Goal: Check status: Check status

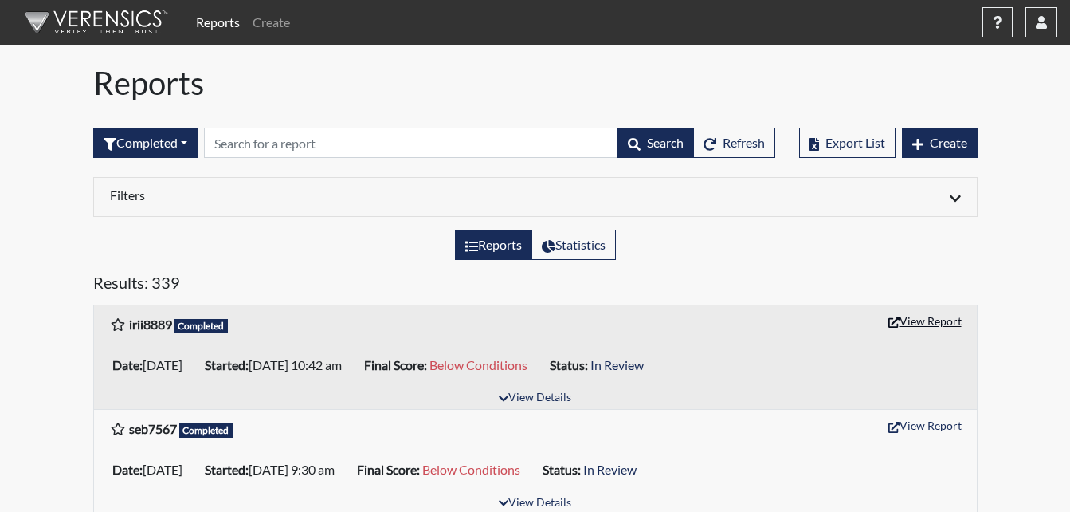
click at [907, 314] on button "View Report" at bounding box center [925, 320] width 88 height 25
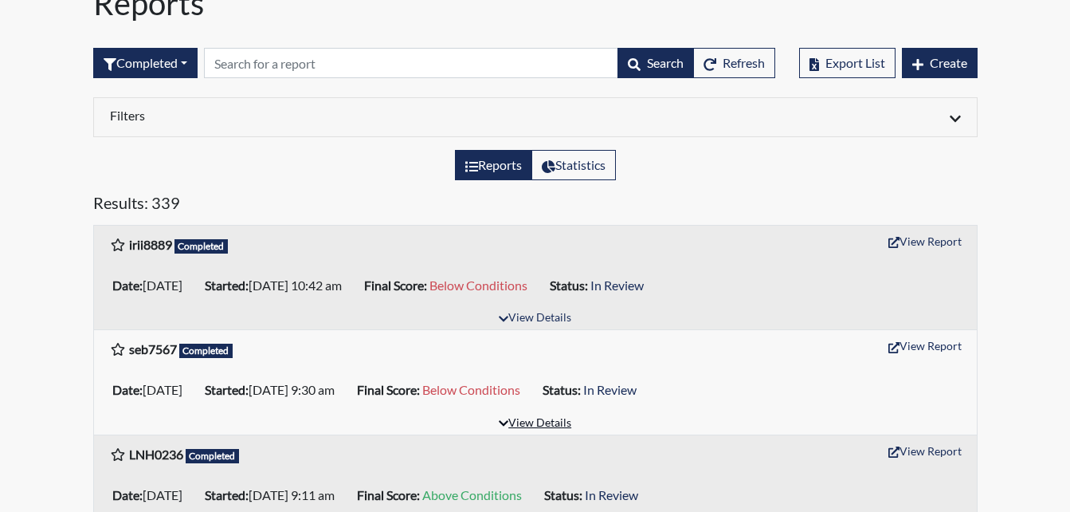
click at [539, 419] on button "View Details" at bounding box center [535, 424] width 87 height 22
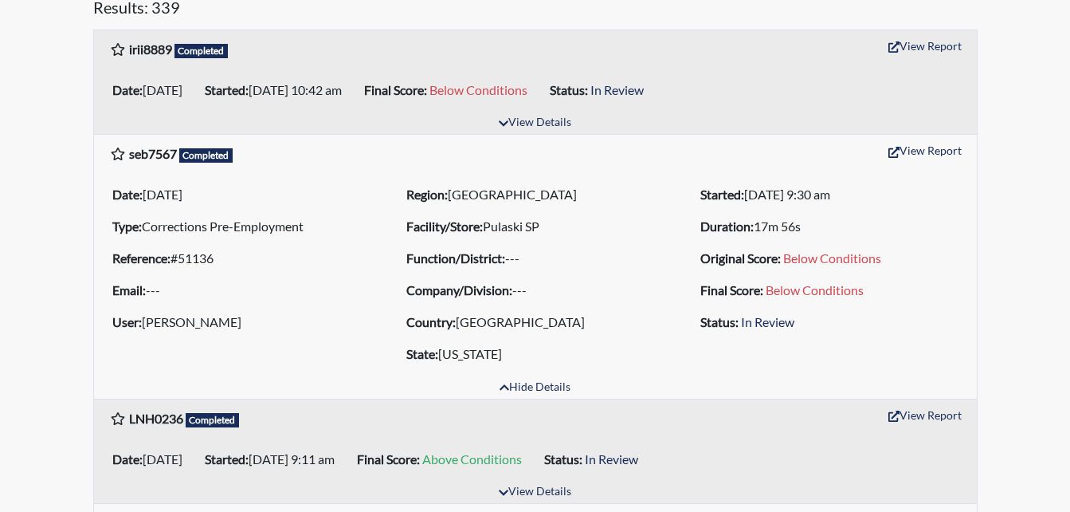
scroll to position [319, 0]
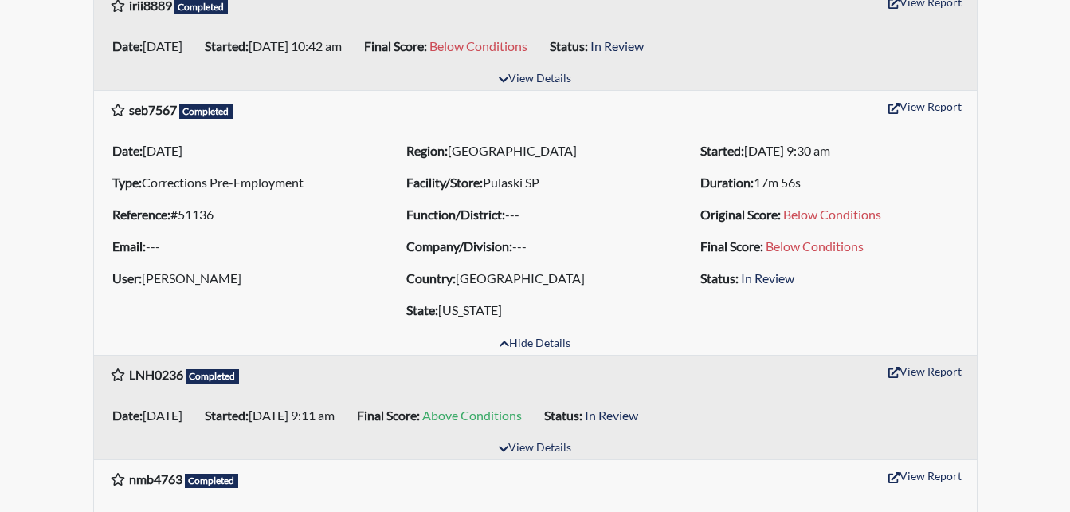
click at [835, 250] on span "Below Conditions" at bounding box center [815, 245] width 98 height 15
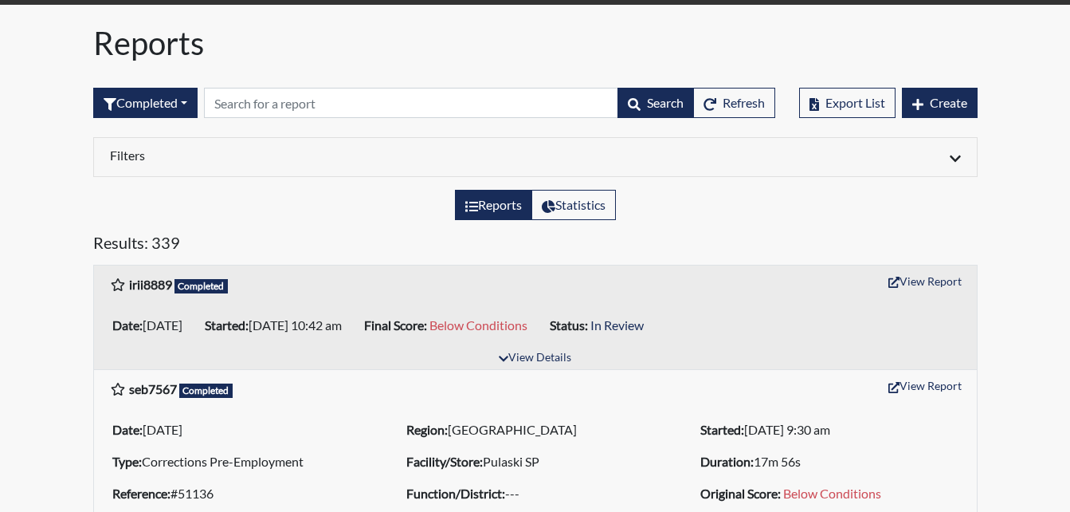
scroll to position [0, 0]
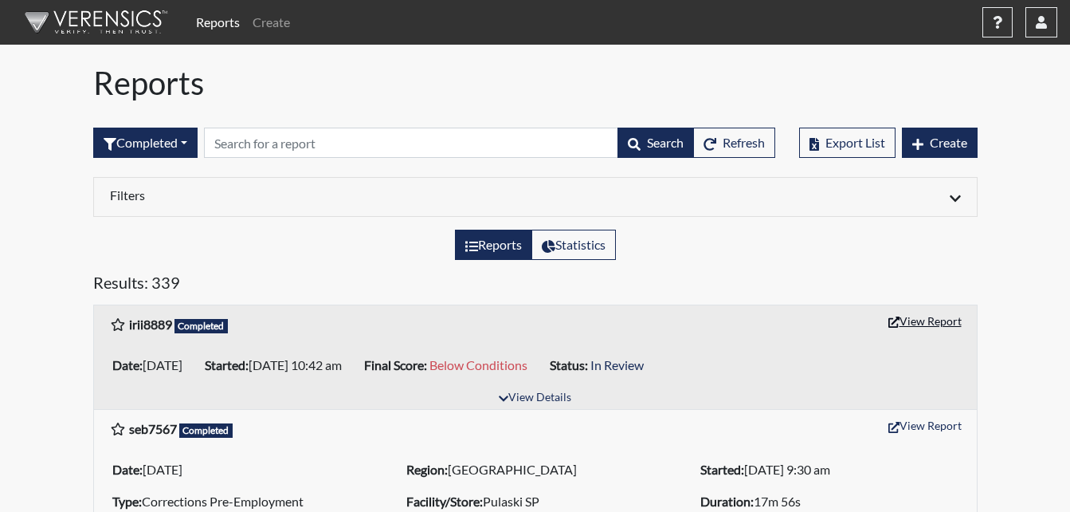
click at [922, 319] on button "View Report" at bounding box center [925, 320] width 88 height 25
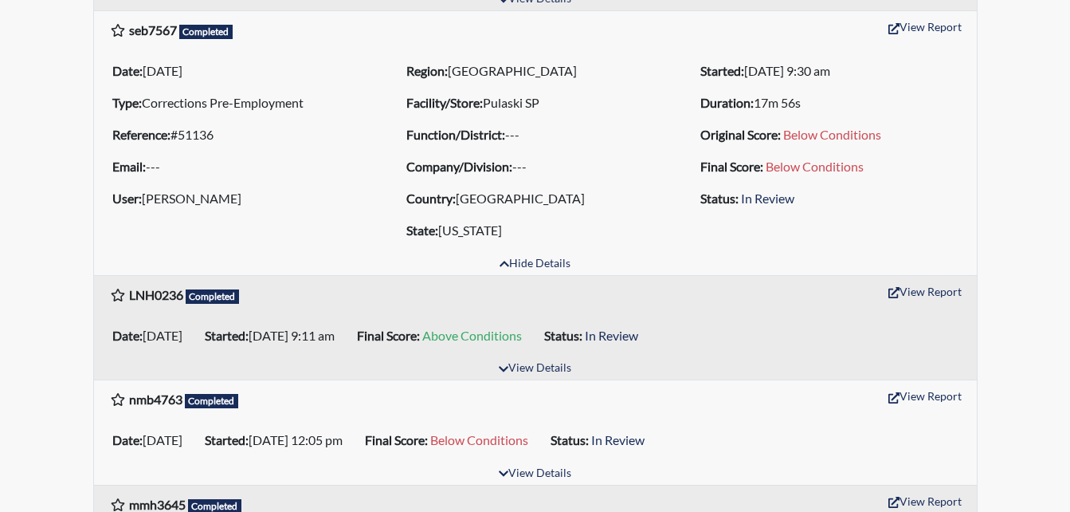
scroll to position [478, 0]
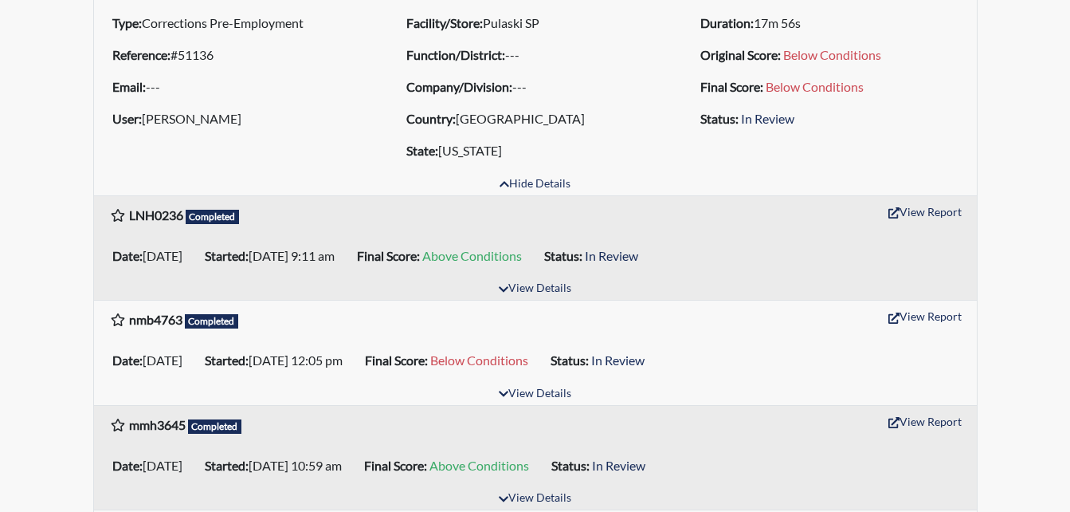
click at [253, 386] on div "View Details" at bounding box center [535, 393] width 883 height 22
click at [503, 392] on icon "button" at bounding box center [504, 393] width 10 height 11
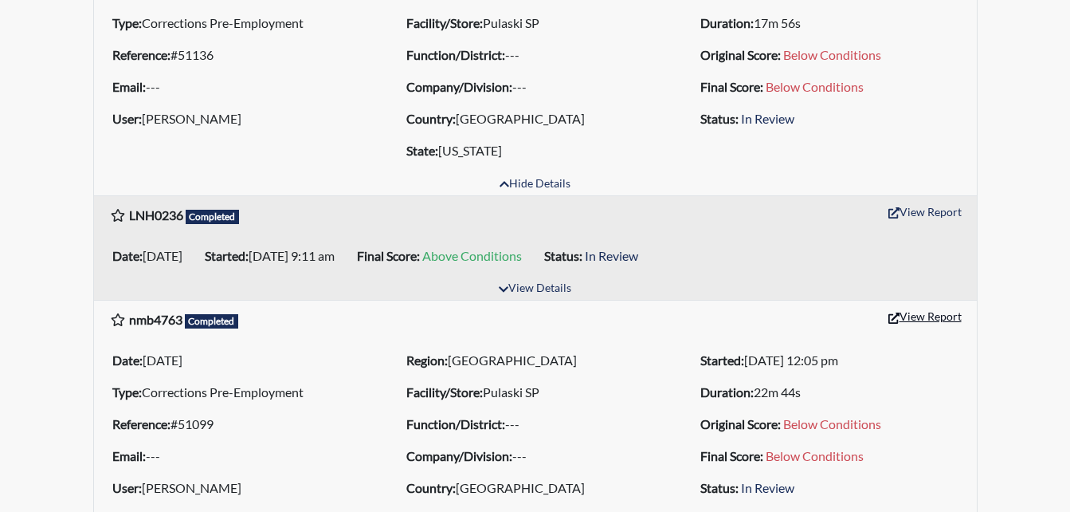
click at [927, 315] on button "View Report" at bounding box center [925, 316] width 88 height 25
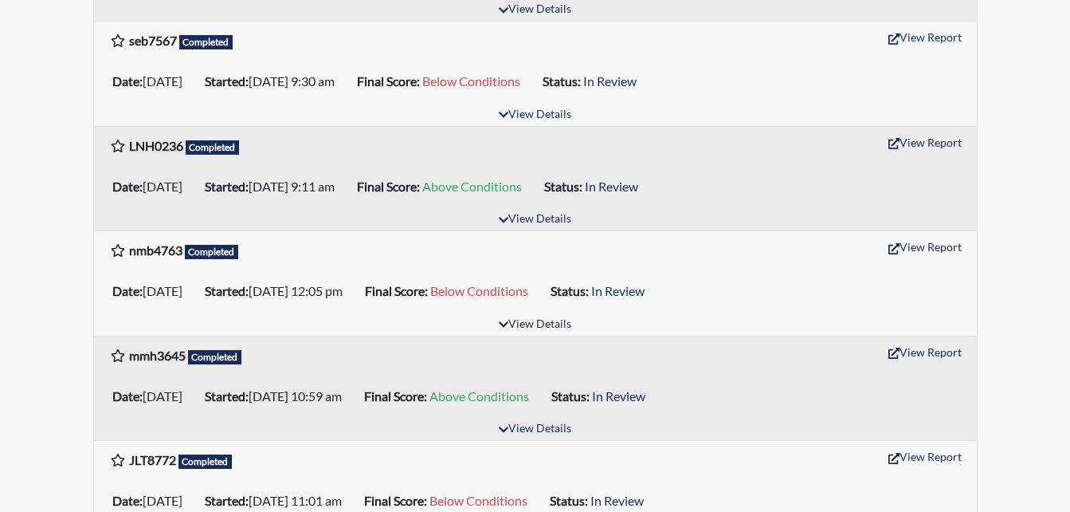
scroll to position [398, 0]
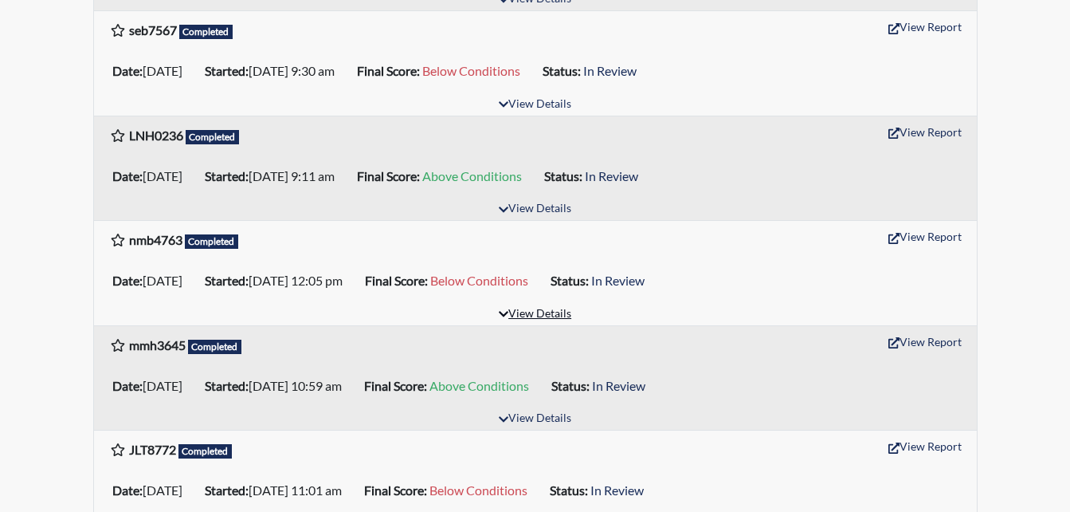
click at [538, 310] on button "View Details" at bounding box center [535, 315] width 87 height 22
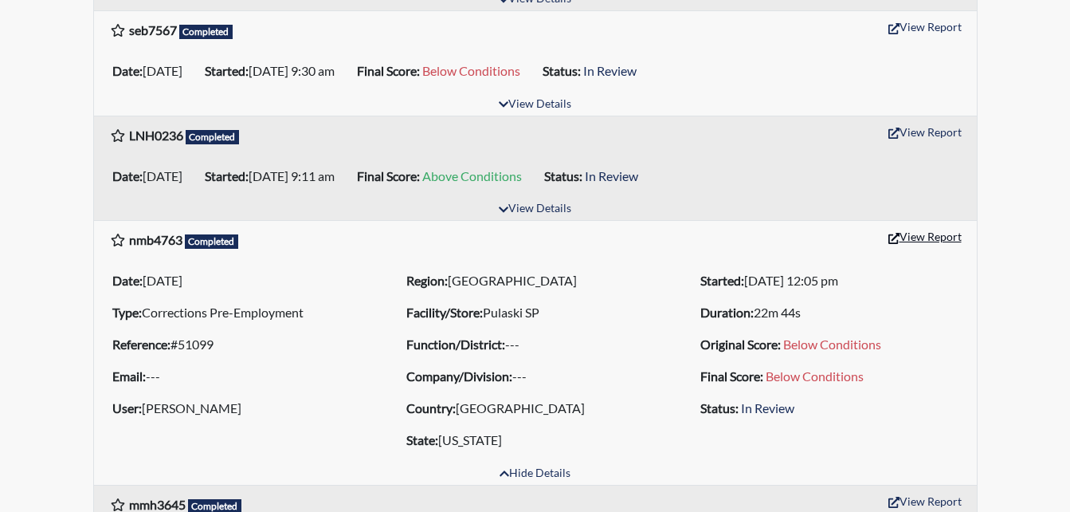
click at [886, 237] on button "View Report" at bounding box center [925, 236] width 88 height 25
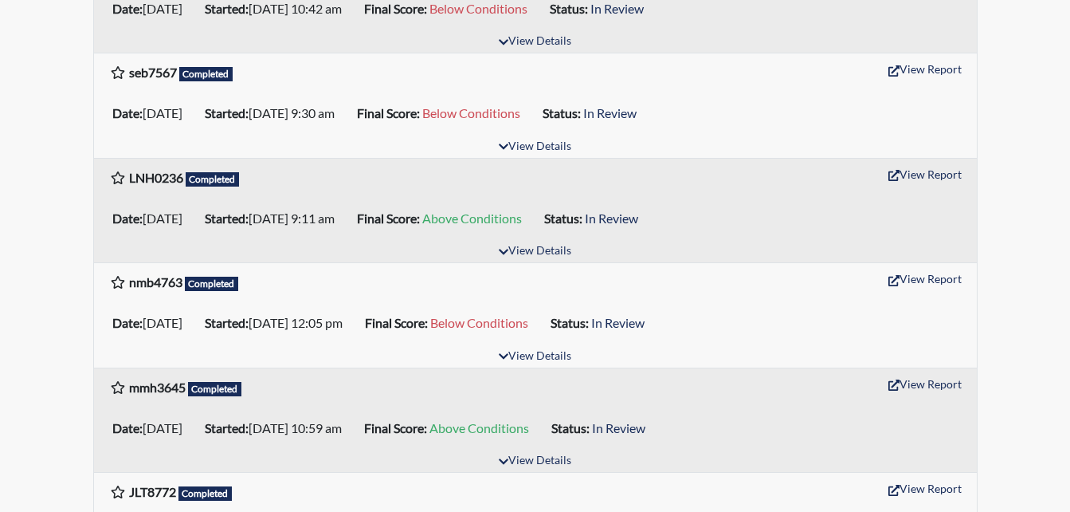
scroll to position [398, 0]
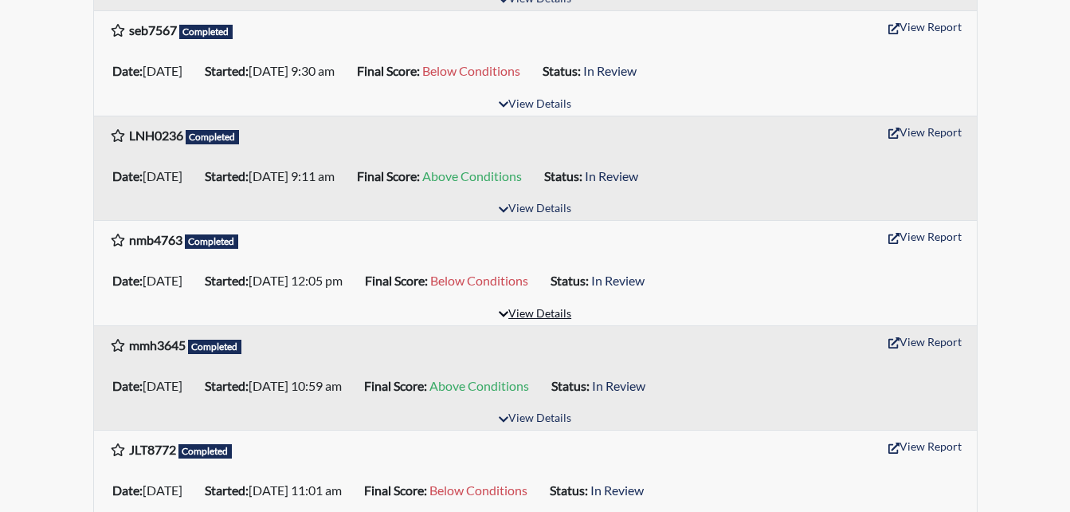
click at [541, 316] on button "View Details" at bounding box center [535, 315] width 87 height 22
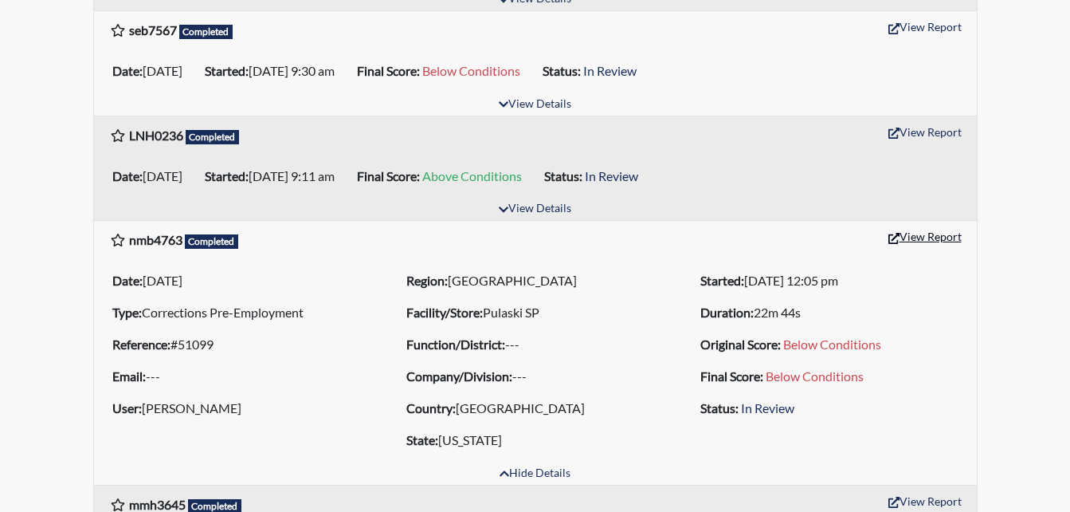
click at [904, 241] on button "View Report" at bounding box center [925, 236] width 88 height 25
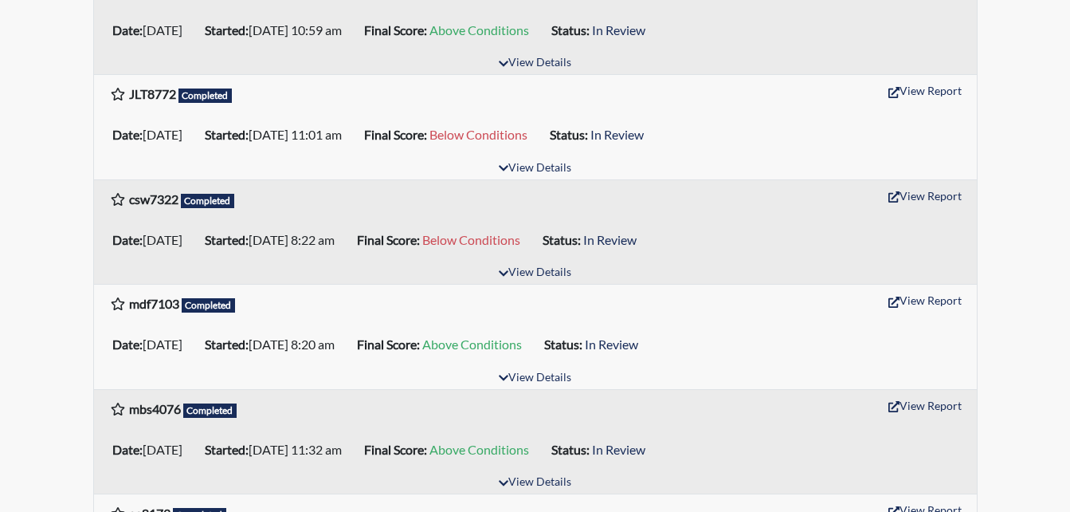
scroll to position [876, 0]
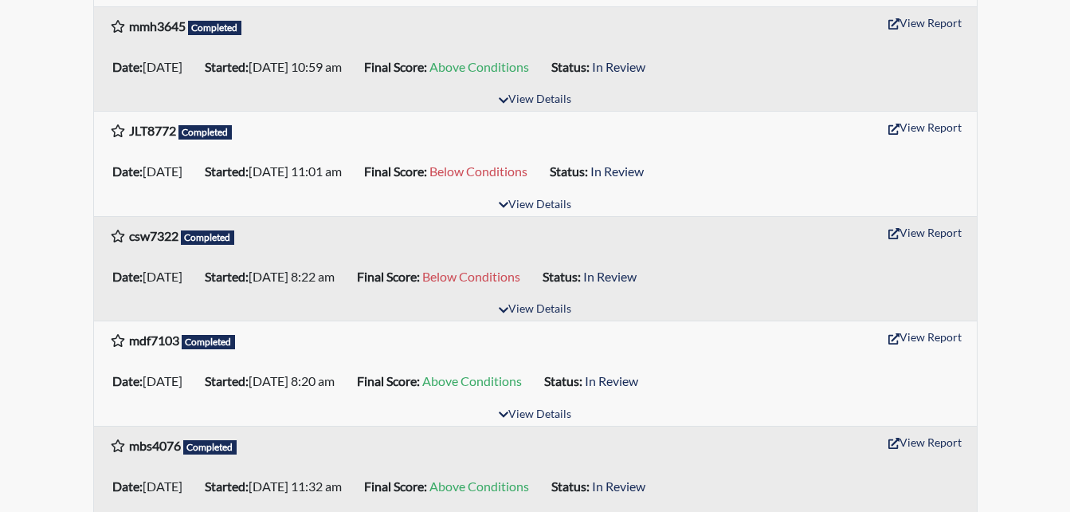
click at [527, 171] on span "Below Conditions" at bounding box center [478, 170] width 98 height 15
click at [922, 130] on button "View Report" at bounding box center [925, 127] width 88 height 25
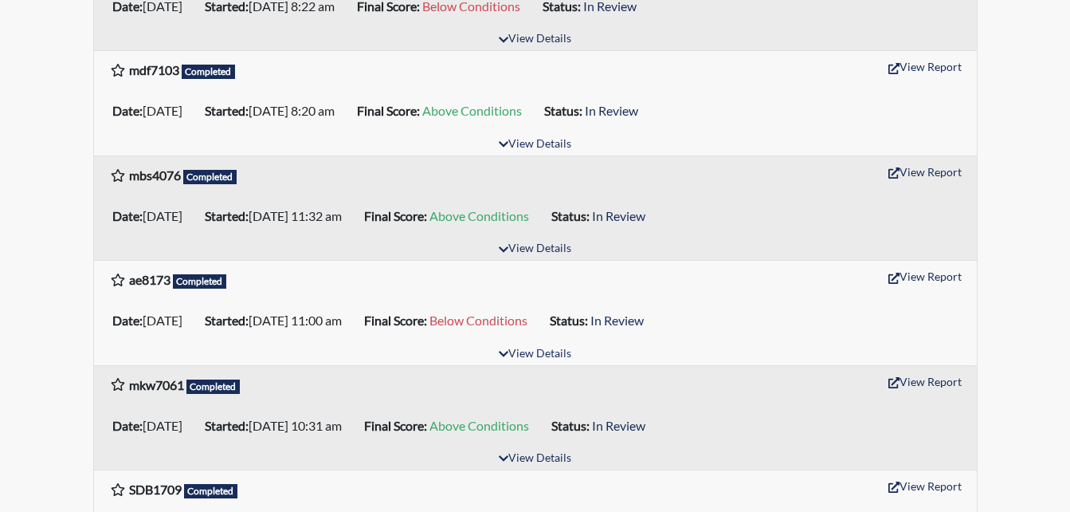
scroll to position [1195, 0]
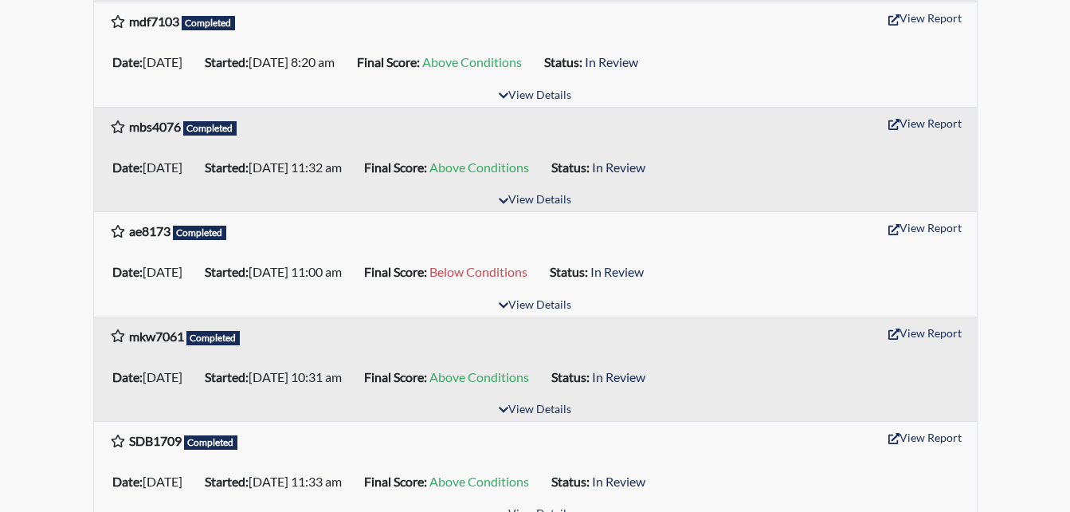
click at [527, 273] on span "Below Conditions" at bounding box center [478, 271] width 98 height 15
click at [907, 227] on button "View Report" at bounding box center [925, 227] width 88 height 25
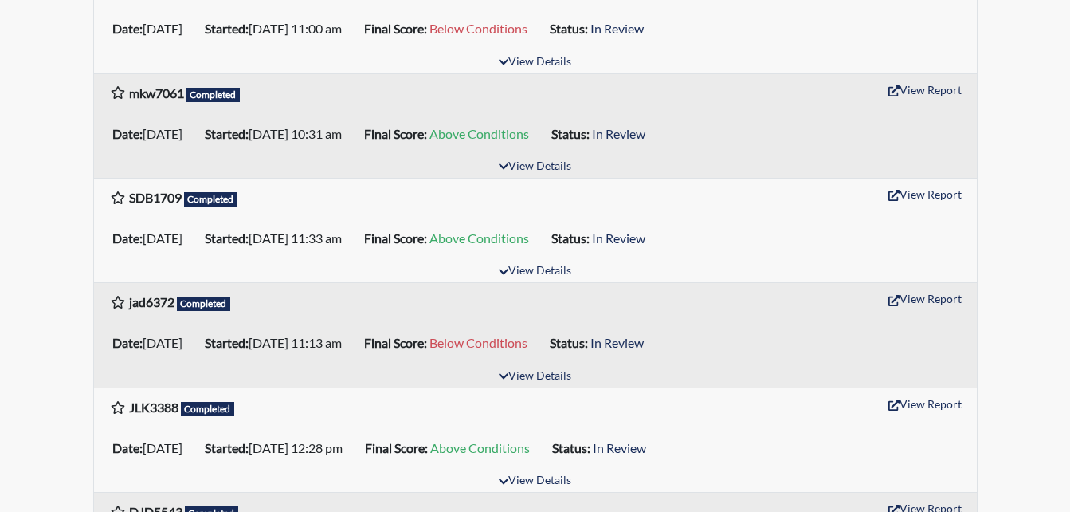
scroll to position [1514, 0]
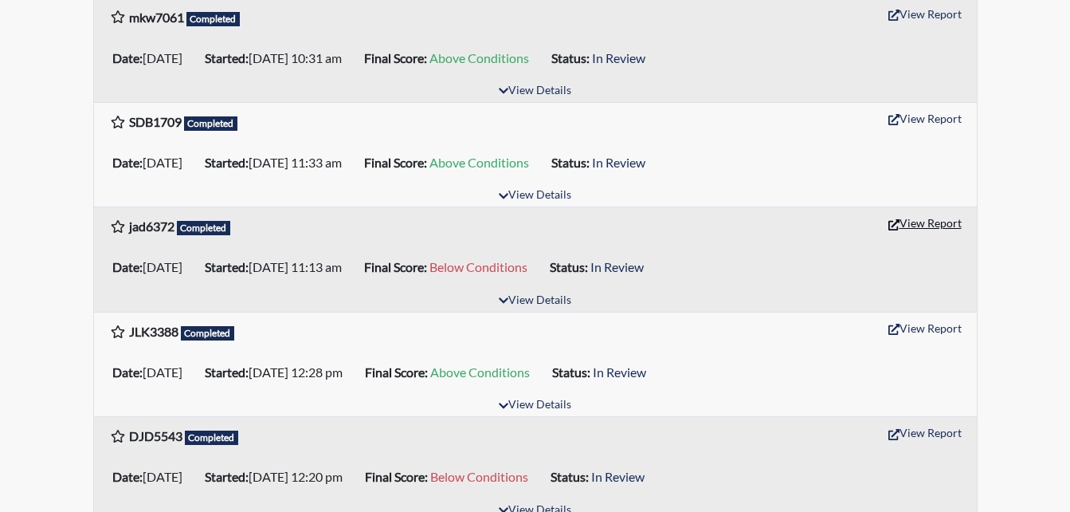
click at [914, 221] on button "View Report" at bounding box center [925, 222] width 88 height 25
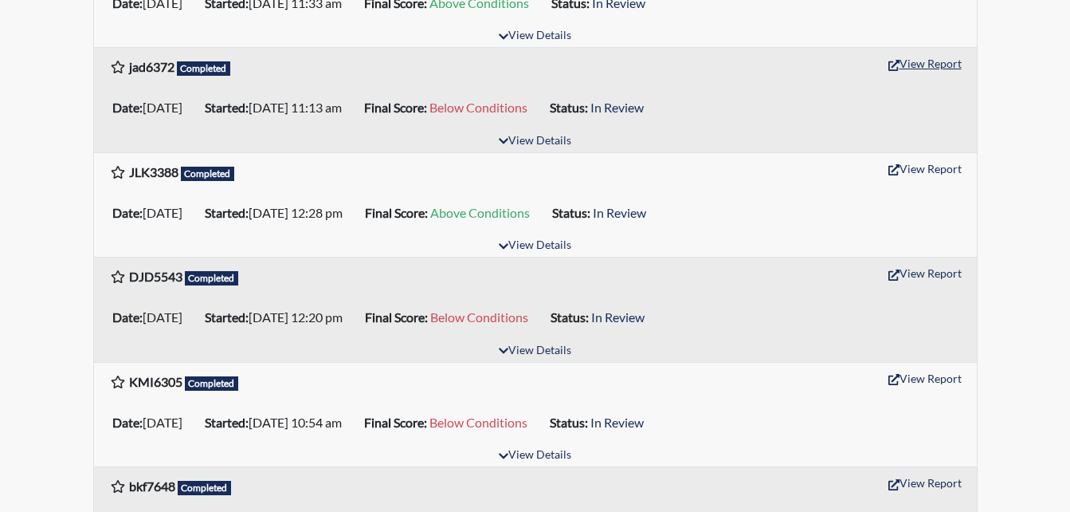
scroll to position [1753, 0]
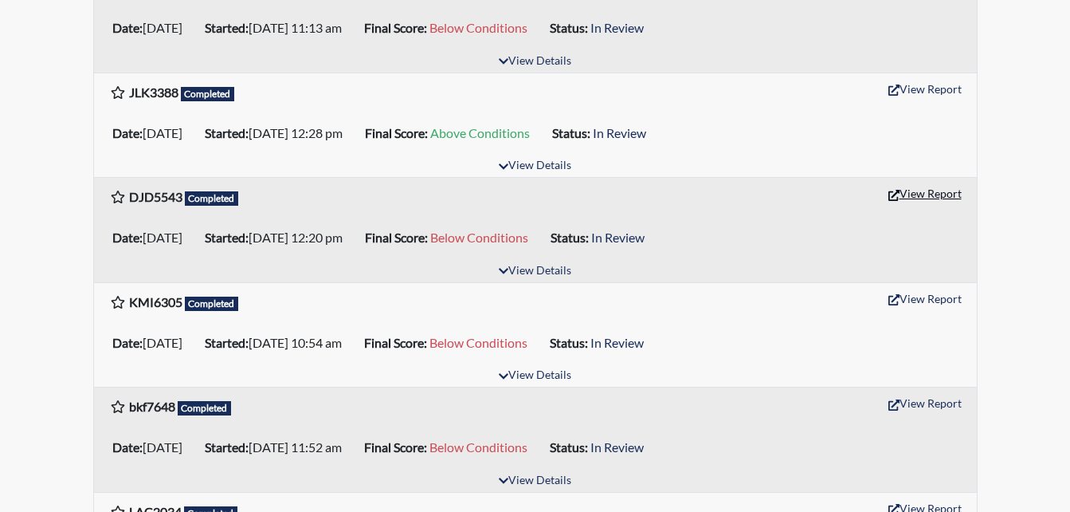
click at [925, 194] on button "View Report" at bounding box center [925, 193] width 88 height 25
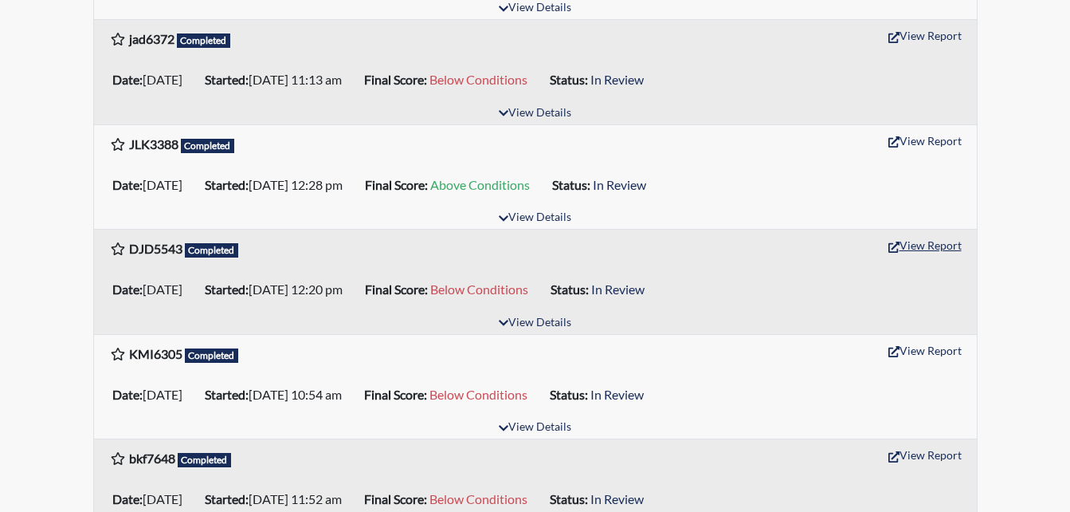
scroll to position [1673, 0]
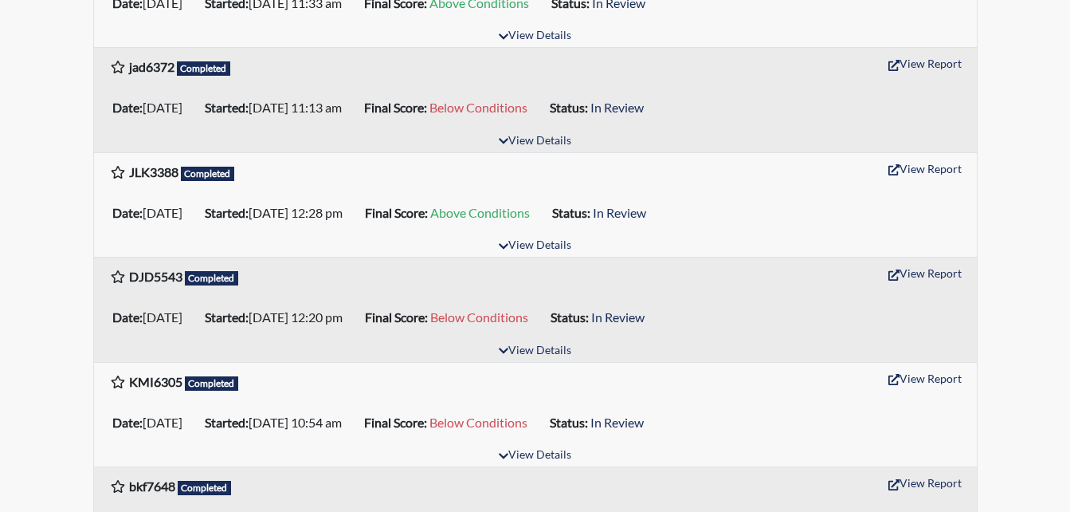
click at [528, 316] on span "Below Conditions" at bounding box center [479, 316] width 98 height 15
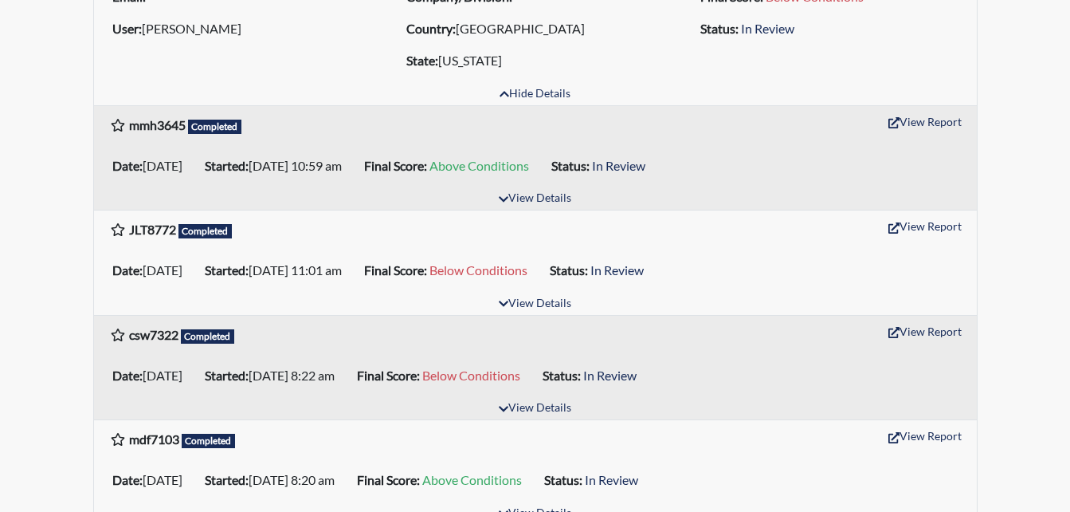
scroll to position [797, 0]
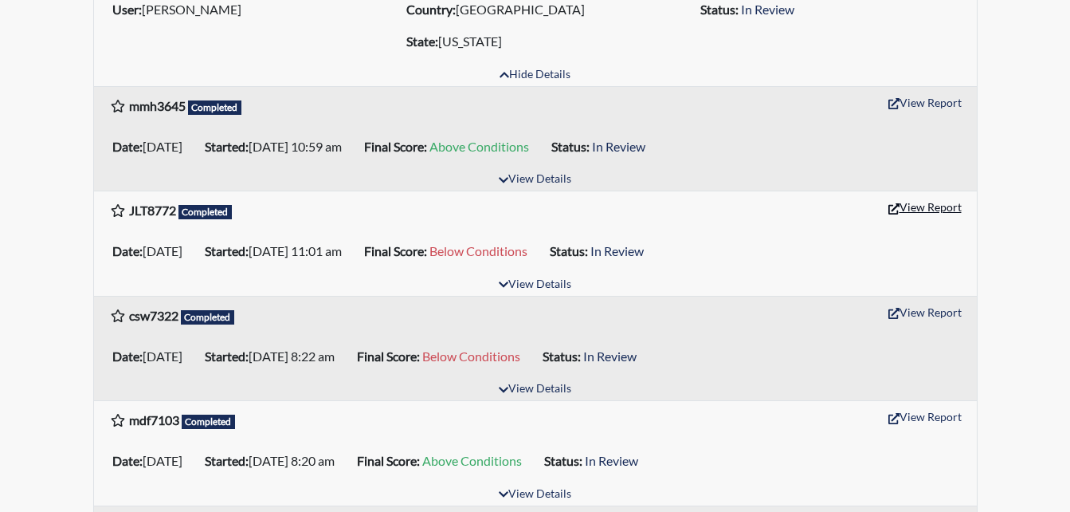
click at [923, 206] on button "View Report" at bounding box center [925, 206] width 88 height 25
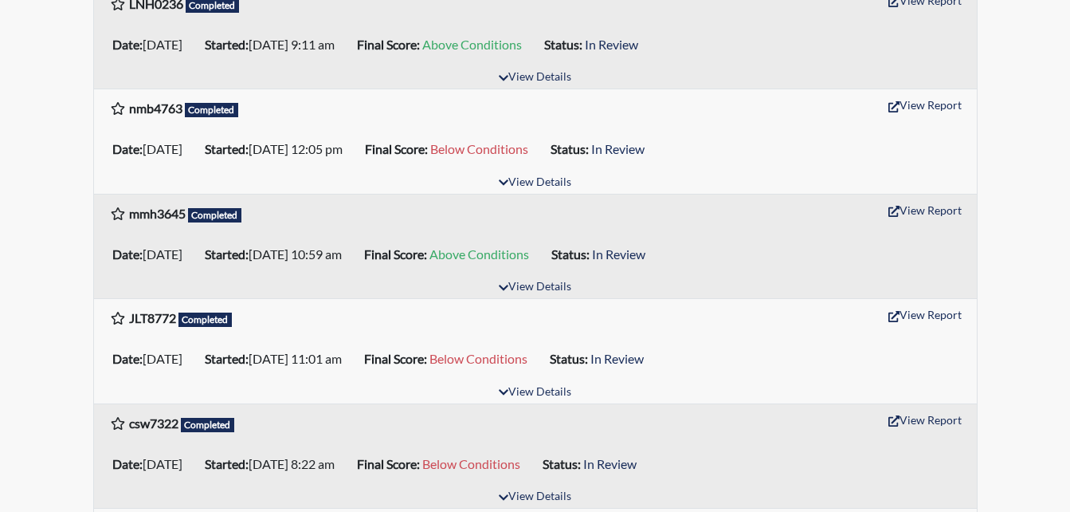
scroll to position [558, 0]
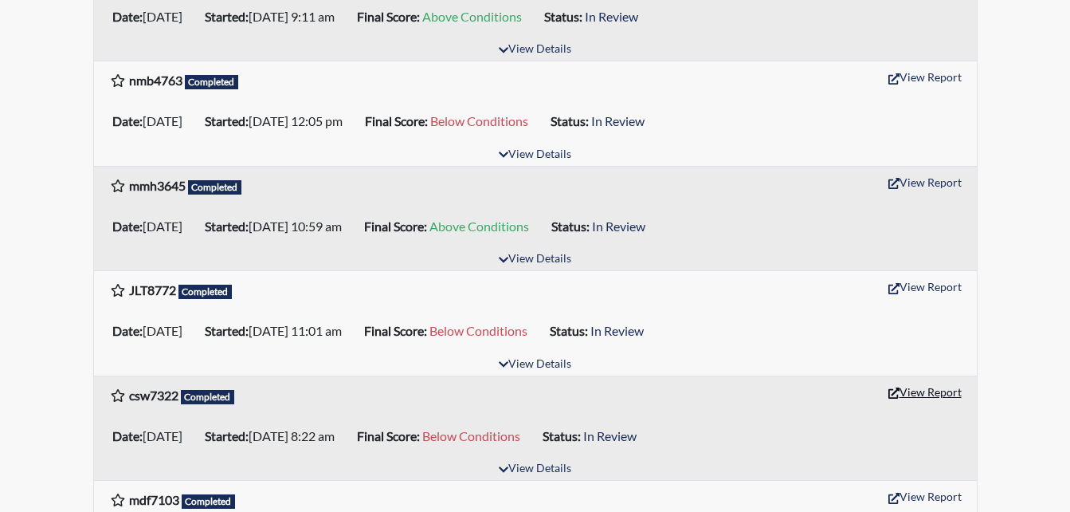
click at [892, 389] on icon "button" at bounding box center [893, 392] width 11 height 11
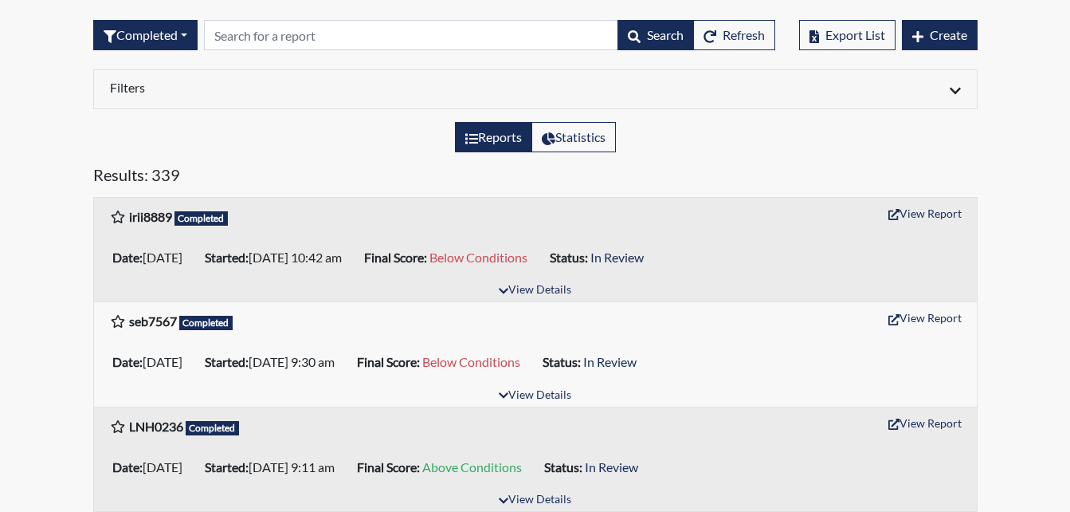
scroll to position [80, 0]
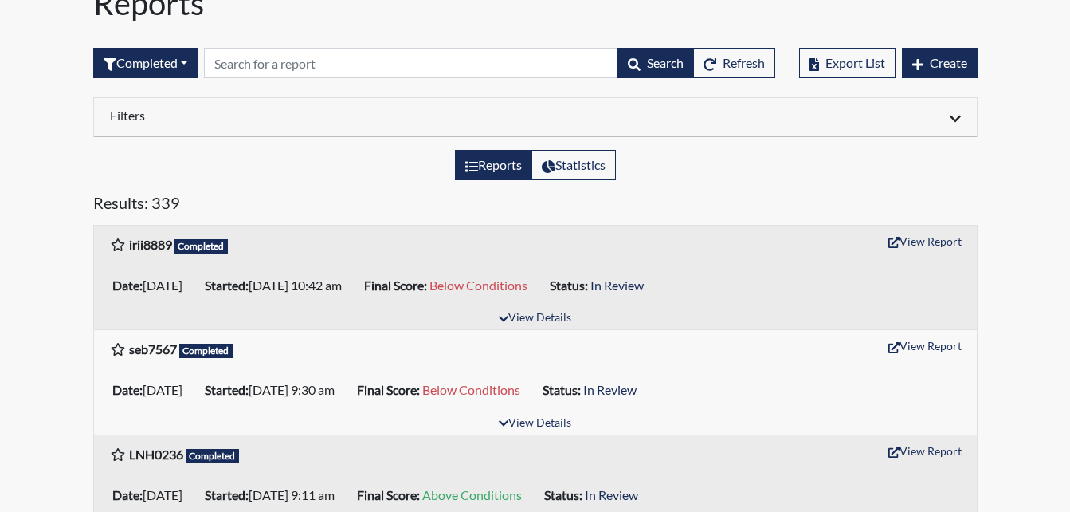
drag, startPoint x: 222, startPoint y: 92, endPoint x: 746, endPoint y: 107, distance: 523.7
click at [746, 107] on div "Filters" at bounding box center [535, 117] width 883 height 39
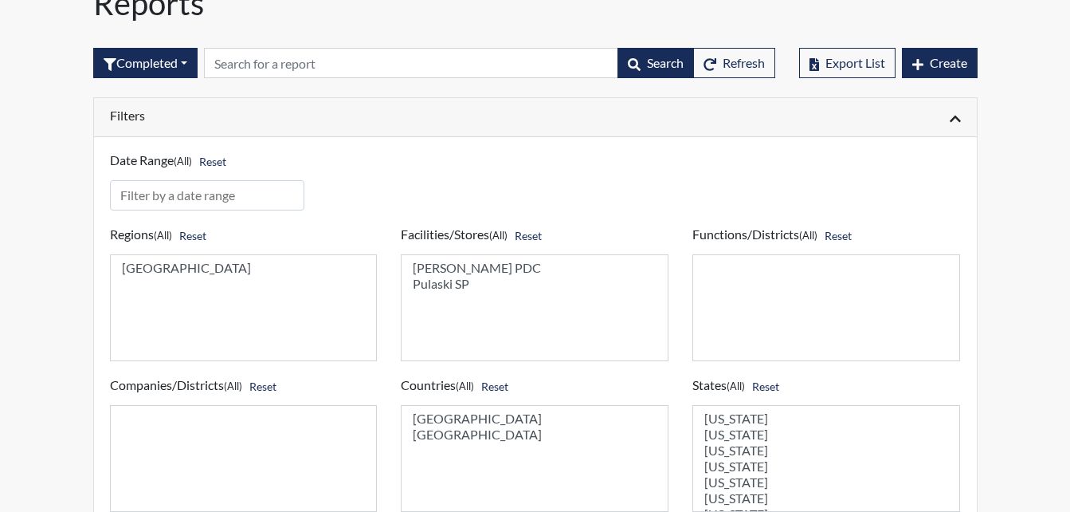
click at [962, 127] on div "Filters" at bounding box center [535, 117] width 883 height 39
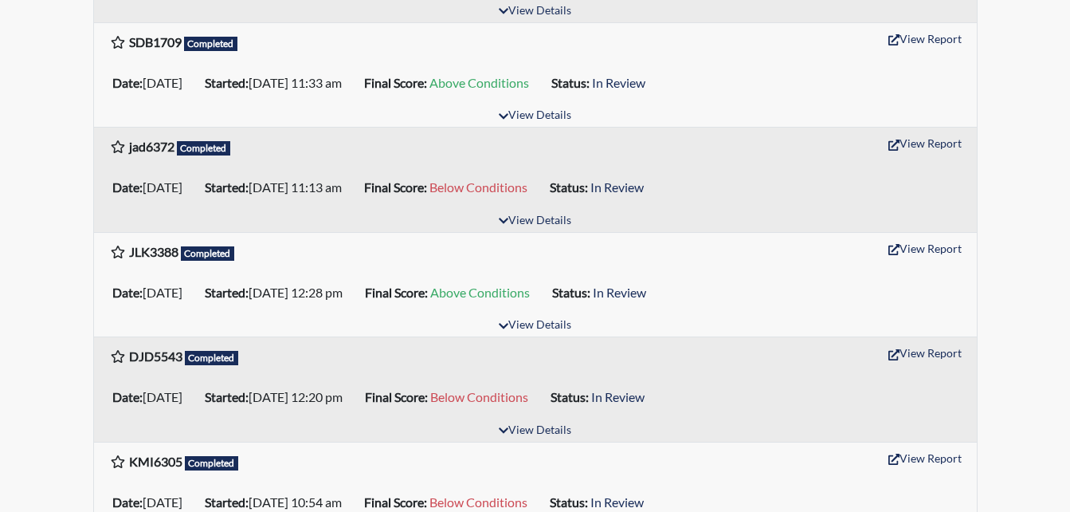
scroll to position [1354, 0]
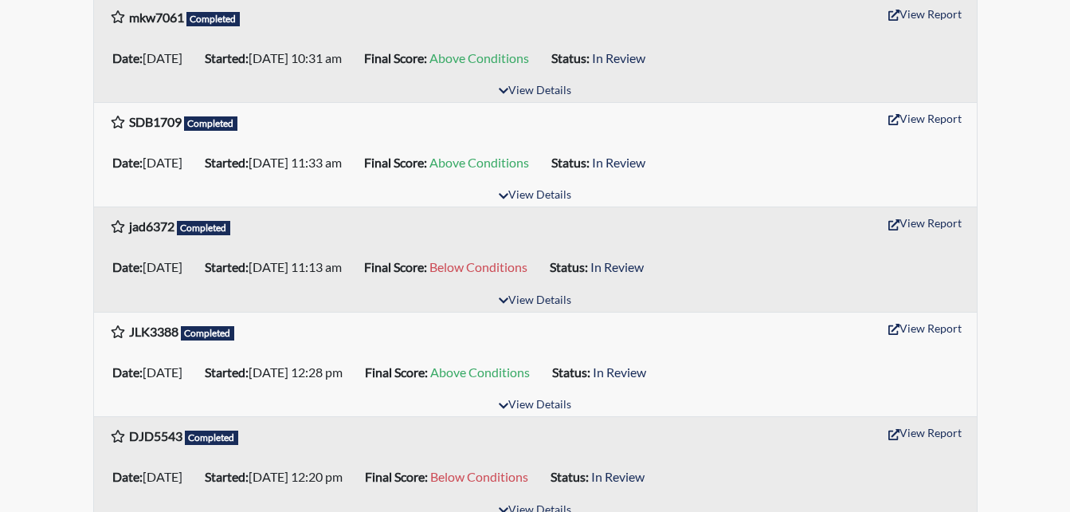
drag, startPoint x: 202, startPoint y: 140, endPoint x: 137, endPoint y: 135, distance: 64.7
click at [137, 135] on div "SDB1709 Completed" at bounding box center [174, 124] width 128 height 25
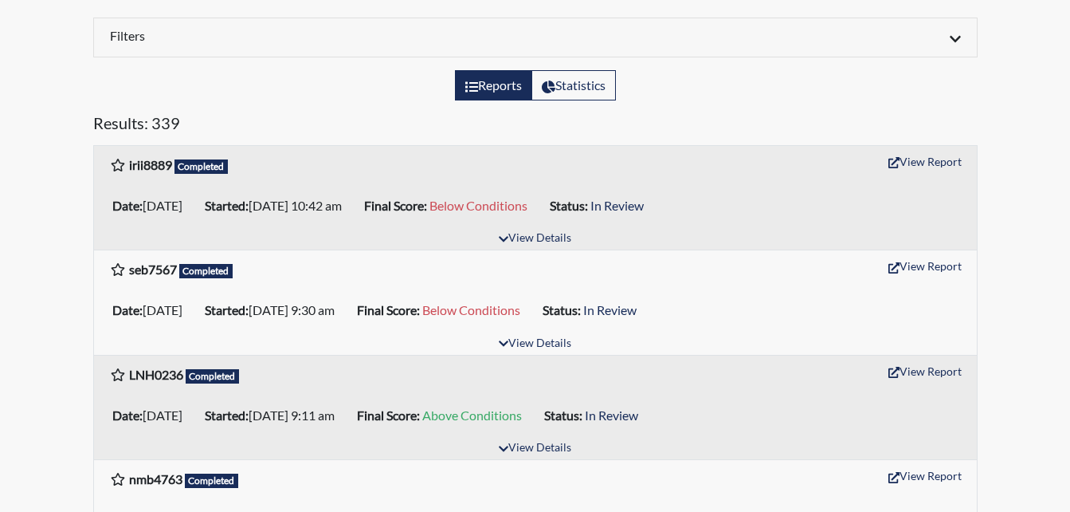
scroll to position [239, 0]
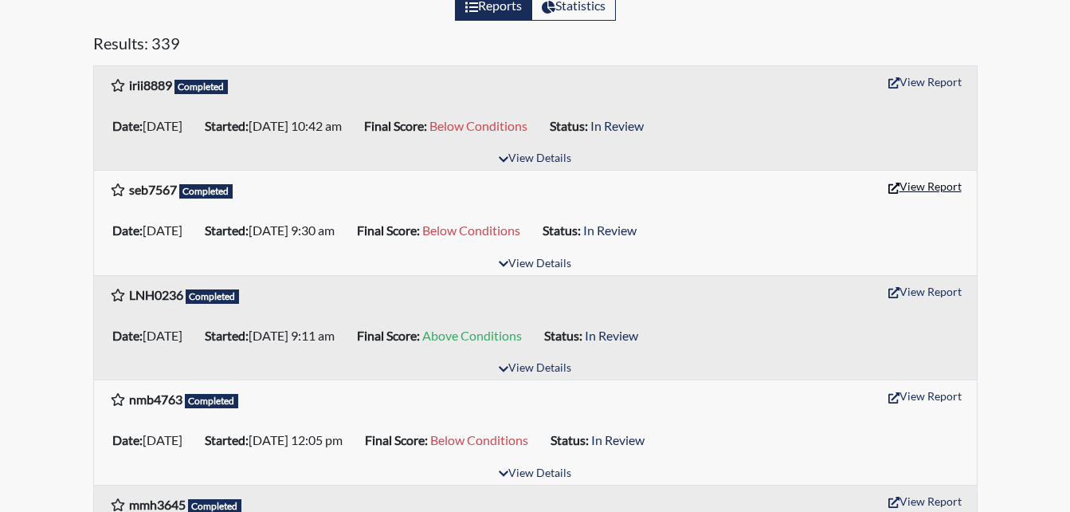
click at [909, 198] on button "View Report" at bounding box center [925, 186] width 88 height 25
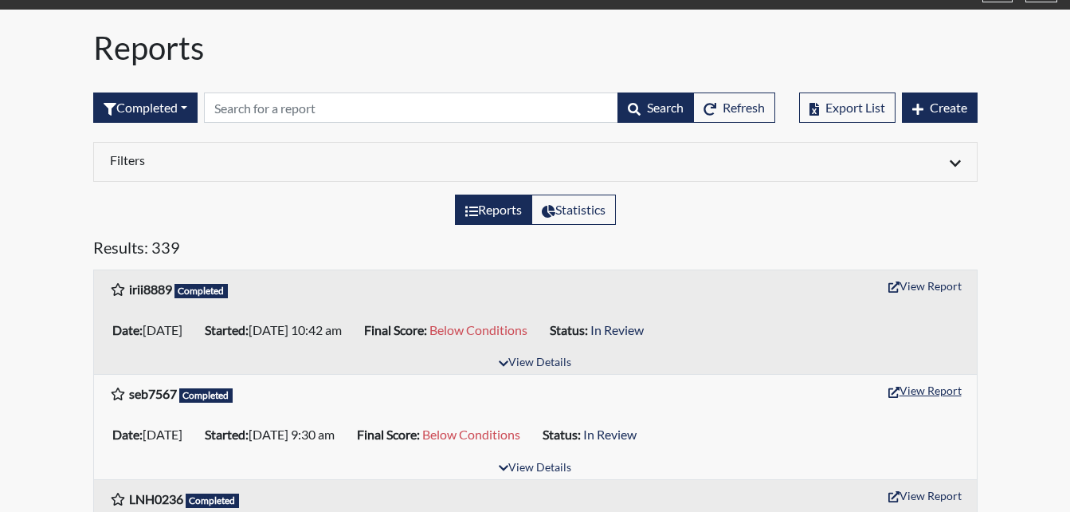
scroll to position [0, 0]
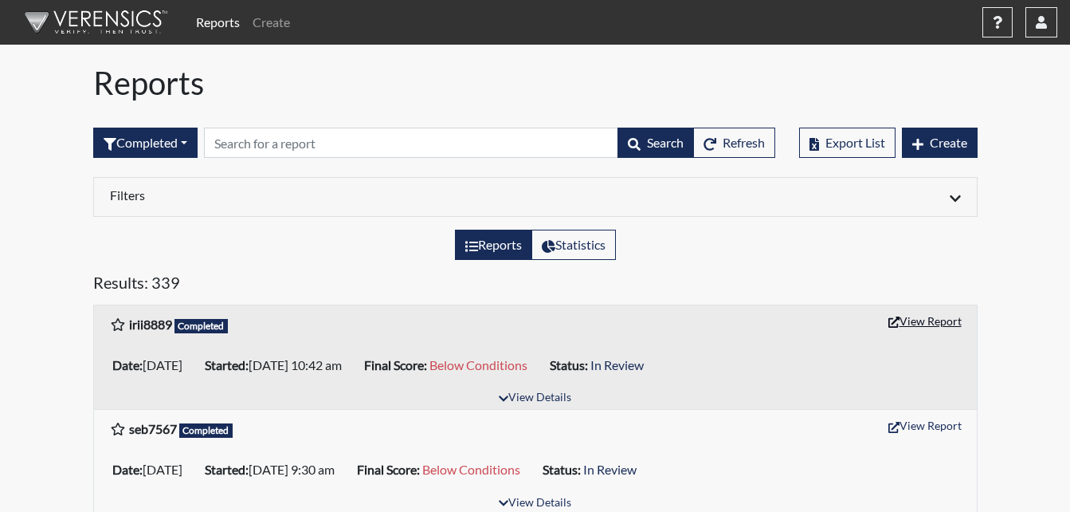
click at [943, 330] on button "View Report" at bounding box center [925, 320] width 88 height 25
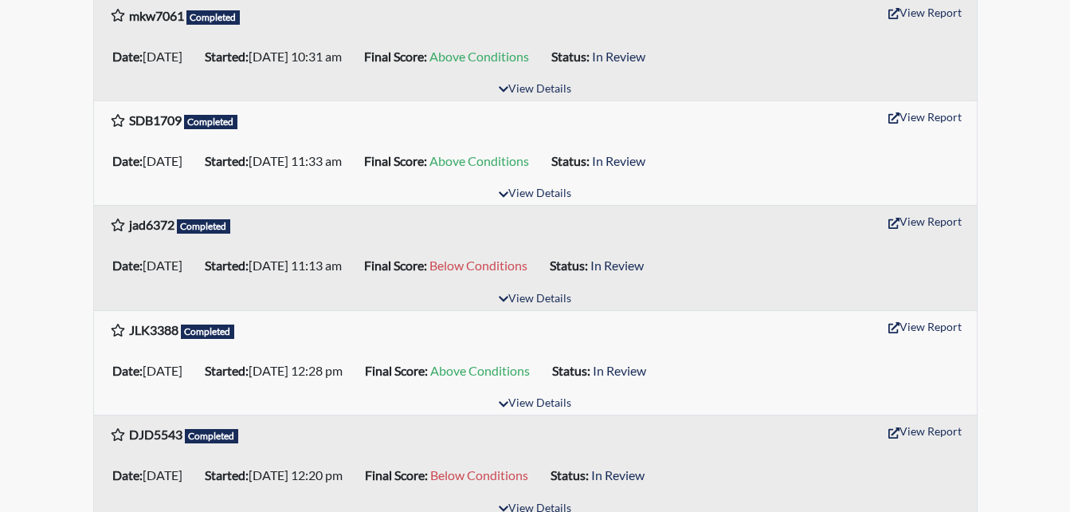
scroll to position [1434, 0]
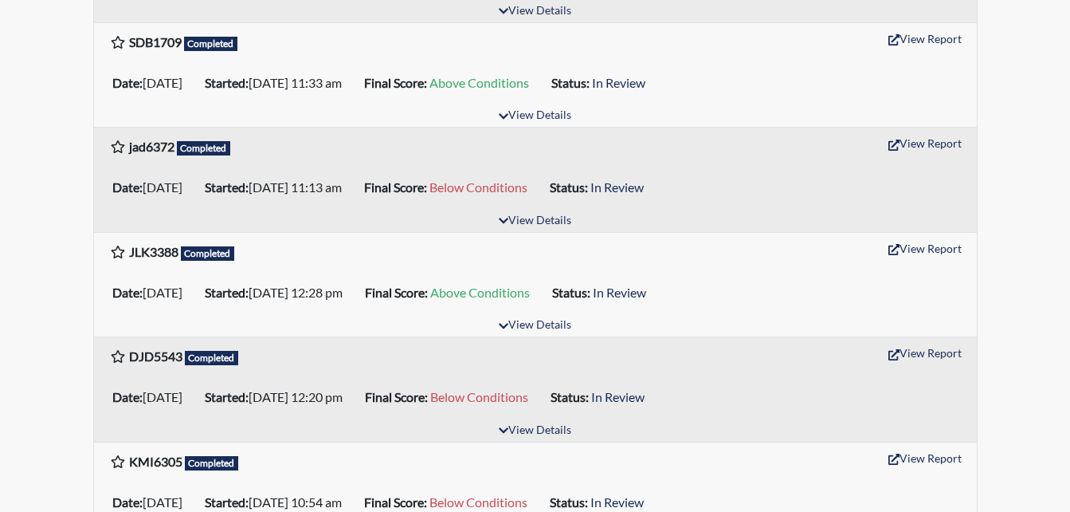
drag, startPoint x: 147, startPoint y: 237, endPoint x: 63, endPoint y: 238, distance: 83.7
click at [63, 238] on div "Reports Create Help Center × Verensics Best Practices How to successfully use t…" at bounding box center [535, 62] width 1070 height 2992
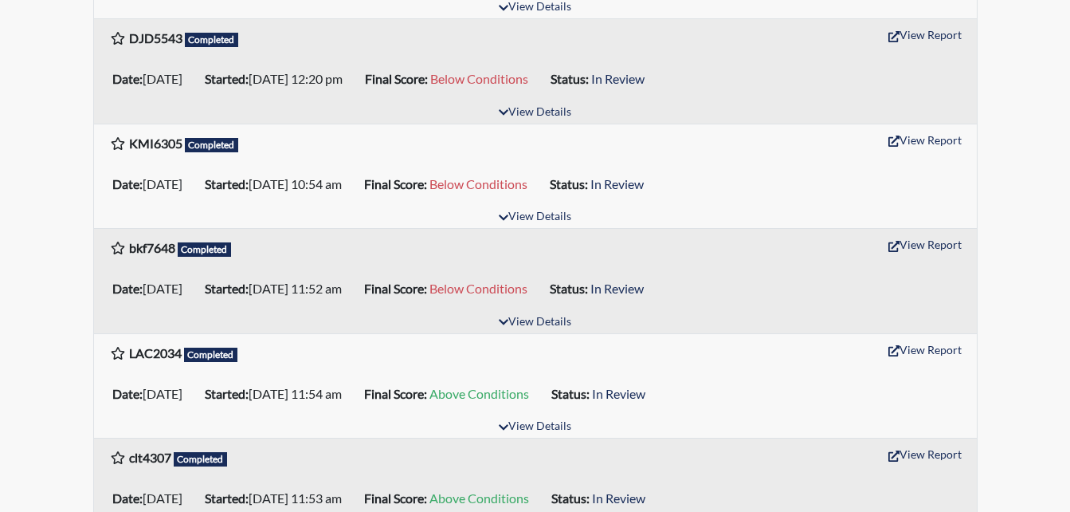
scroll to position [1753, 0]
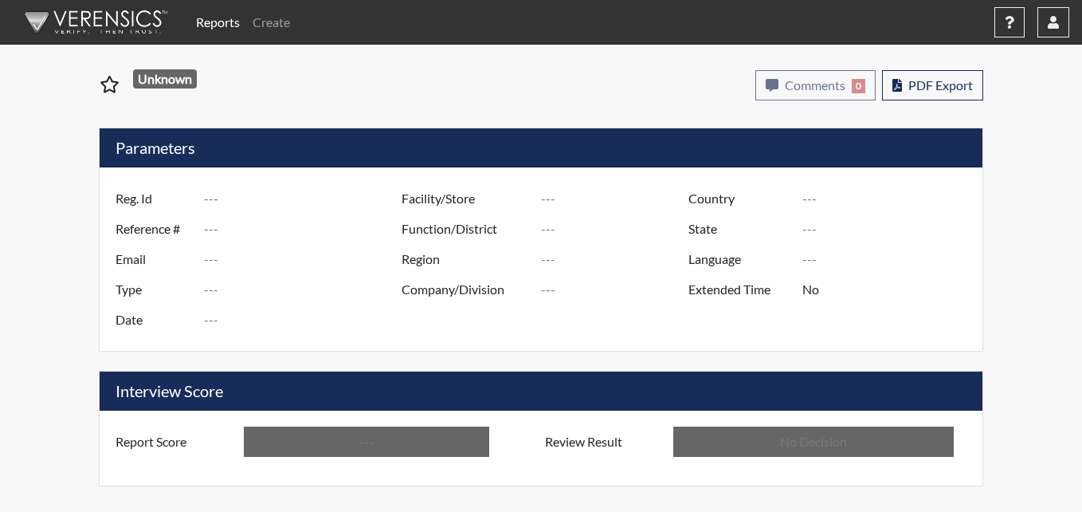
type input "irii8889"
type input "51143"
type input "---"
type input "Corrections Pre-Employment"
type input "[DATE]"
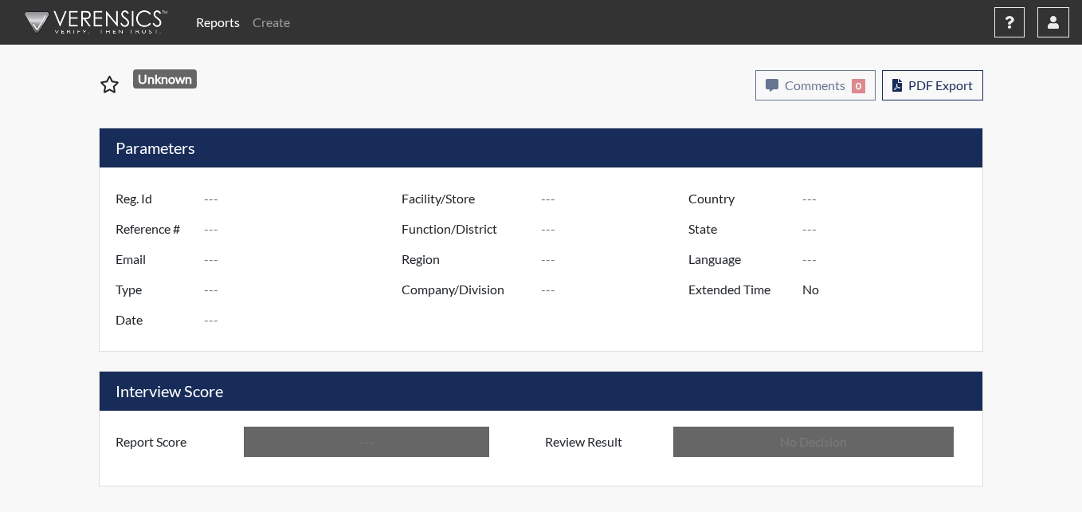
type input "Pulaski SP"
type input "[GEOGRAPHIC_DATA]"
type input "[US_STATE]"
type input "English"
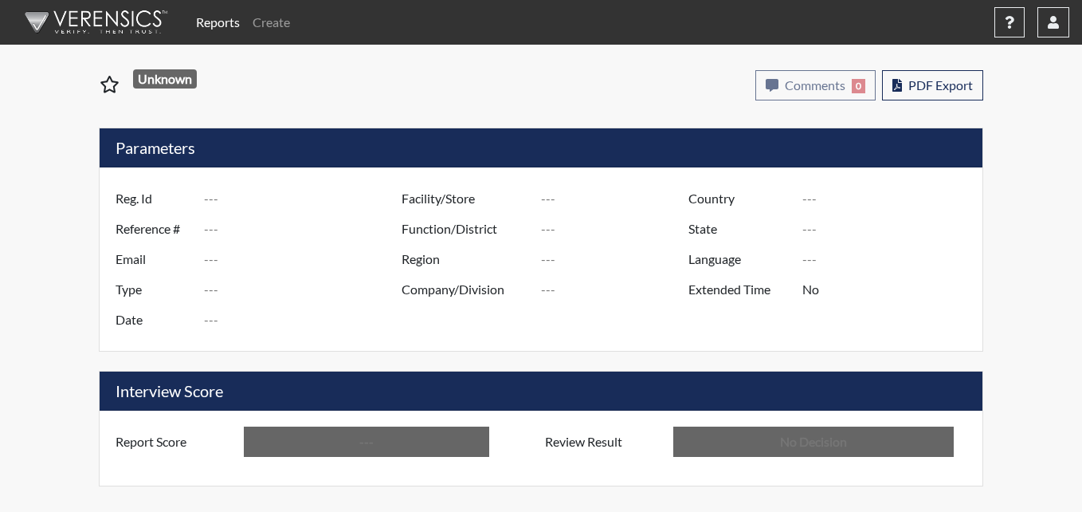
type input "Below Conditions"
type input "In Review"
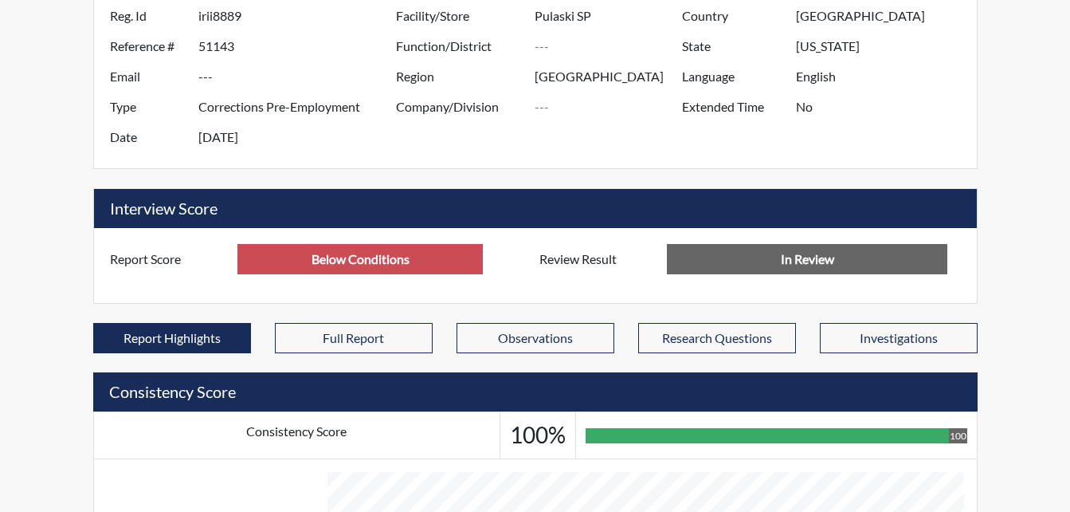
scroll to position [398, 0]
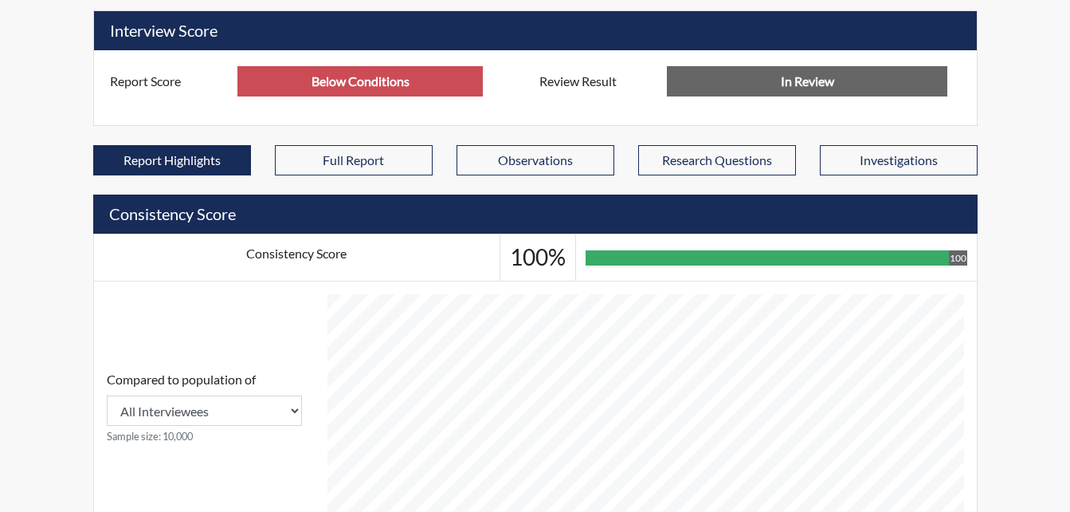
click at [805, 83] on input "In Review" at bounding box center [807, 81] width 280 height 30
click at [804, 88] on input "In Review" at bounding box center [807, 81] width 280 height 30
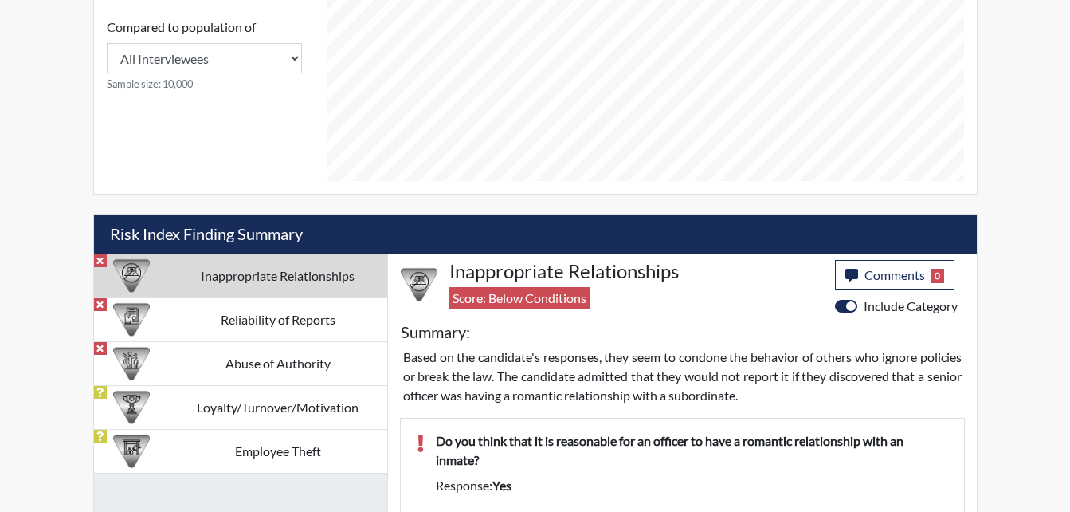
scroll to position [876, 0]
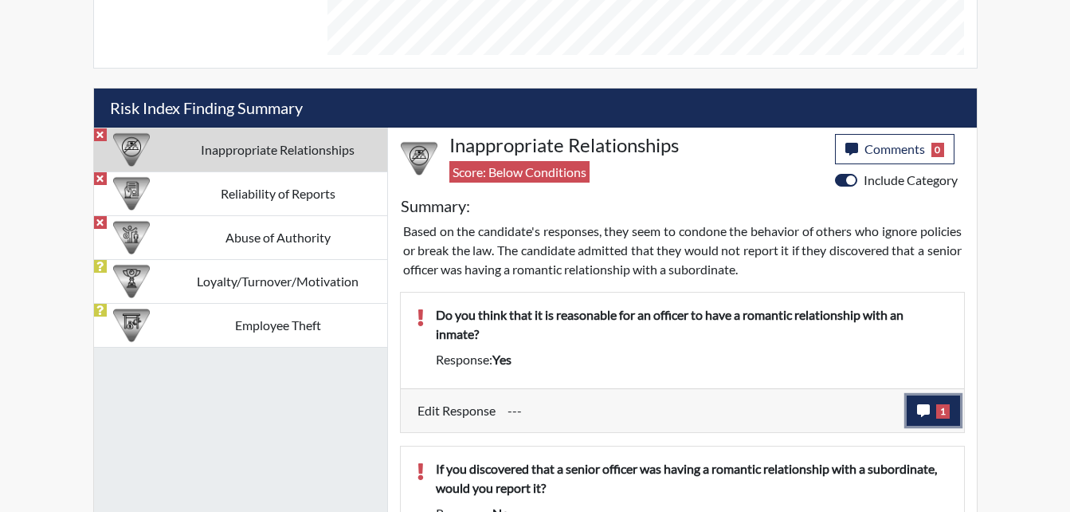
click at [919, 406] on icon "button" at bounding box center [923, 410] width 13 height 13
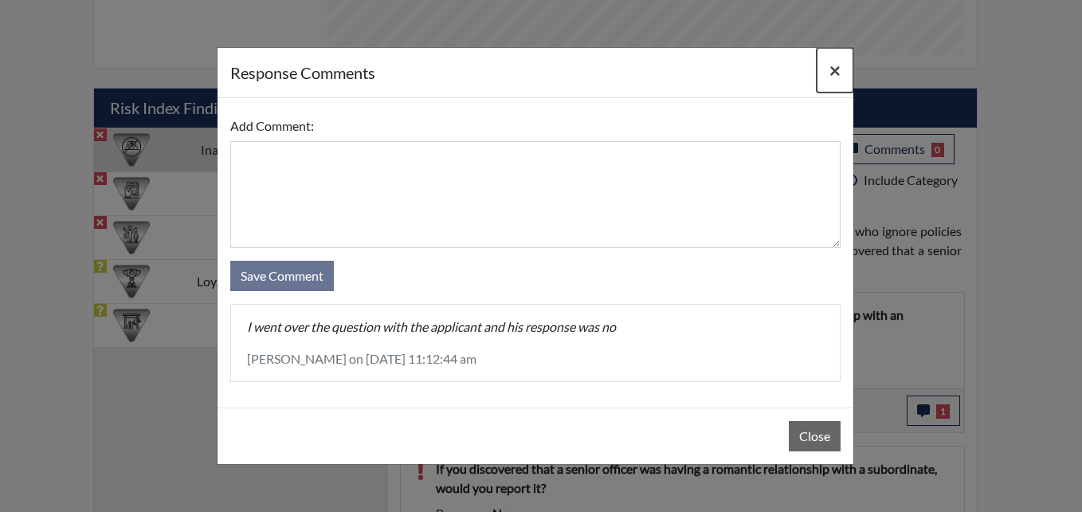
click at [833, 61] on span "×" at bounding box center [834, 69] width 11 height 23
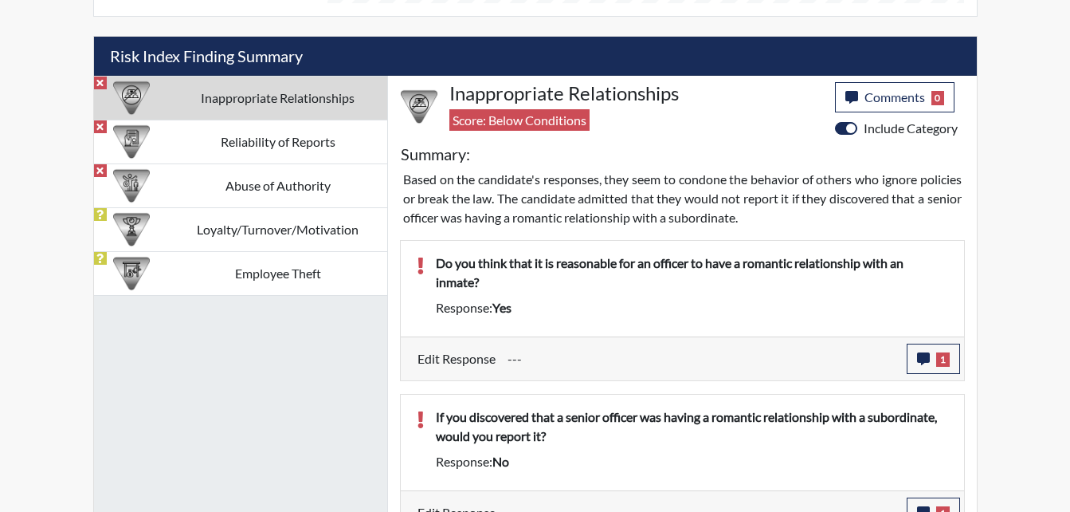
scroll to position [956, 0]
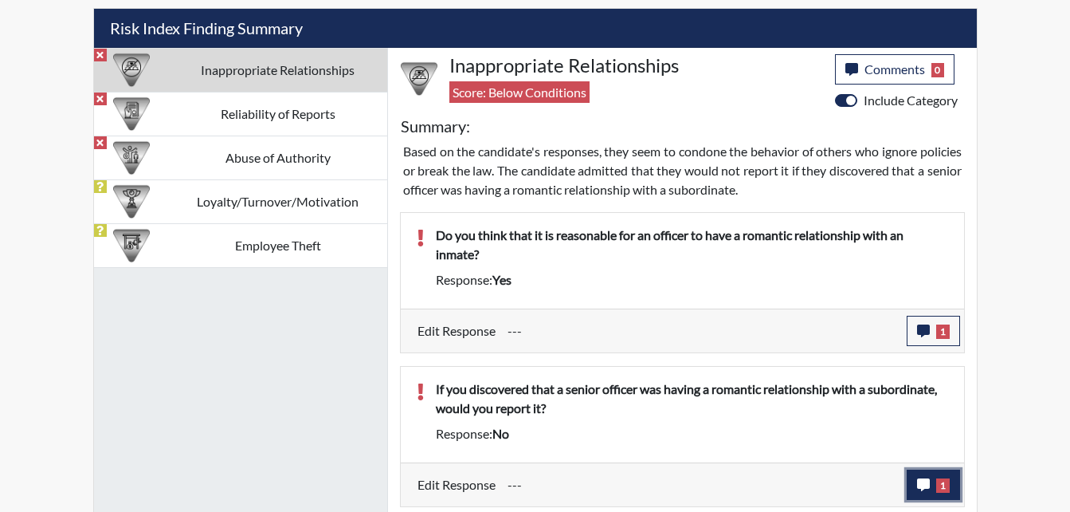
click at [922, 486] on icon "button" at bounding box center [923, 484] width 13 height 13
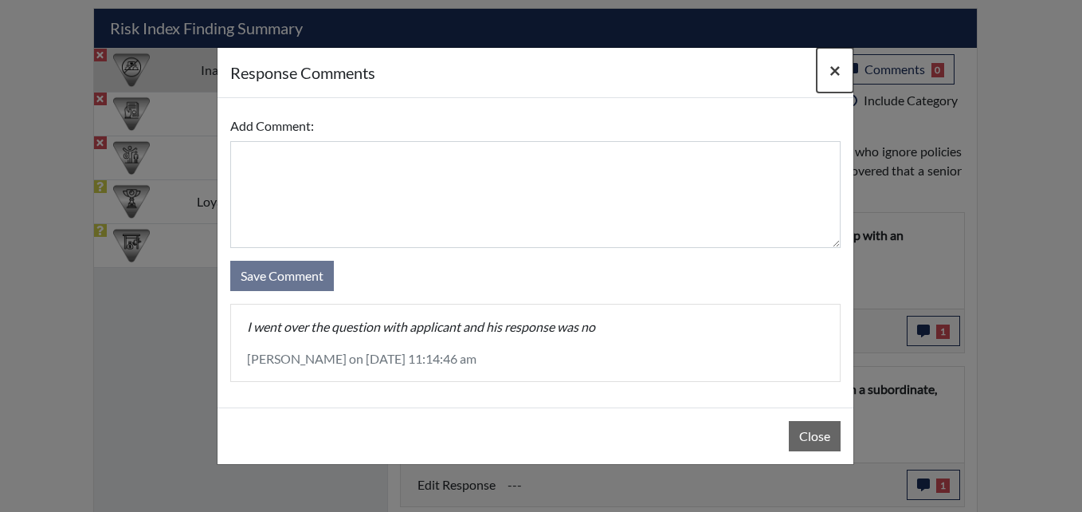
click at [835, 69] on span "×" at bounding box center [834, 69] width 11 height 23
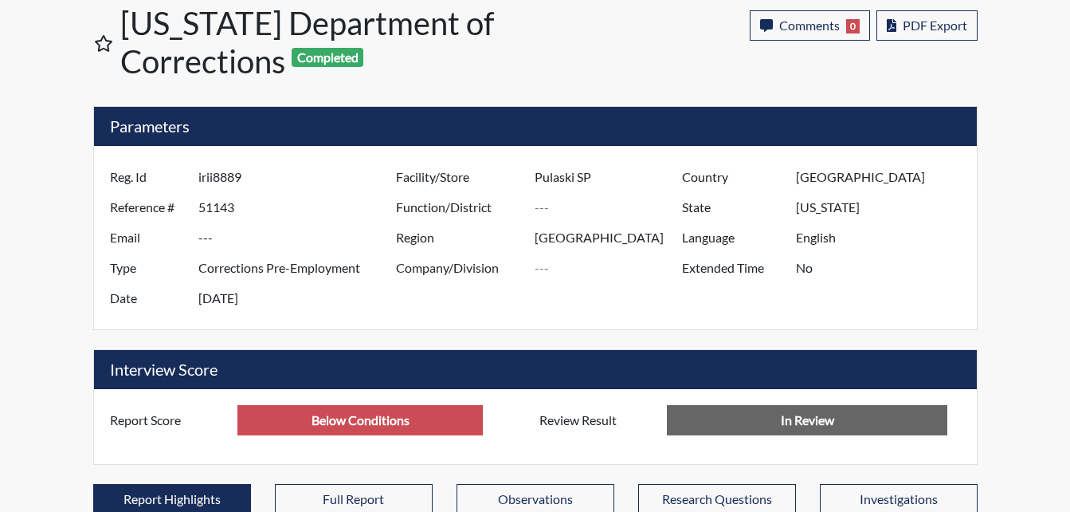
scroll to position [0, 0]
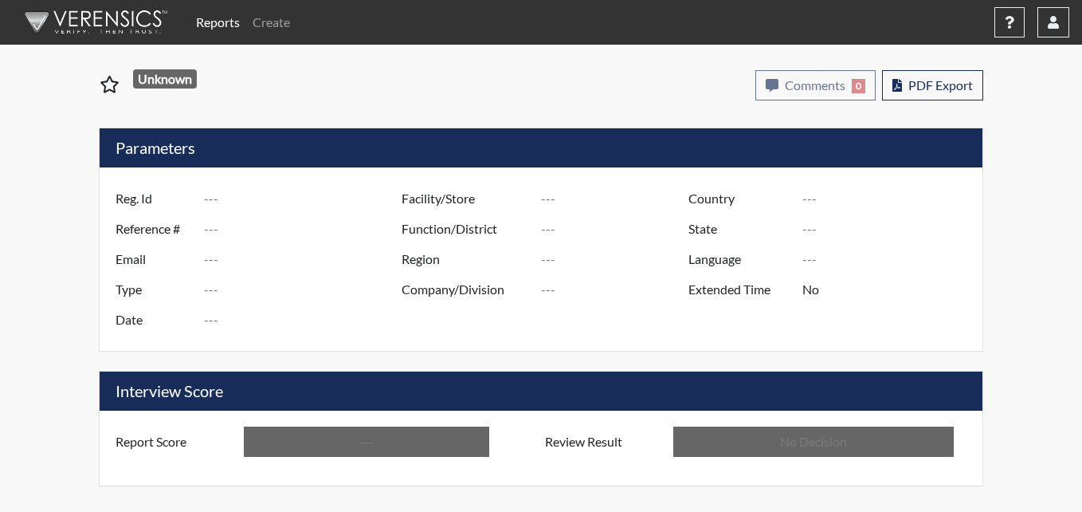
type input "irii8889"
type input "51143"
type input "---"
type input "Corrections Pre-Employment"
type input "Sep 8, 2025"
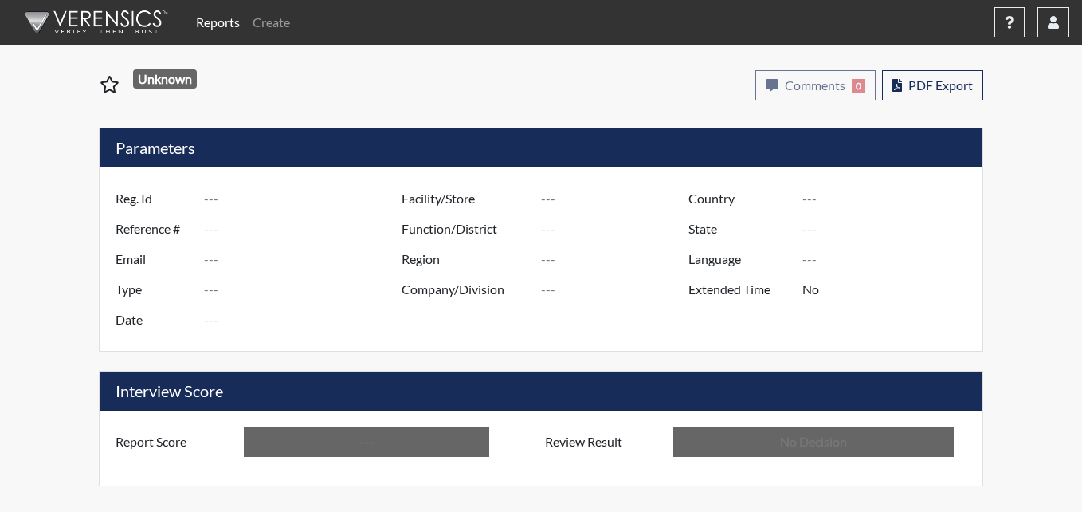
type input "Pulaski SP"
type input "[GEOGRAPHIC_DATA]"
type input "[US_STATE]"
type input "English"
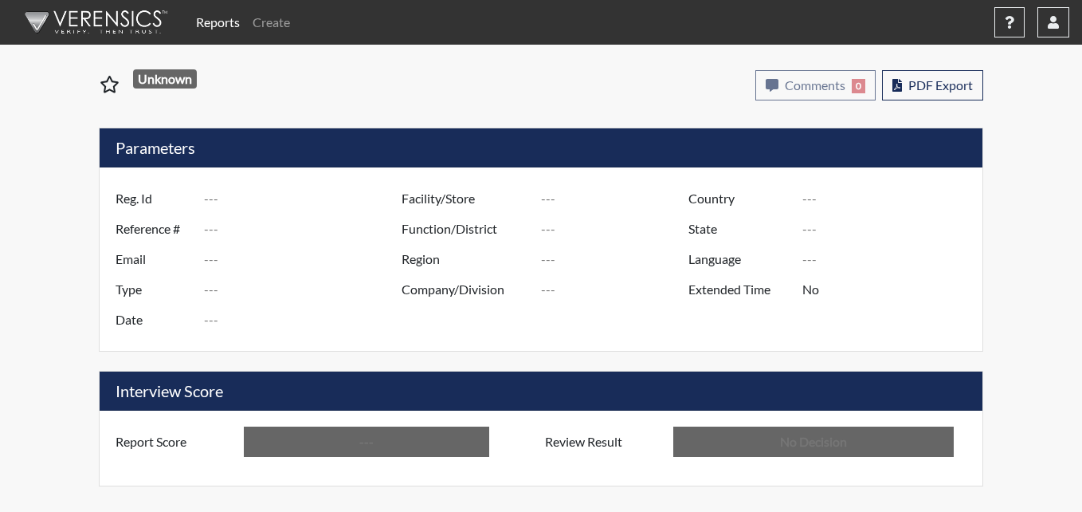
type input "Below Conditions"
type input "In Review"
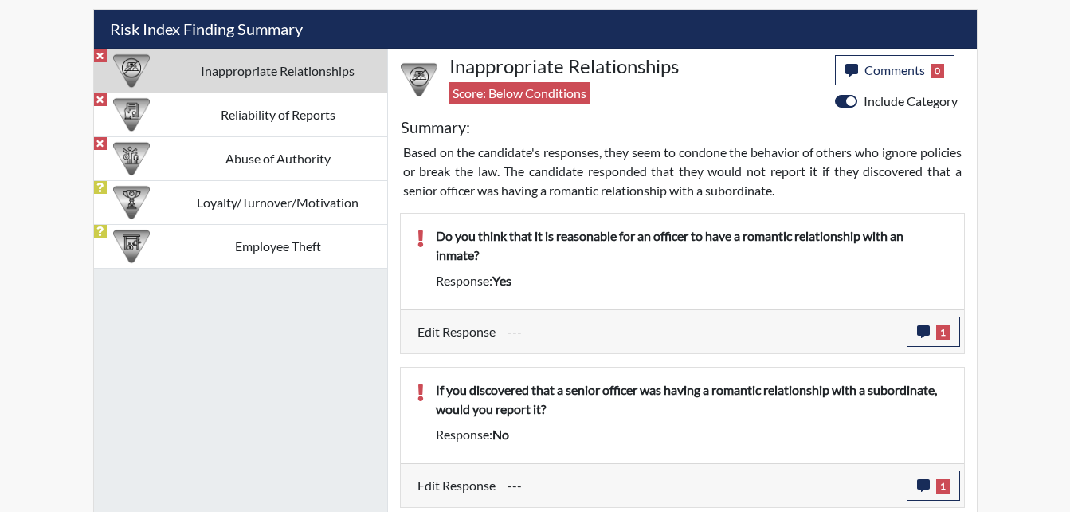
scroll to position [956, 0]
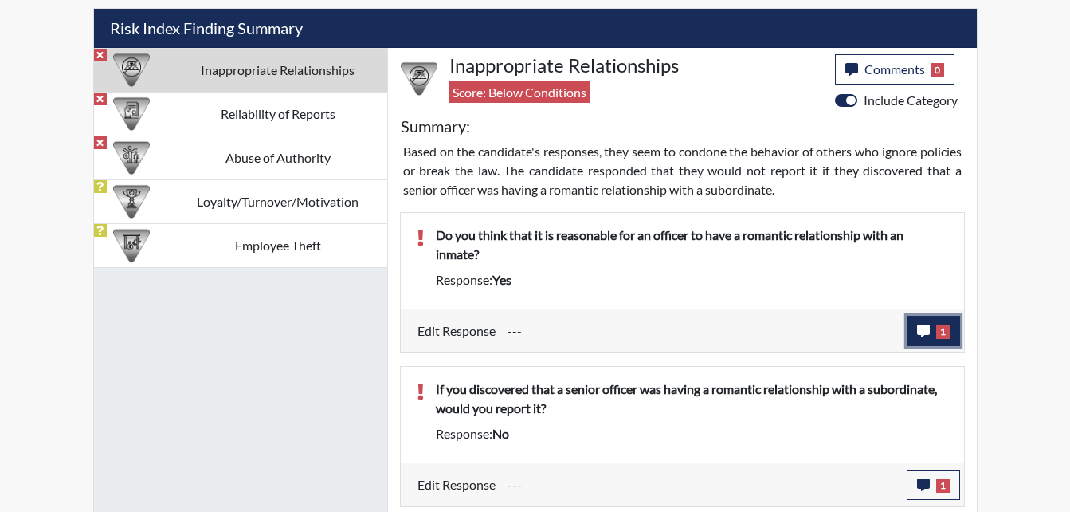
click at [919, 330] on icon "button" at bounding box center [923, 330] width 13 height 13
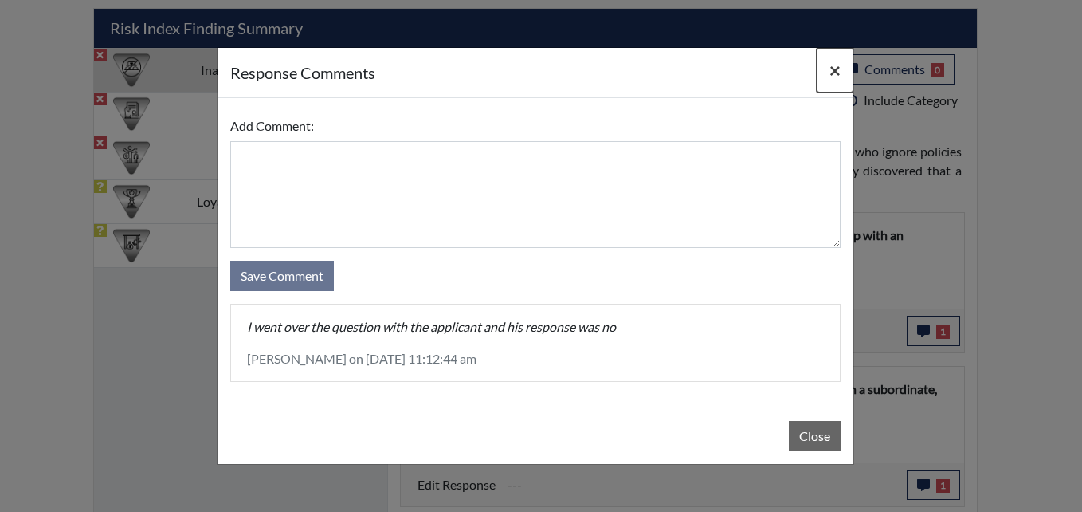
click at [834, 72] on span "×" at bounding box center [834, 69] width 11 height 23
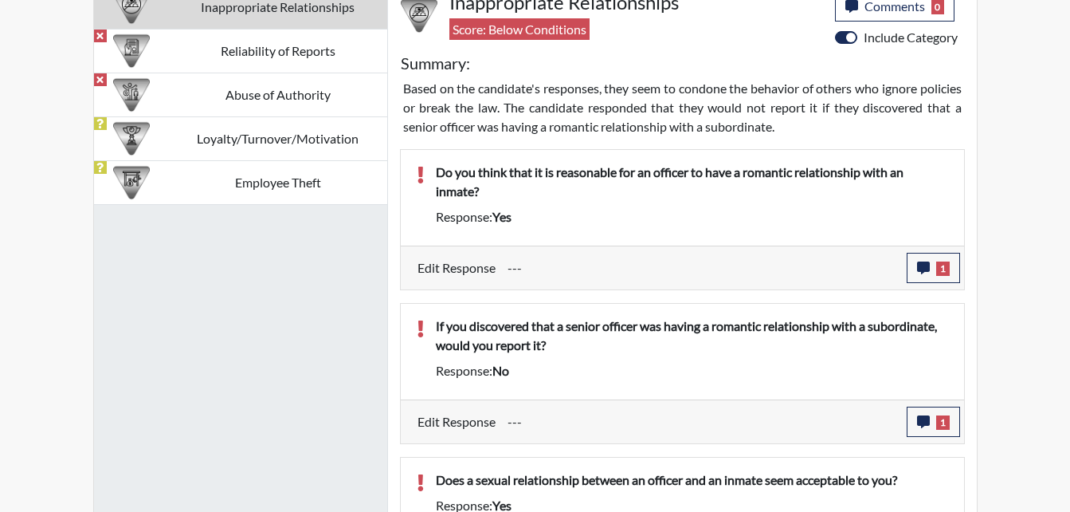
scroll to position [1195, 0]
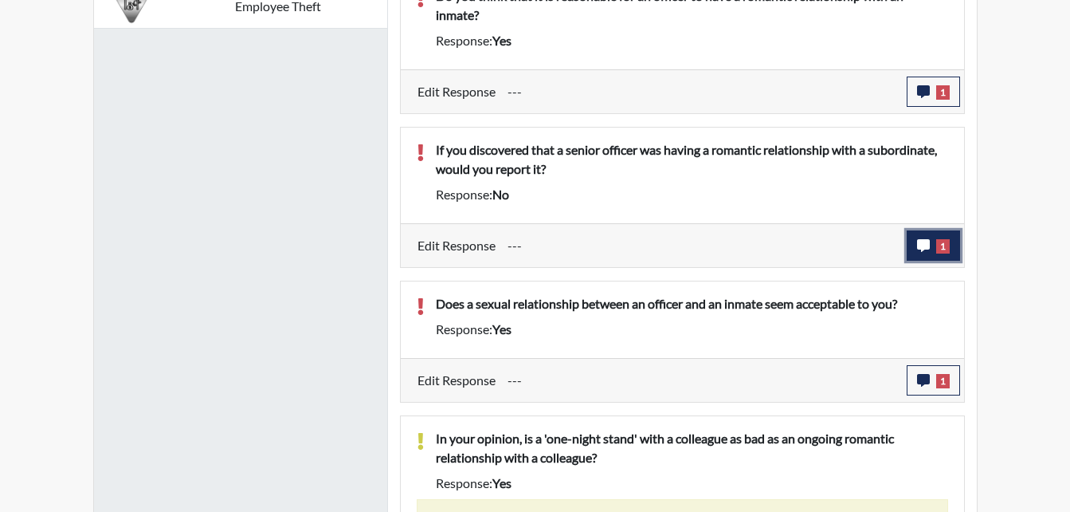
click at [919, 246] on icon "button" at bounding box center [923, 245] width 13 height 13
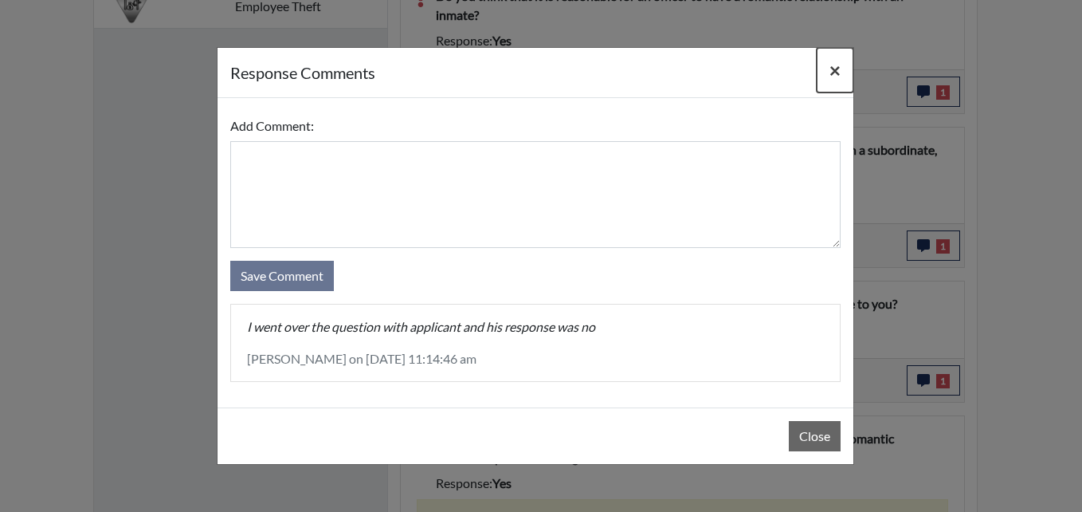
click at [833, 63] on span "×" at bounding box center [834, 69] width 11 height 23
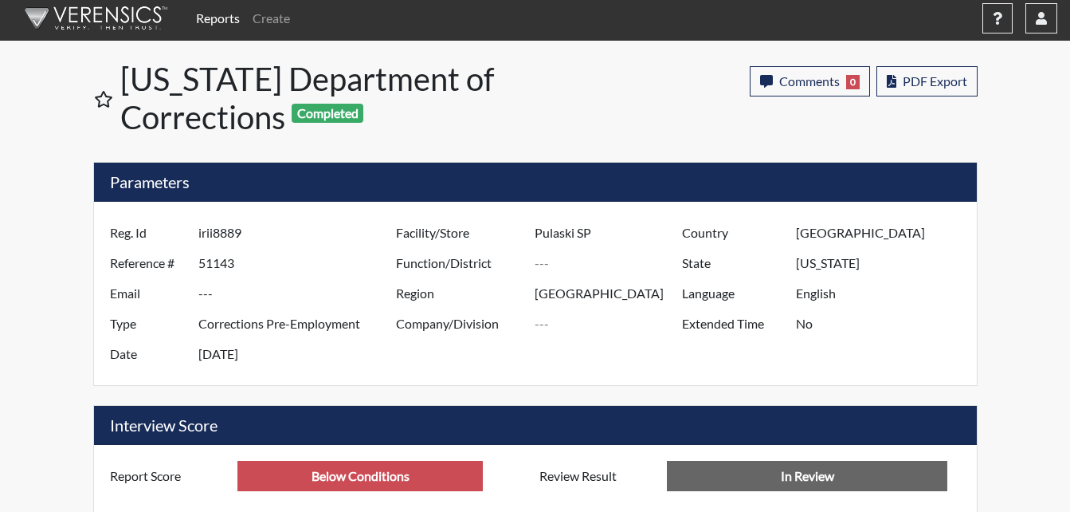
scroll to position [0, 0]
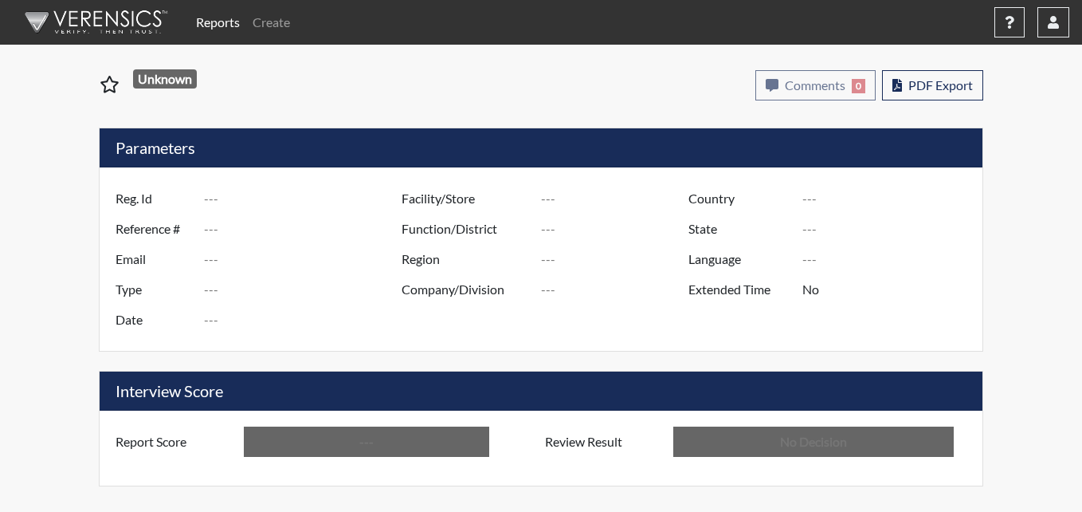
type input "nmb4763"
type input "51099"
type input "---"
type input "Corrections Pre-Employment"
type input "[DATE]"
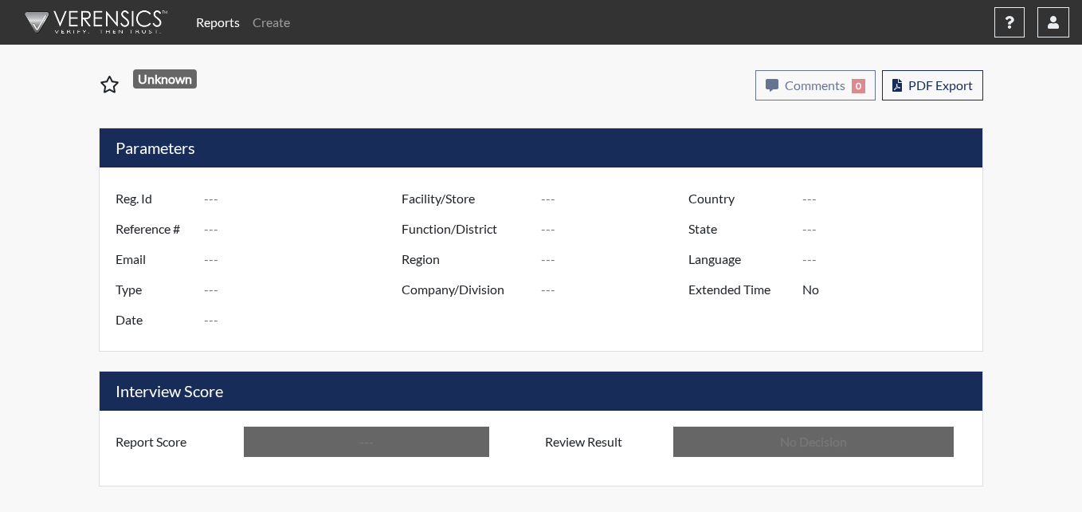
type input "Pulaski SP"
type input "Southwest Region"
type input "[GEOGRAPHIC_DATA]"
type input "[US_STATE]"
type input "English"
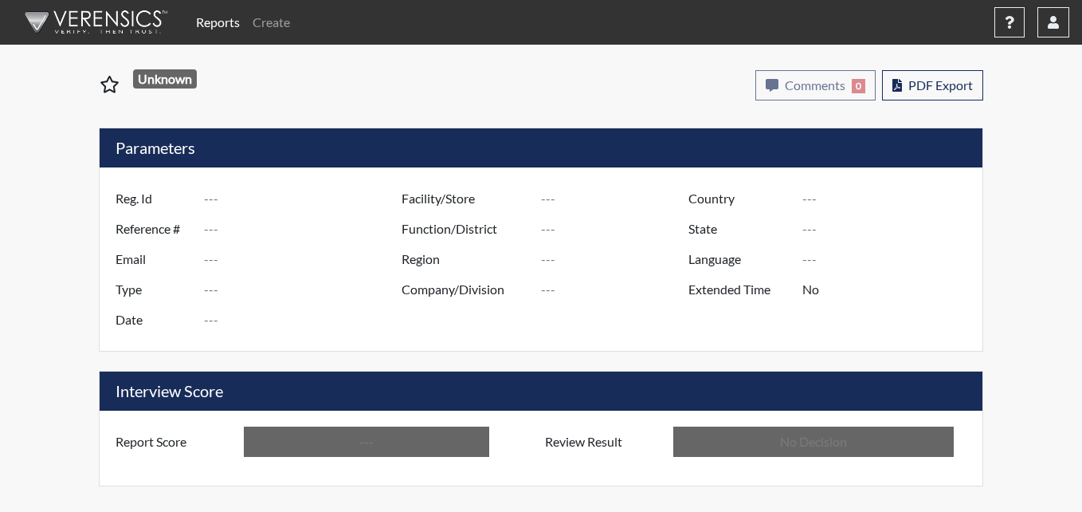
type input "Below Conditions"
type input "In Review"
type input "nmb4763"
type input "51099"
type input "---"
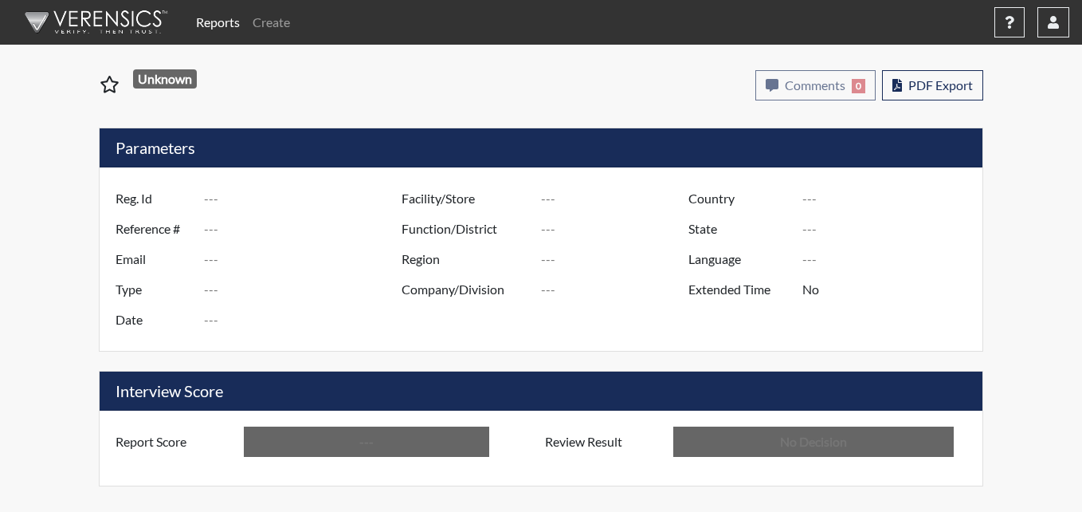
type input "Corrections Pre-Employment"
type input "[DATE]"
type input "Pulaski SP"
type input "[GEOGRAPHIC_DATA]"
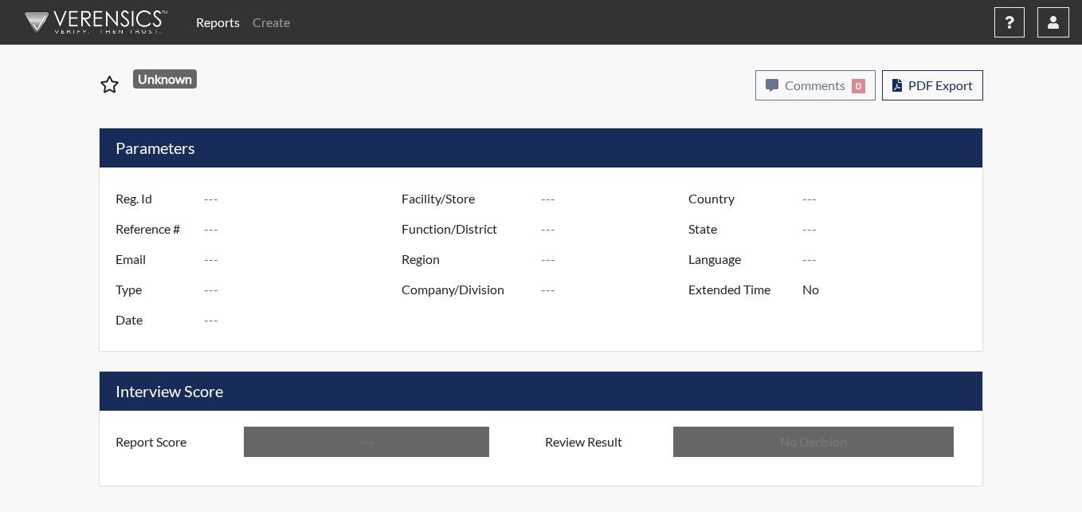
type input "[US_STATE]"
type input "English"
type input "Below Conditions"
type input "In Review"
type input "nmb4763"
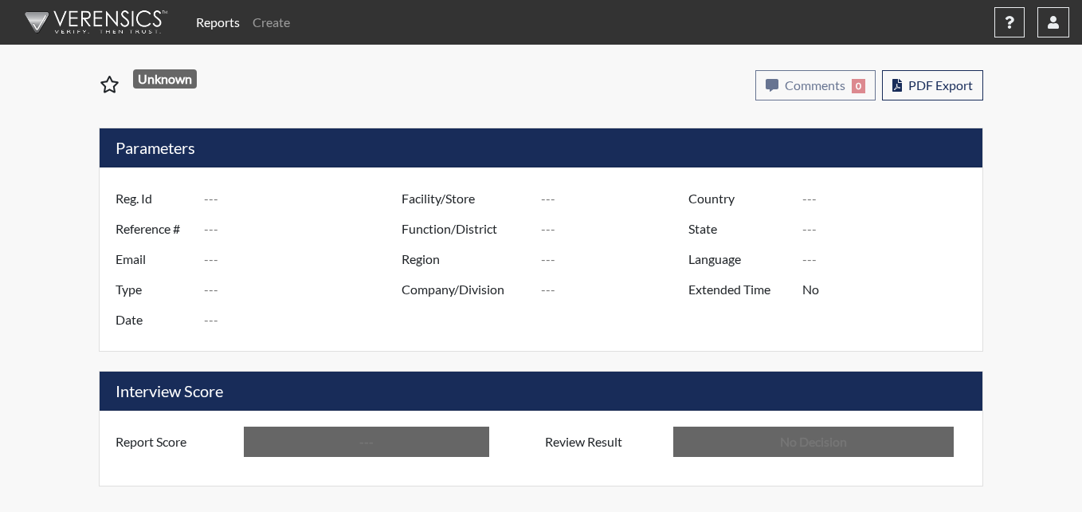
type input "51099"
type input "---"
type input "Corrections Pre-Employment"
type input "[DATE]"
type input "Pulaski SP"
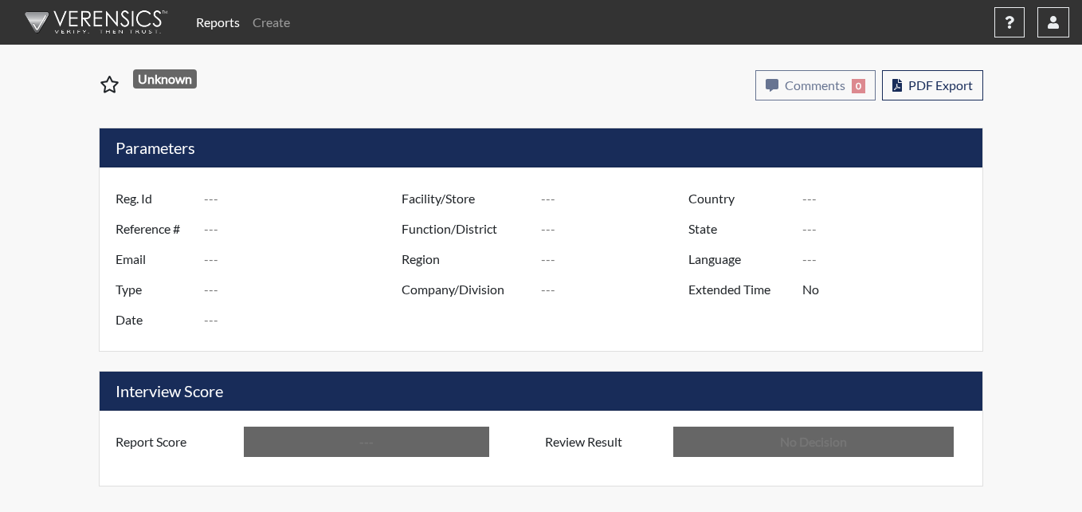
type input "Southwest Region"
type input "[GEOGRAPHIC_DATA]"
type input "[US_STATE]"
type input "English"
type input "Below Conditions"
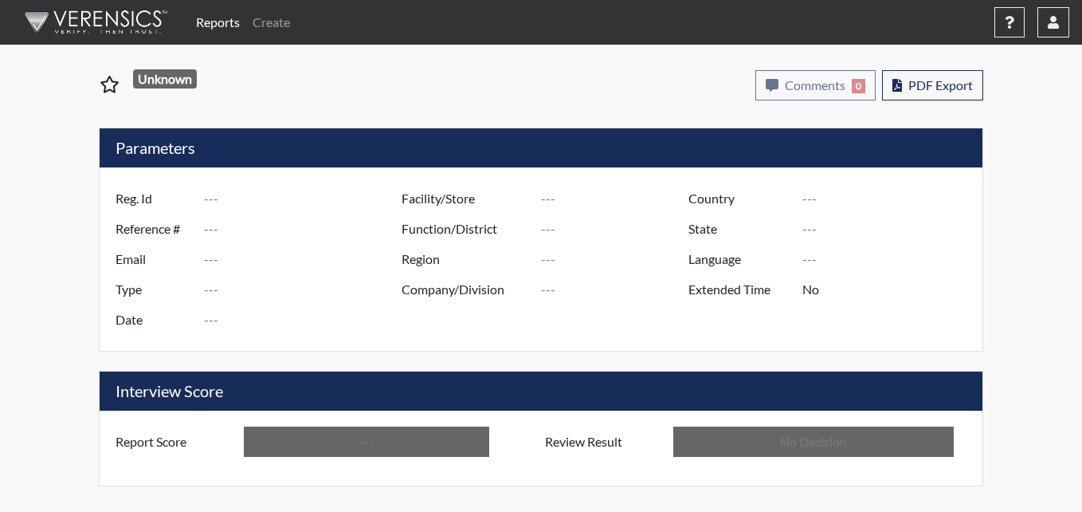
type input "In Review"
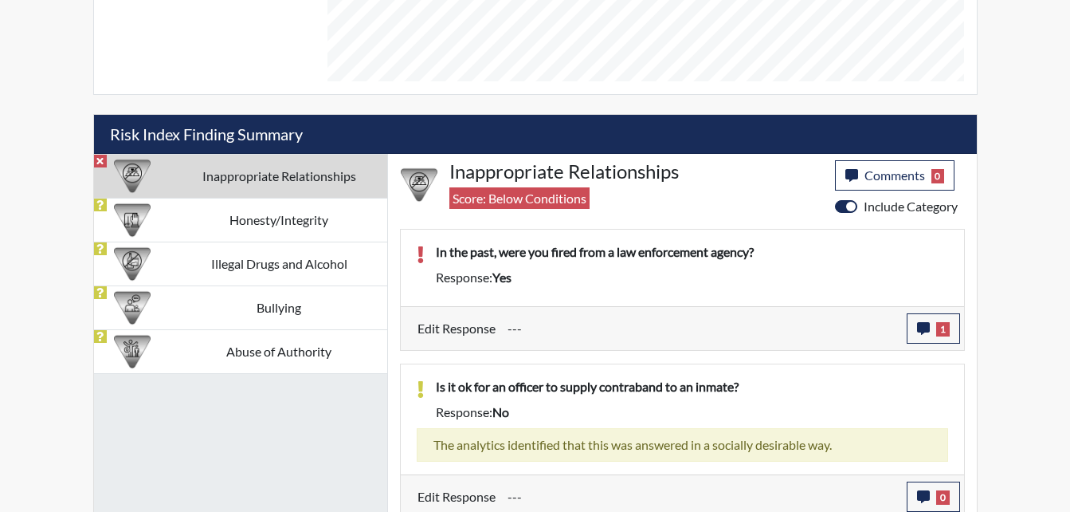
scroll to position [858, 0]
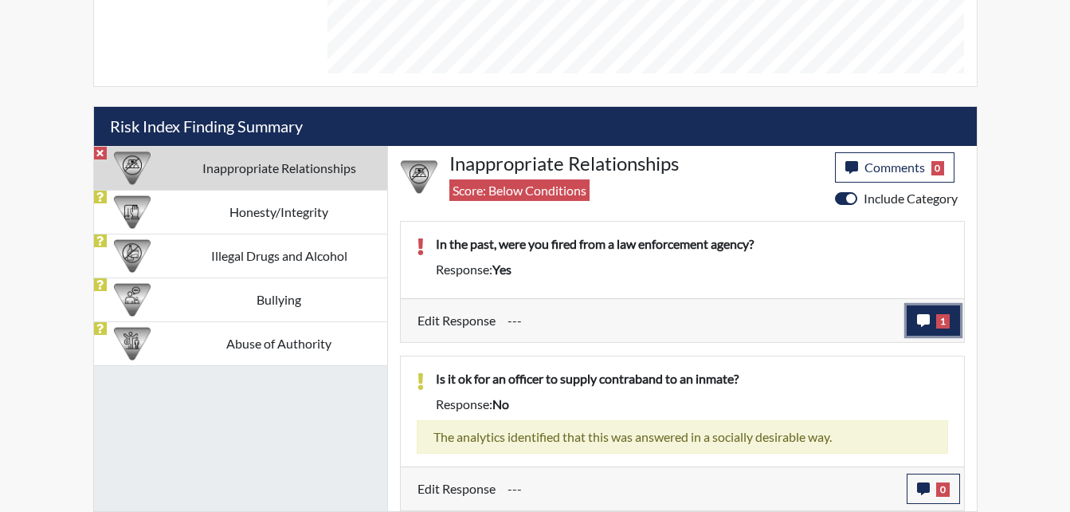
click at [927, 320] on icon "button" at bounding box center [923, 320] width 13 height 13
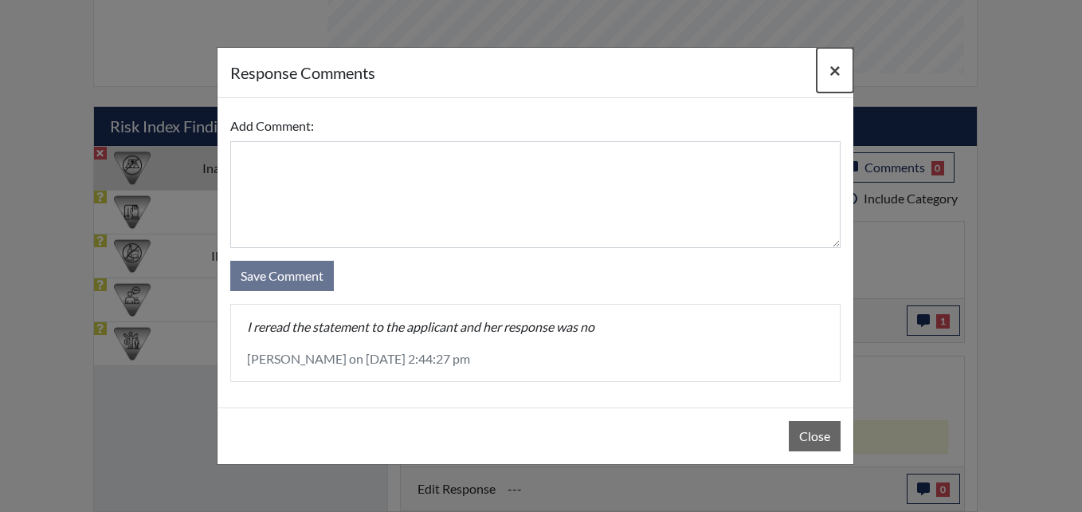
click at [837, 69] on span "×" at bounding box center [834, 69] width 11 height 23
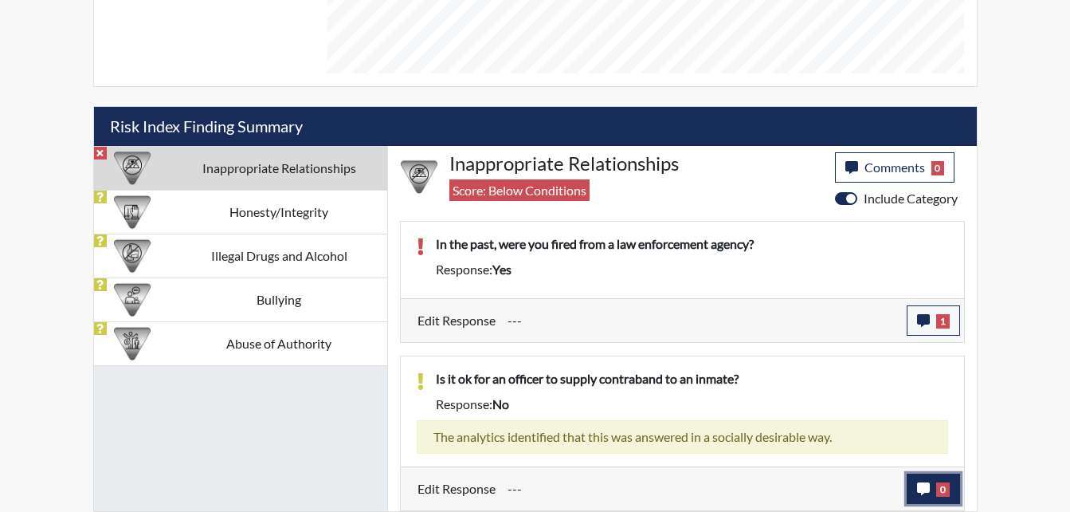
click at [923, 491] on icon "button" at bounding box center [923, 488] width 13 height 13
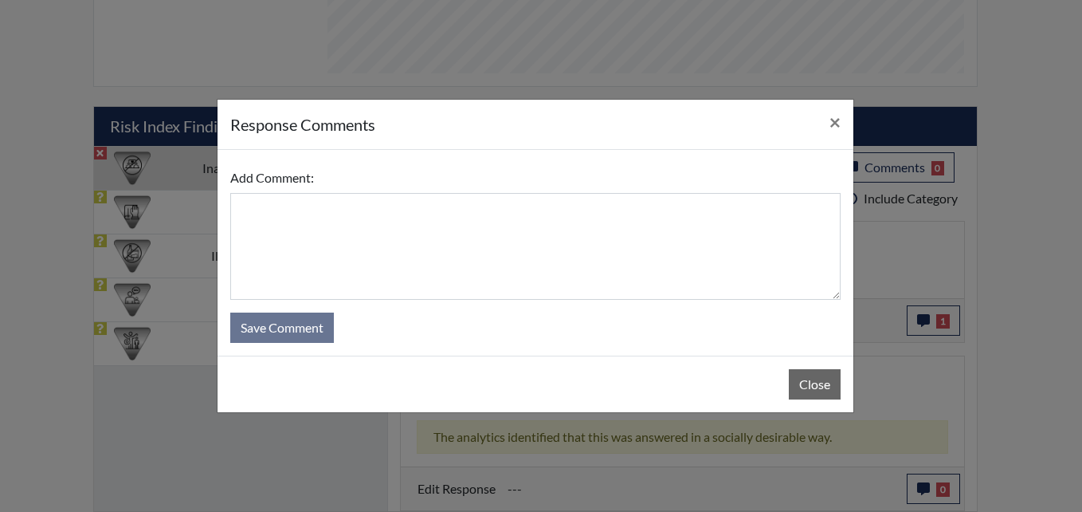
click at [923, 489] on div "response Comments × Add Comment: Save Comment Close" at bounding box center [541, 256] width 1082 height 512
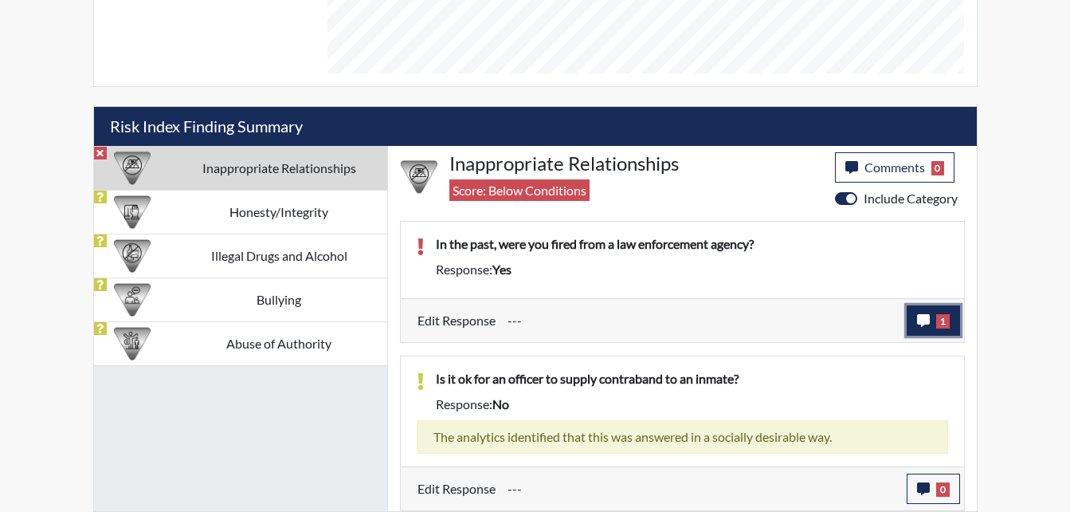
click at [938, 318] on span "1" at bounding box center [943, 321] width 14 height 14
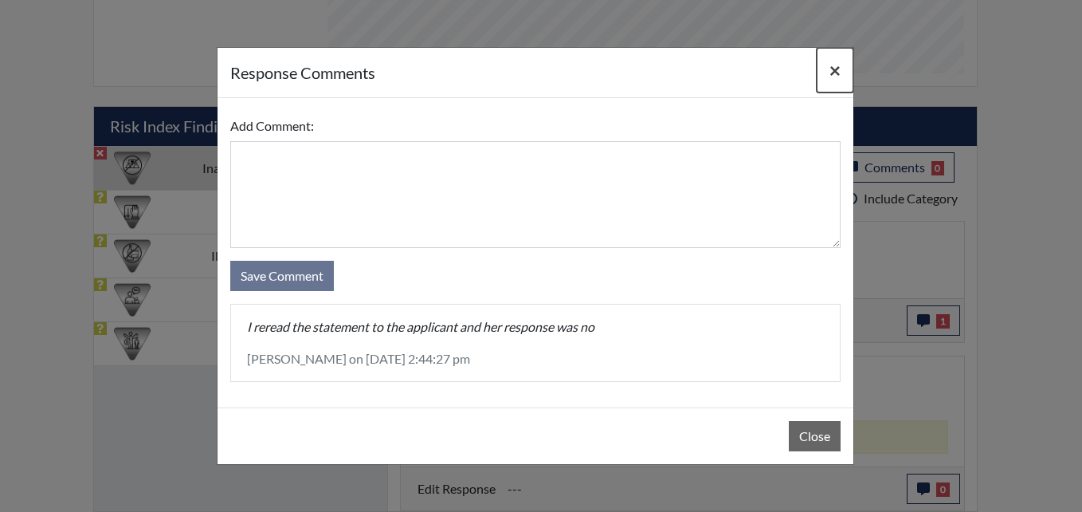
click at [832, 69] on span "×" at bounding box center [834, 69] width 11 height 23
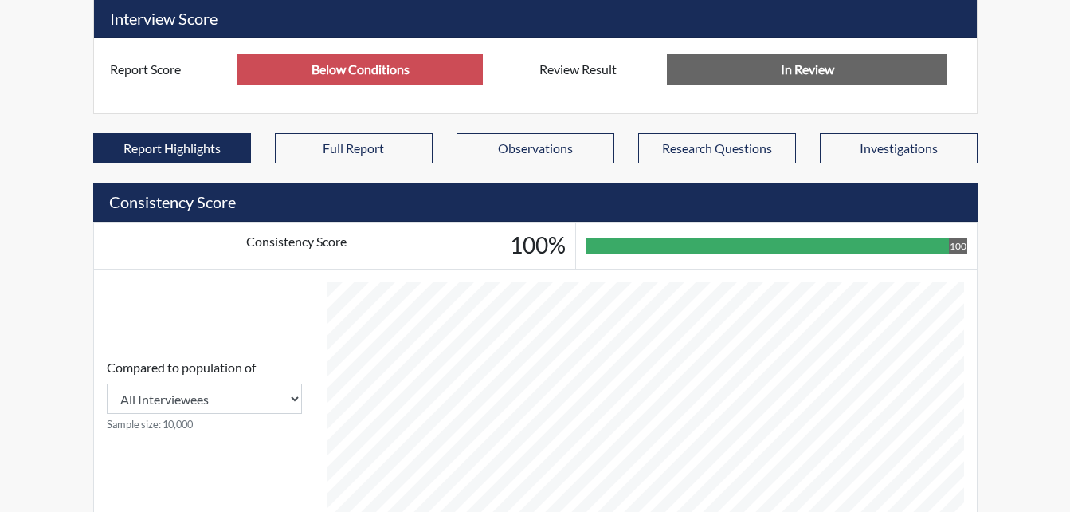
scroll to position [380, 0]
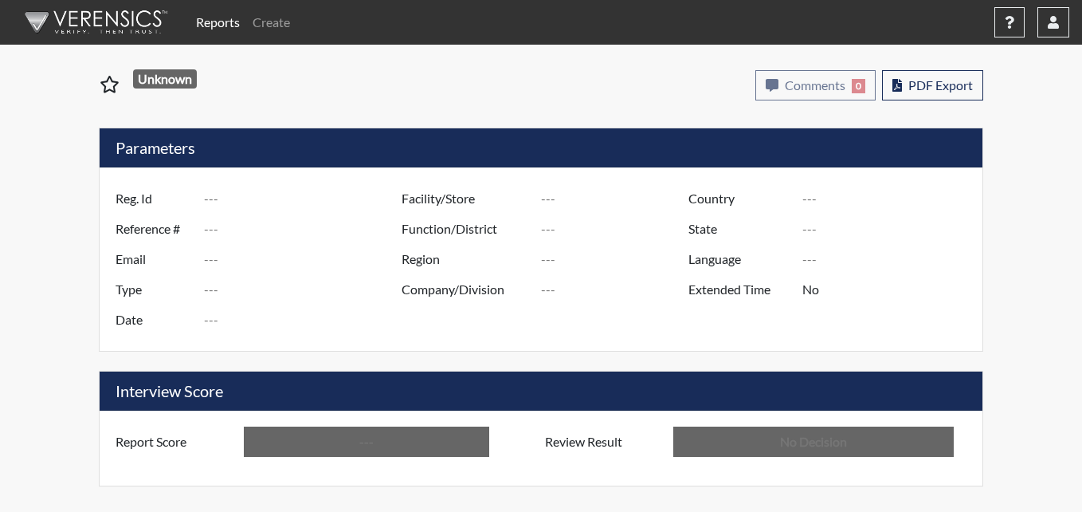
type input "JLT8772"
type input "51094"
type input "---"
type input "Corrections Pre-Employment"
type input "[DATE]"
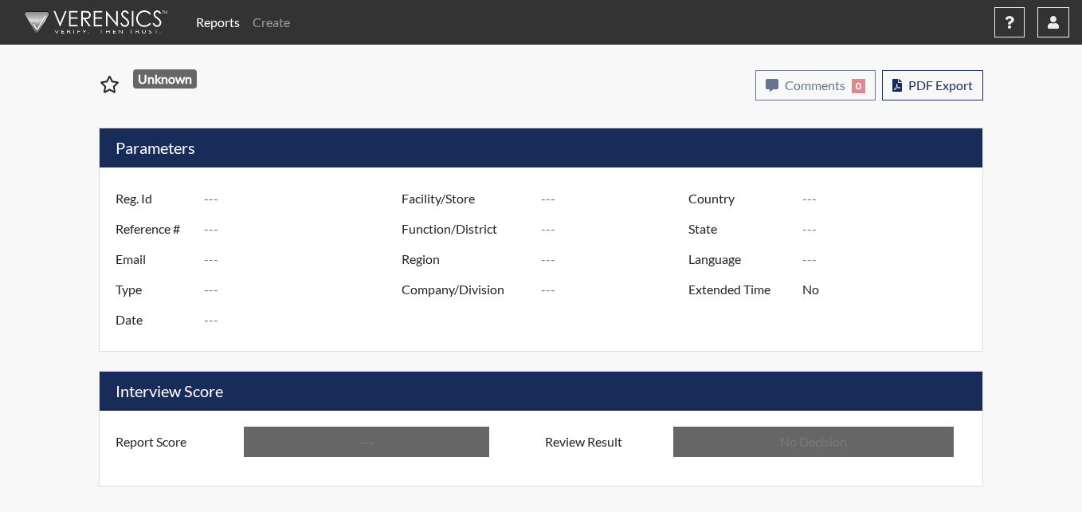
type input "Pulaski SP"
type input "[GEOGRAPHIC_DATA]"
type input "[US_STATE]"
type input "English"
type input "Below Conditions"
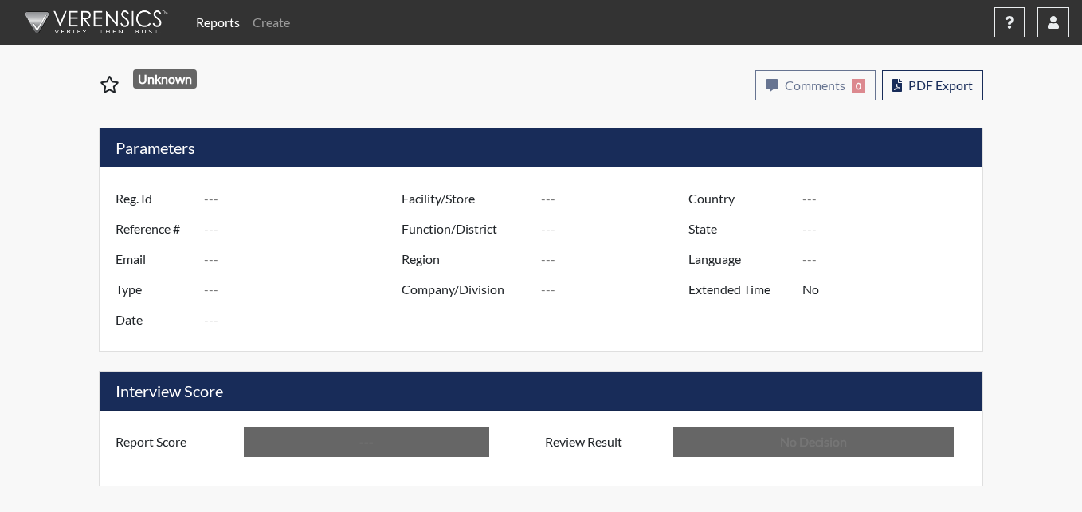
type input "In Review"
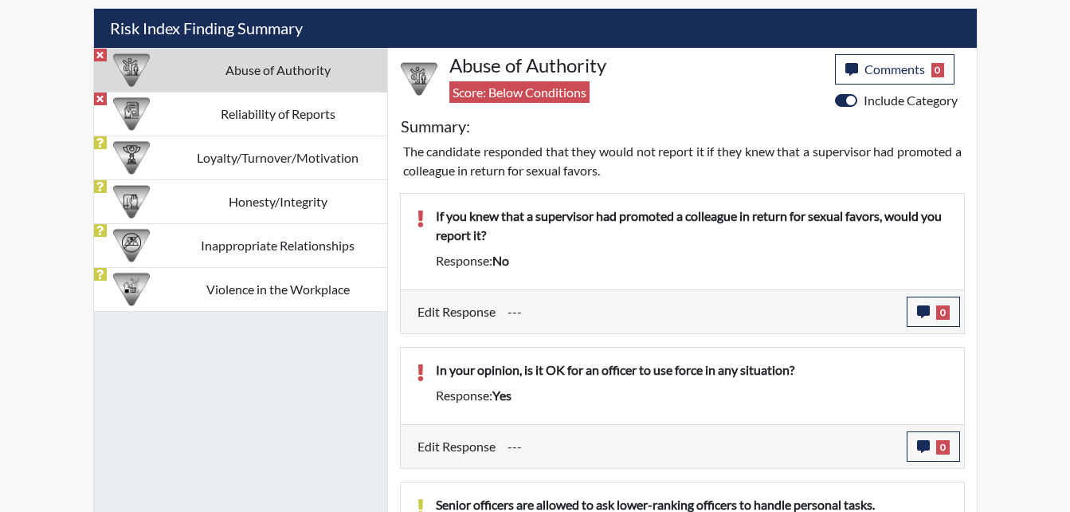
scroll to position [1036, 0]
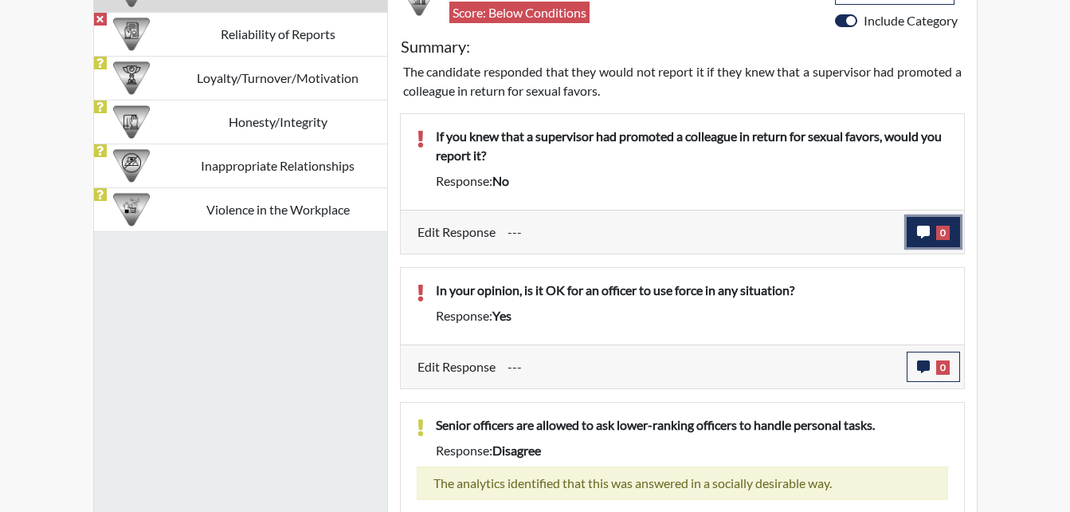
click at [928, 222] on button "0" at bounding box center [933, 232] width 53 height 30
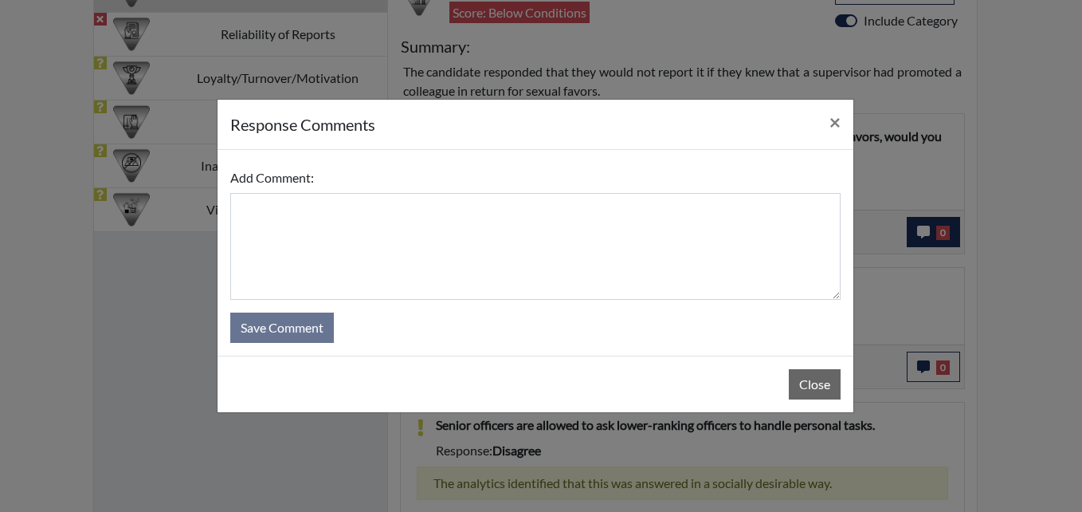
click at [928, 222] on div "response Comments × Add Comment: Save Comment Close" at bounding box center [541, 256] width 1082 height 512
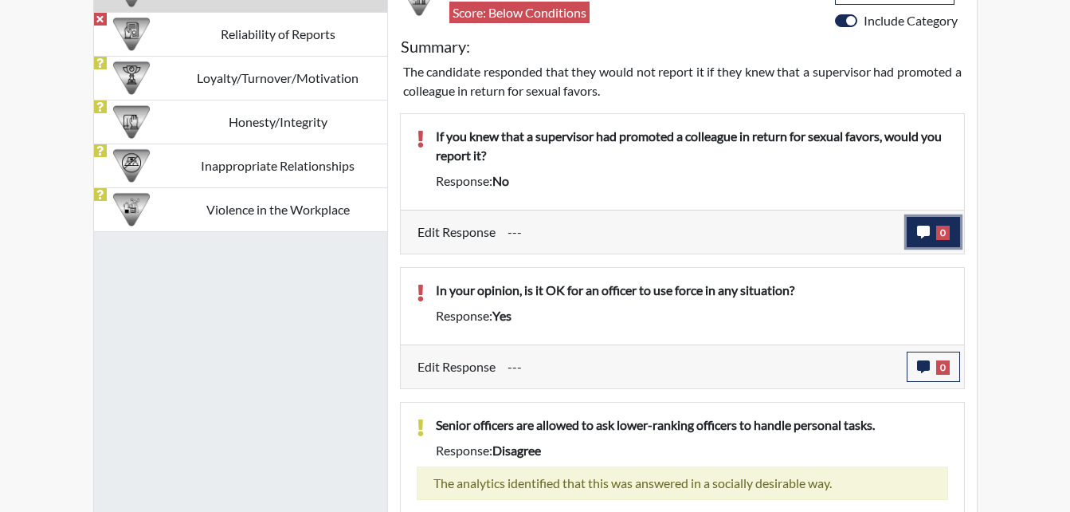
click at [923, 227] on icon "button" at bounding box center [923, 231] width 13 height 13
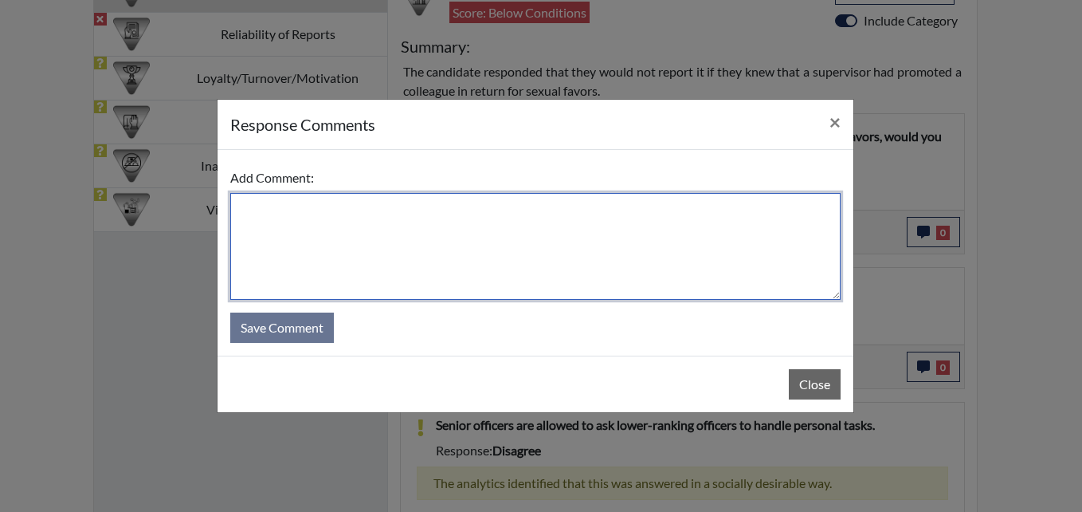
click at [328, 207] on textarea at bounding box center [535, 246] width 610 height 107
type textarea "Applicant misread the qu"
drag, startPoint x: 449, startPoint y: 210, endPoint x: 503, endPoint y: 210, distance: 53.4
click at [450, 210] on textarea "Applicant misread the qu" at bounding box center [535, 246] width 610 height 107
click at [437, 206] on textarea "Applicant misread the qu" at bounding box center [535, 246] width 610 height 107
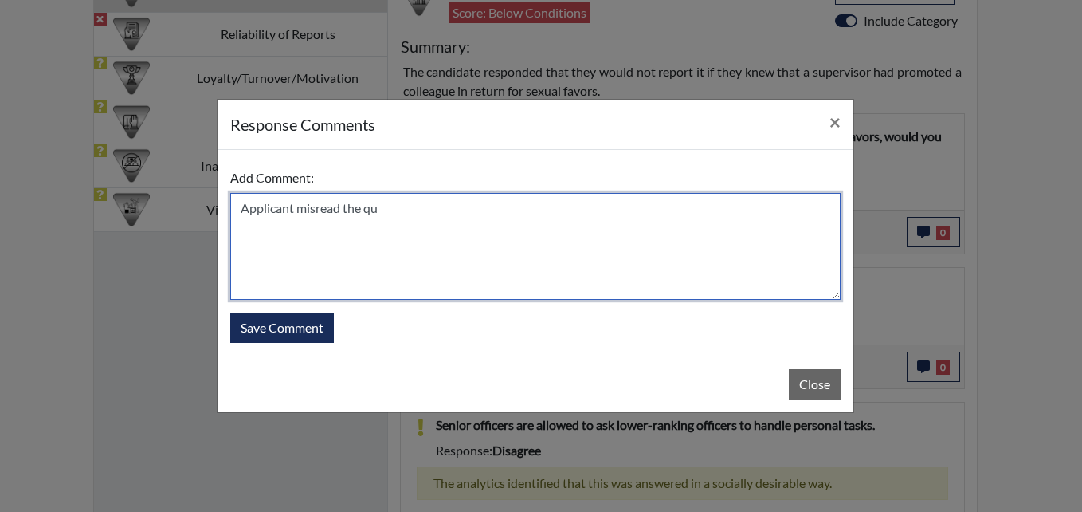
click at [437, 206] on textarea "Applicant misread the qu" at bounding box center [535, 246] width 610 height 107
click at [449, 212] on textarea "Applicant misread the qu" at bounding box center [535, 246] width 610 height 107
click at [443, 209] on textarea "Applicant misread the qu" at bounding box center [535, 246] width 610 height 107
drag, startPoint x: 443, startPoint y: 209, endPoint x: 433, endPoint y: 209, distance: 9.6
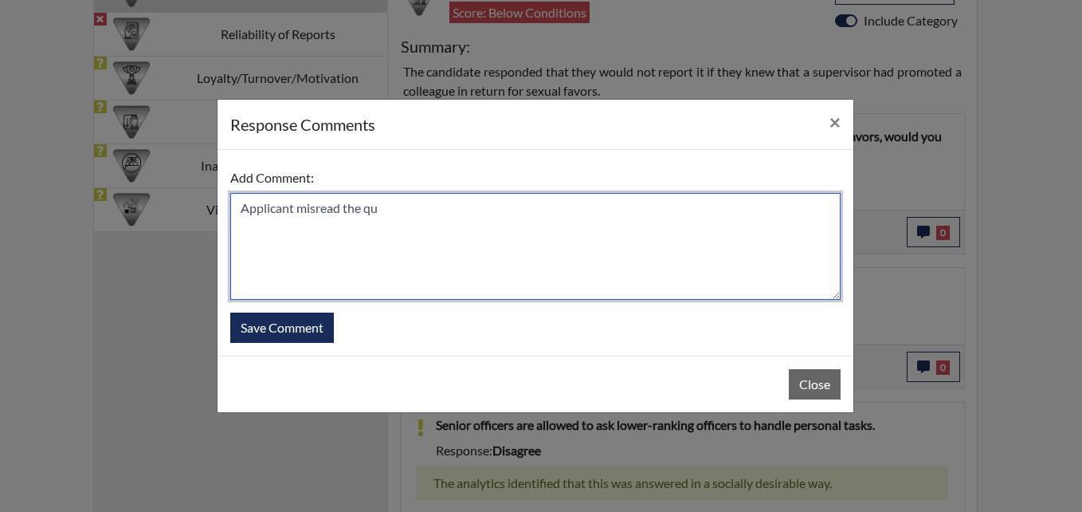
click at [433, 208] on textarea "Applicant misread the qu" at bounding box center [535, 246] width 610 height 107
click at [433, 209] on textarea "Applicant misread the qu" at bounding box center [535, 246] width 610 height 107
click at [437, 207] on textarea "Applicant misread the qu" at bounding box center [535, 246] width 610 height 107
click at [465, 206] on textarea "Applicant misread the qu" at bounding box center [535, 246] width 610 height 107
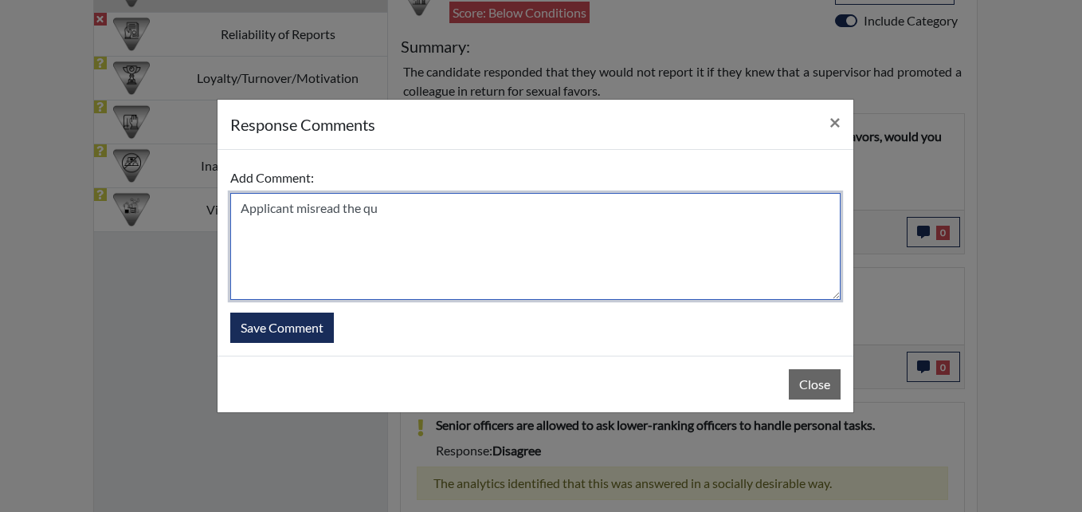
drag, startPoint x: 407, startPoint y: 207, endPoint x: 422, endPoint y: 207, distance: 15.1
click at [408, 207] on textarea "Applicant misread the qu" at bounding box center [535, 246] width 610 height 107
drag, startPoint x: 427, startPoint y: 206, endPoint x: 436, endPoint y: 206, distance: 8.8
click at [436, 206] on textarea "Applicant misread the qu" at bounding box center [535, 246] width 610 height 107
click at [470, 206] on textarea "Applicant misread the qu" at bounding box center [535, 246] width 610 height 107
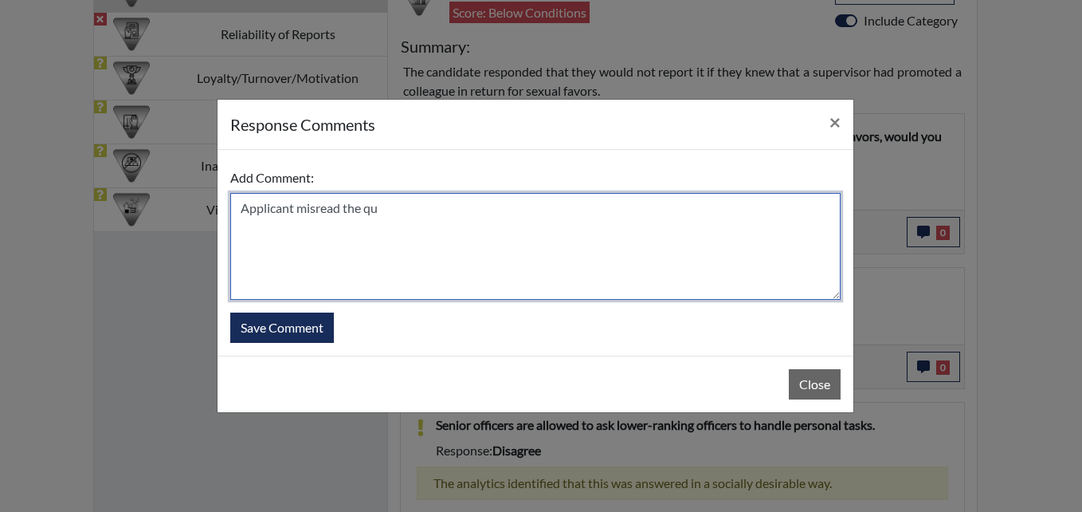
click at [488, 202] on textarea "Applicant misread the qu" at bounding box center [535, 246] width 610 height 107
drag, startPoint x: 460, startPoint y: 209, endPoint x: 406, endPoint y: 214, distance: 54.5
click at [457, 209] on textarea "Applicant misread the qu" at bounding box center [535, 246] width 610 height 107
drag, startPoint x: 406, startPoint y: 214, endPoint x: 426, endPoint y: 213, distance: 20.8
click at [411, 214] on textarea "Applicant misread the qu" at bounding box center [535, 246] width 610 height 107
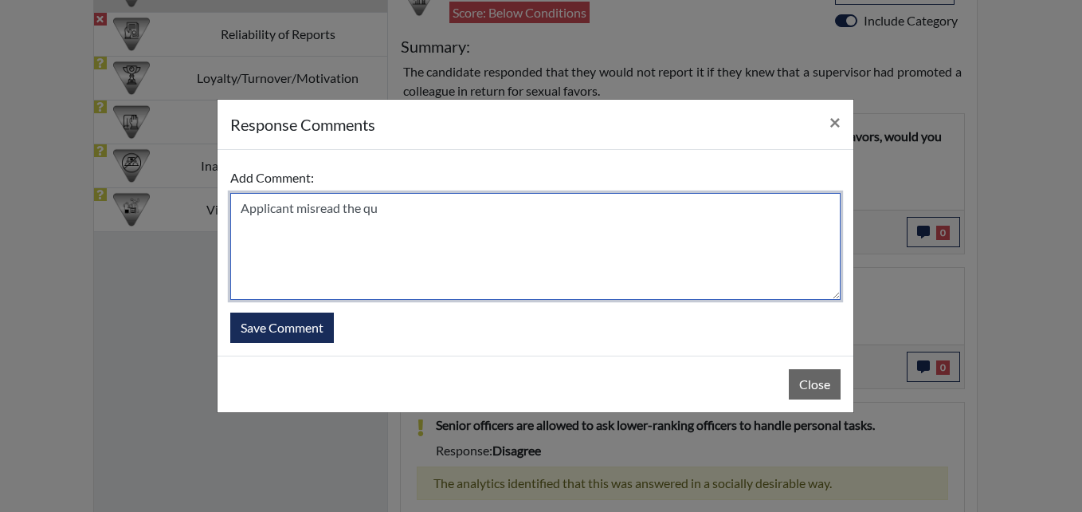
drag, startPoint x: 426, startPoint y: 213, endPoint x: 440, endPoint y: 209, distance: 14.1
click at [432, 211] on textarea "Applicant misread the qu" at bounding box center [535, 246] width 610 height 107
click at [440, 209] on textarea "Applicant misread the qu" at bounding box center [535, 246] width 610 height 107
click at [458, 208] on textarea "Applicant misread the qu" at bounding box center [535, 246] width 610 height 107
click at [461, 208] on textarea "Applicant misread the qu" at bounding box center [535, 246] width 610 height 107
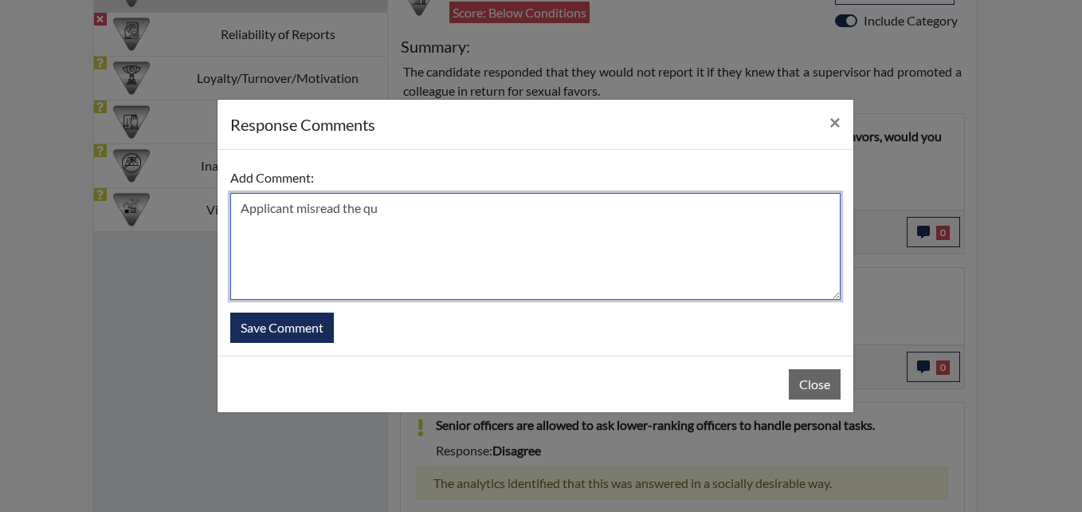
click at [461, 208] on textarea "Applicant misread the qu" at bounding box center [535, 246] width 610 height 107
type textarea "U"
type textarea "I went over the question with the applicants and her answer was yes"
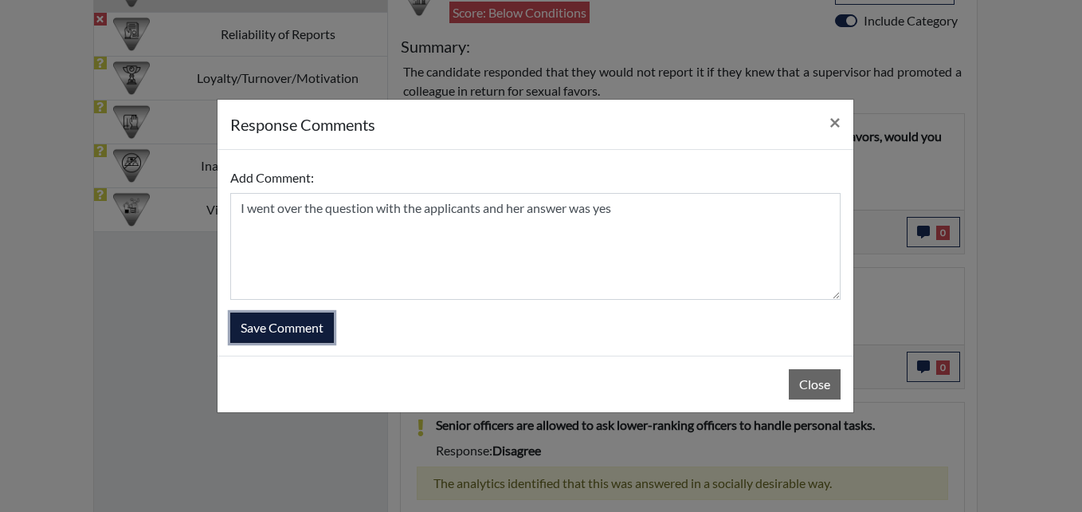
click at [288, 331] on button "Save Comment" at bounding box center [282, 327] width 104 height 30
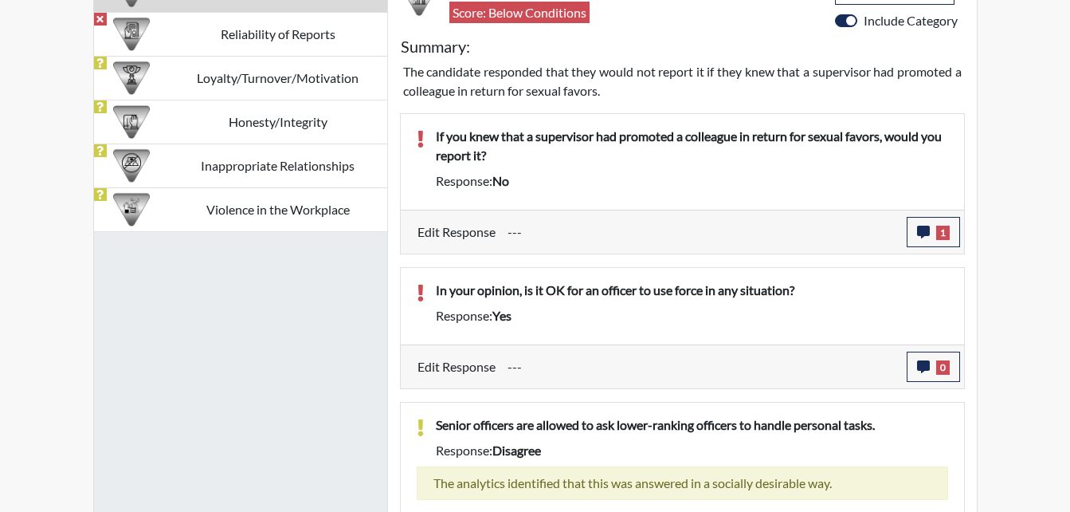
scroll to position [265, 662]
click at [927, 373] on button "0" at bounding box center [933, 366] width 53 height 30
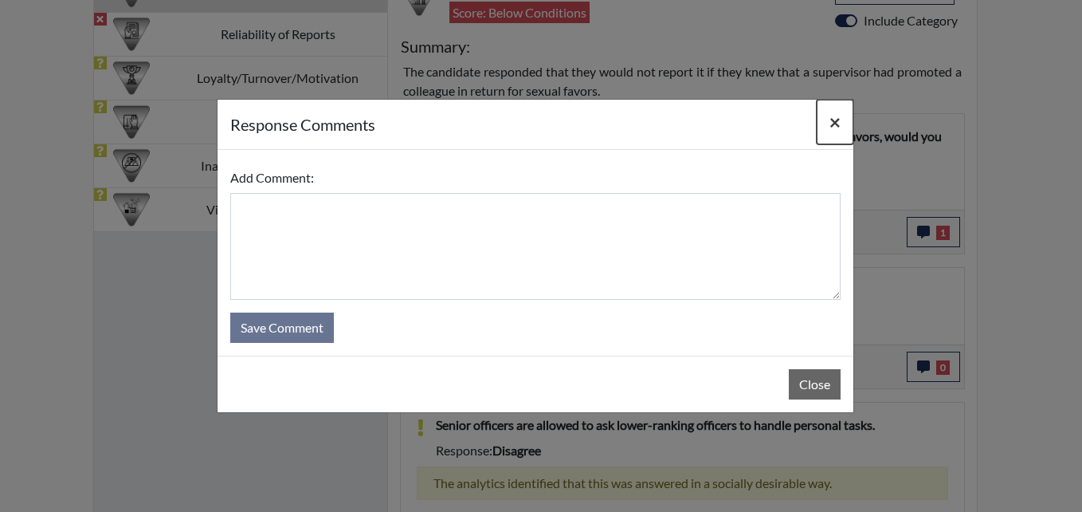
click at [831, 116] on span "×" at bounding box center [834, 121] width 11 height 23
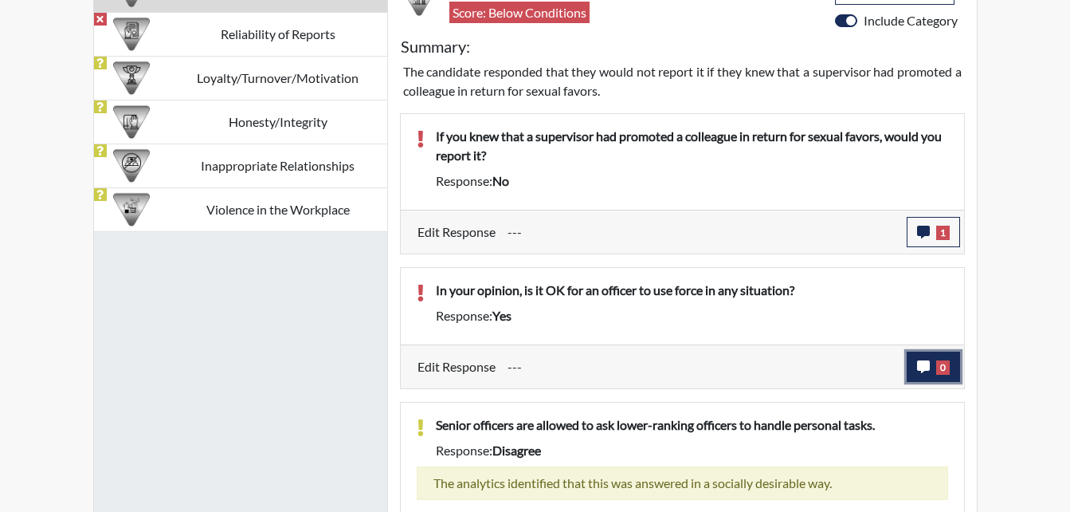
click at [927, 366] on icon "button" at bounding box center [923, 366] width 13 height 13
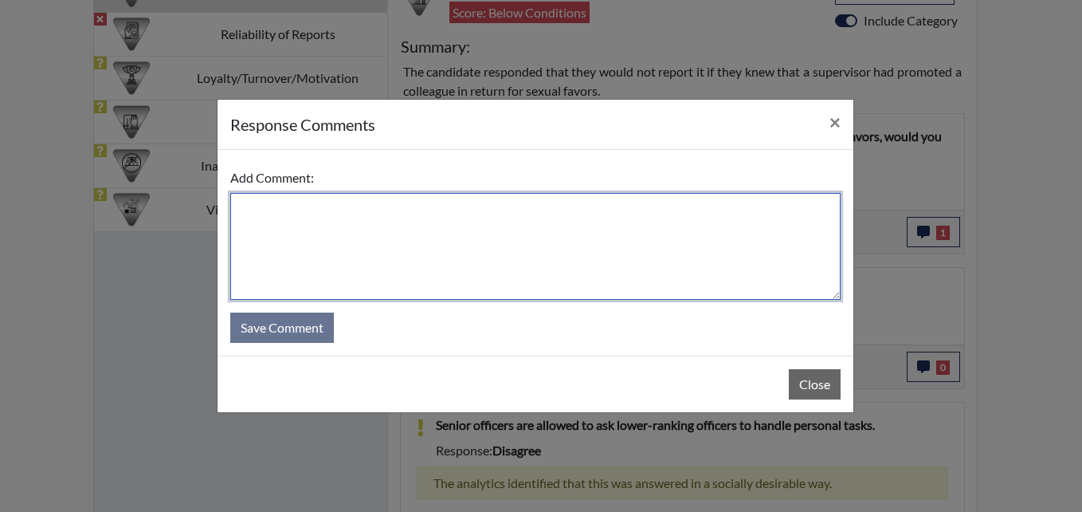
click at [296, 229] on textarea at bounding box center [535, 246] width 610 height 107
type textarea "i"
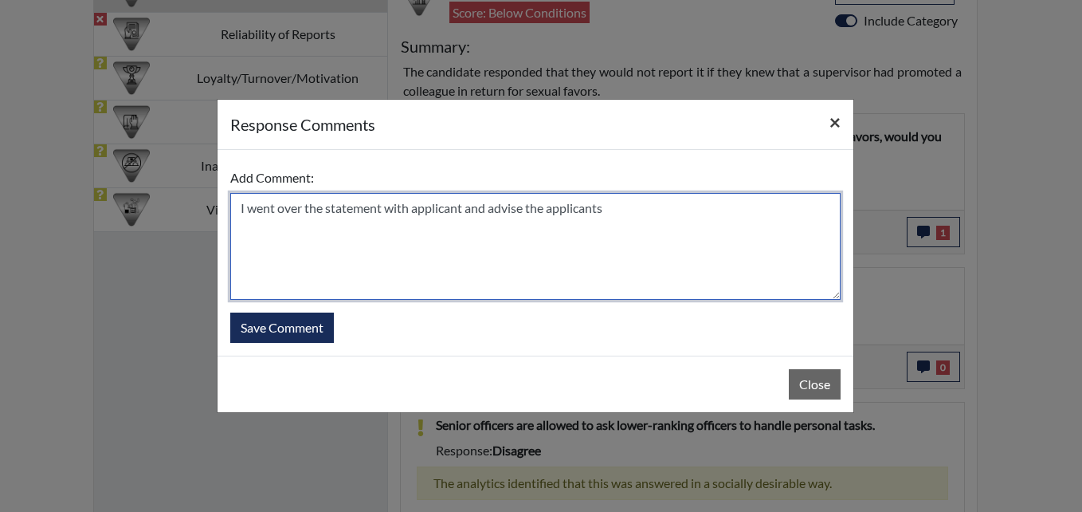
type textarea "I went over the statement with applicant and advise the applicants"
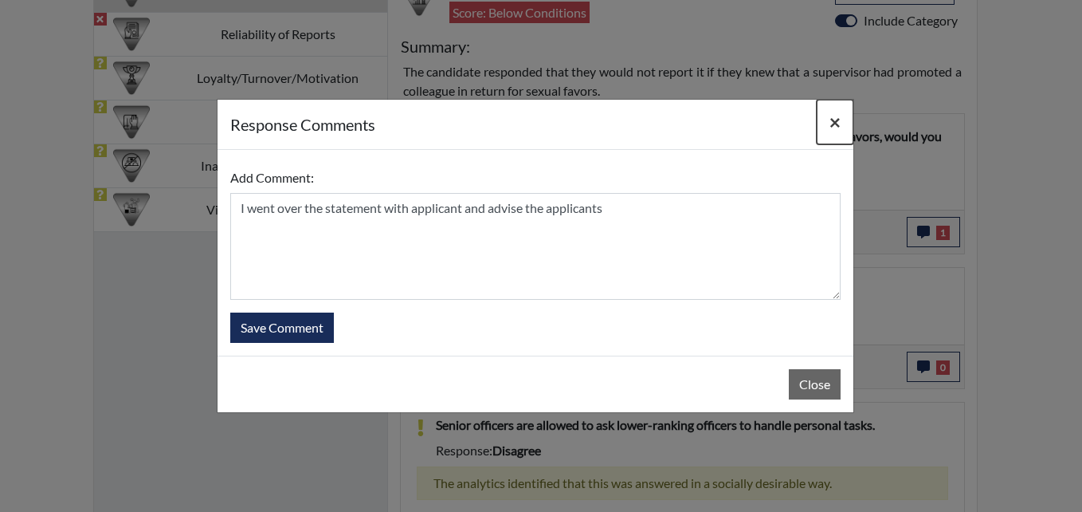
click at [834, 122] on span "×" at bounding box center [834, 121] width 11 height 23
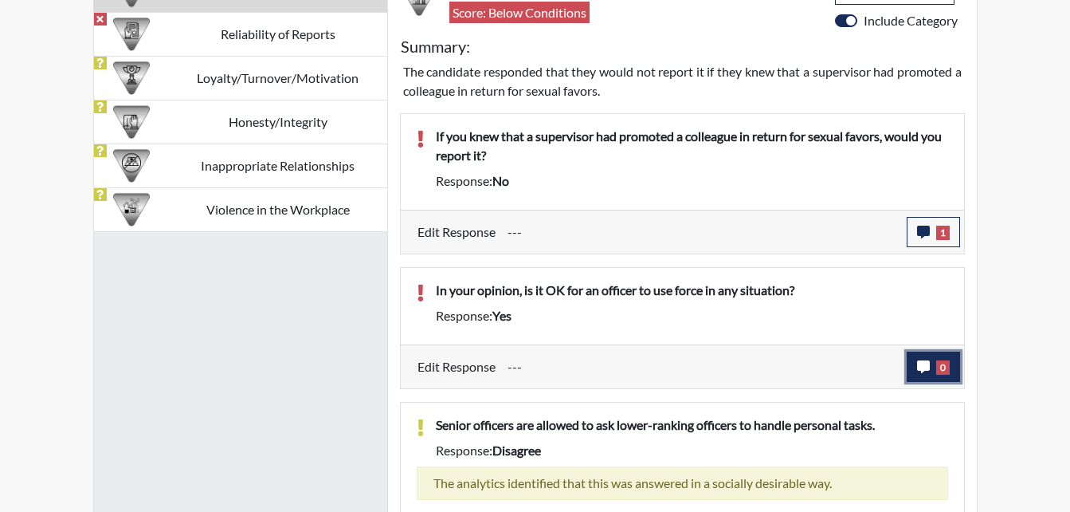
click at [925, 366] on icon "button" at bounding box center [923, 366] width 13 height 13
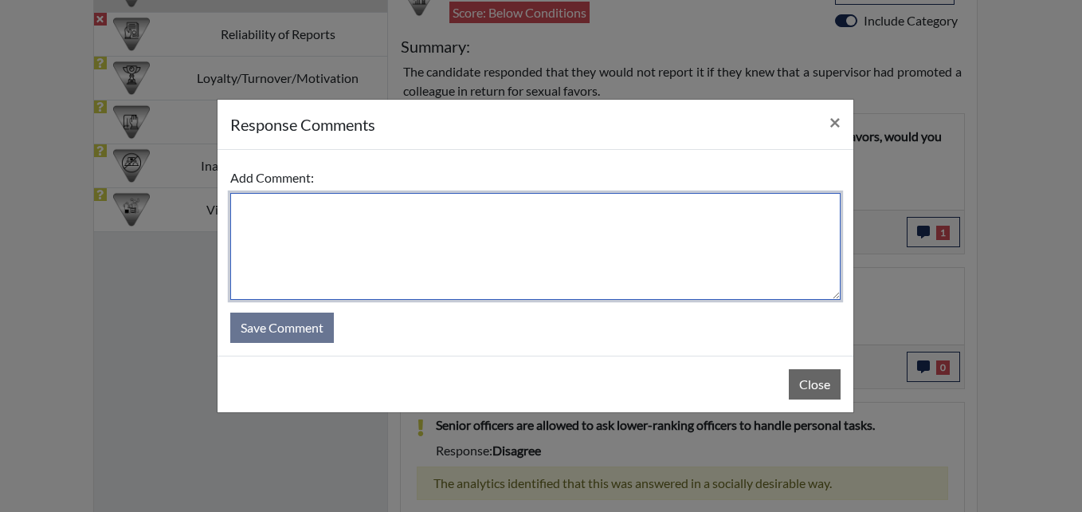
click at [388, 214] on textarea at bounding box center [535, 246] width 610 height 107
type textarea "W"
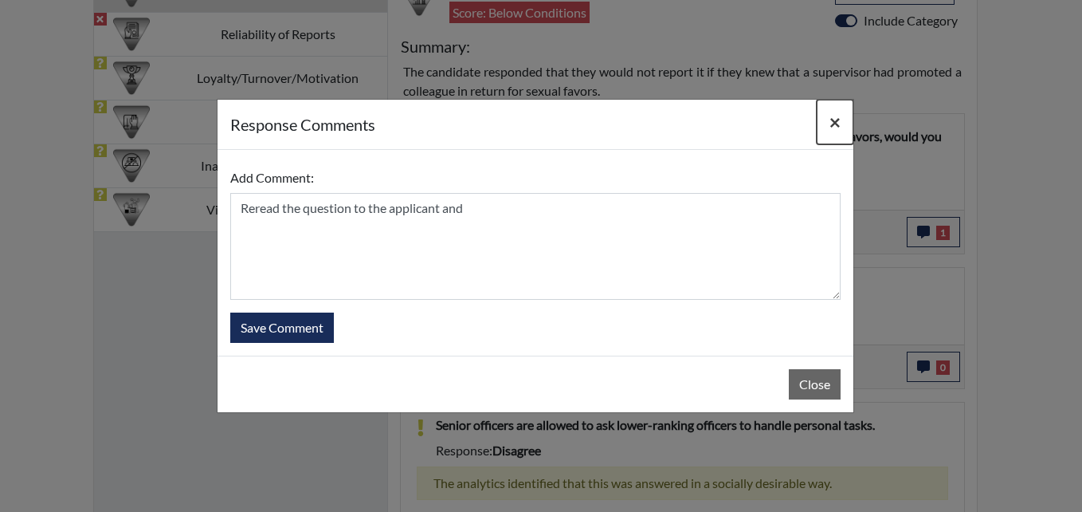
click at [830, 122] on span "×" at bounding box center [834, 121] width 11 height 23
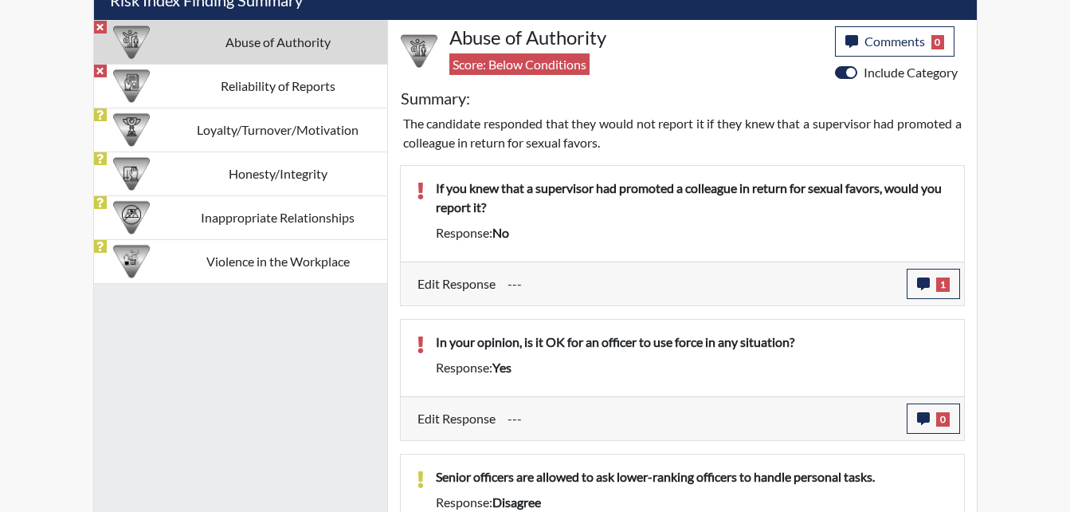
scroll to position [1002, 0]
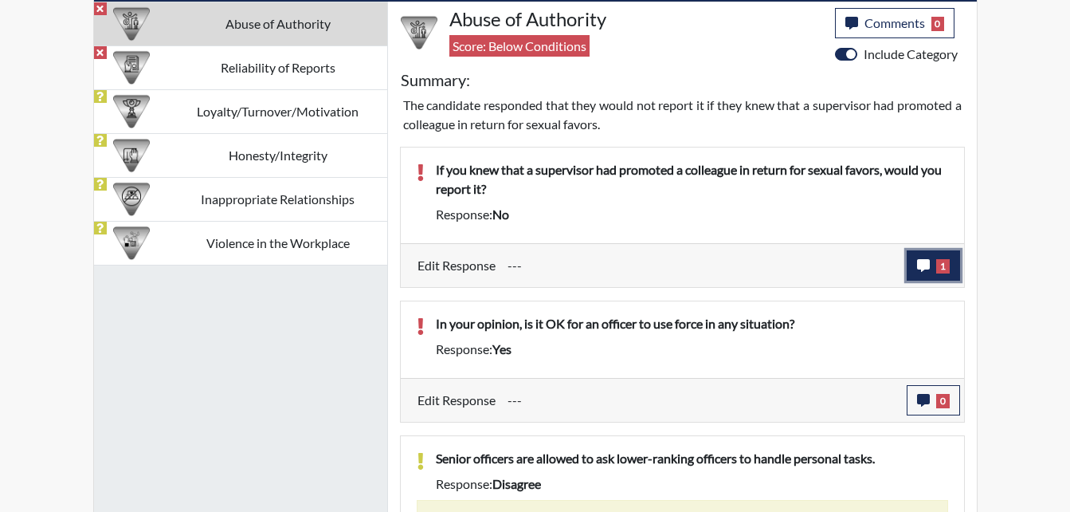
click at [921, 260] on icon "button" at bounding box center [923, 265] width 13 height 13
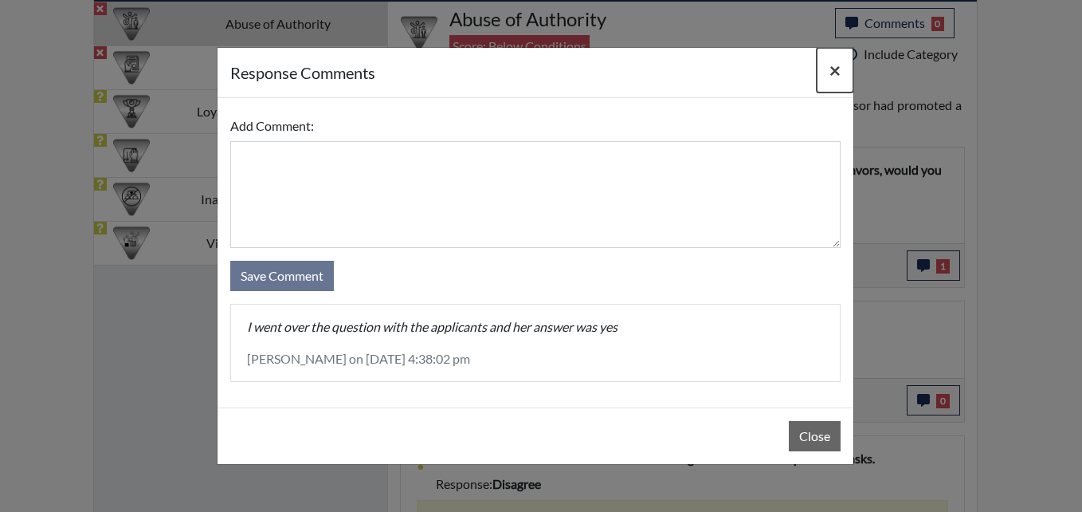
click at [837, 66] on span "×" at bounding box center [834, 69] width 11 height 23
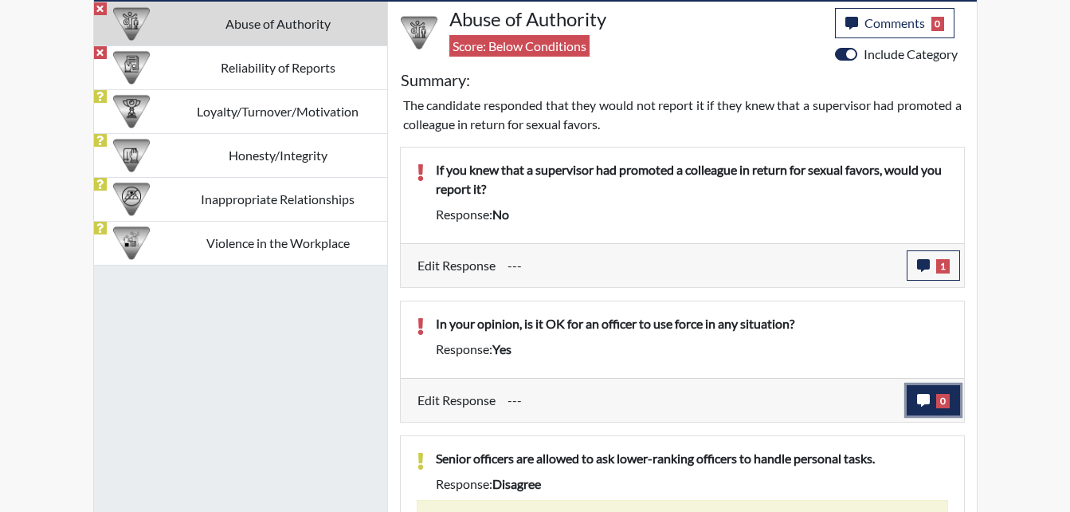
click at [924, 394] on icon "button" at bounding box center [923, 400] width 13 height 13
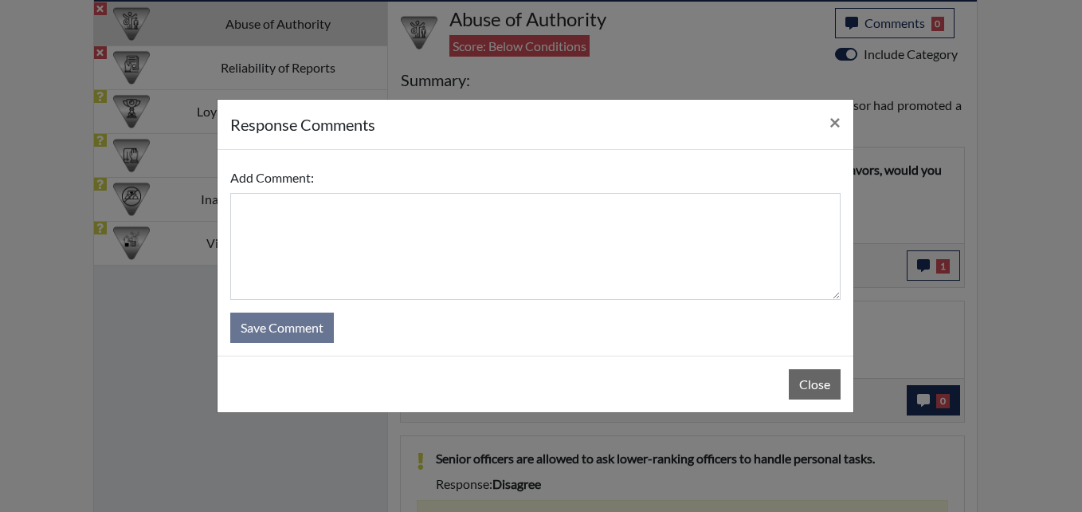
click at [924, 393] on div "response Comments × Add Comment: Save Comment Close" at bounding box center [541, 256] width 1082 height 512
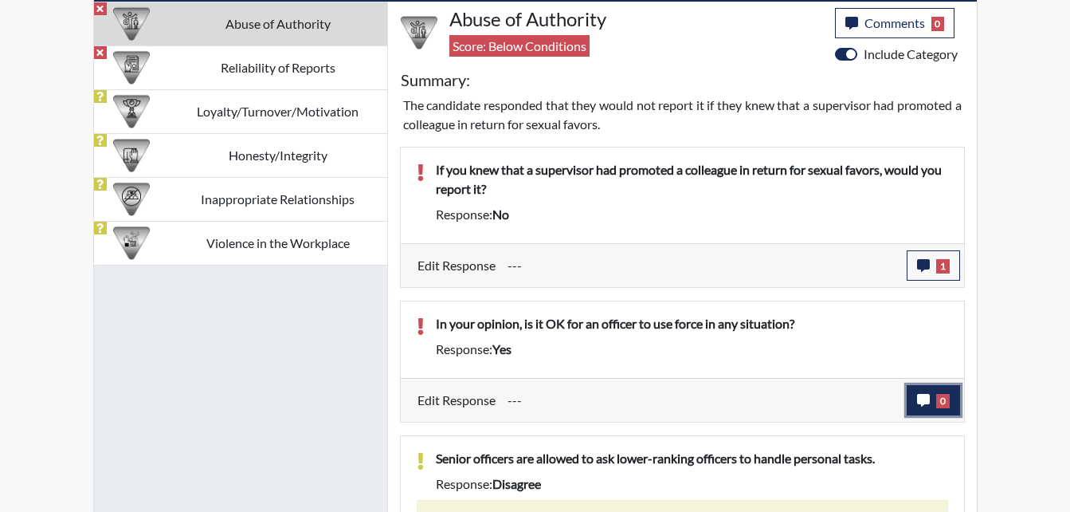
click at [920, 398] on icon "button" at bounding box center [923, 400] width 13 height 13
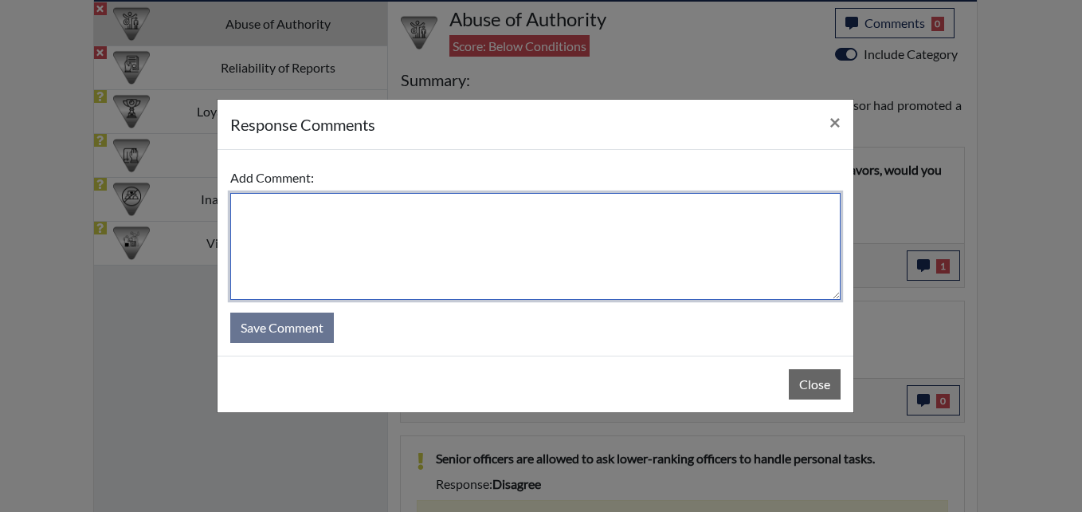
click at [438, 239] on textarea at bounding box center [535, 246] width 610 height 107
type textarea "App"
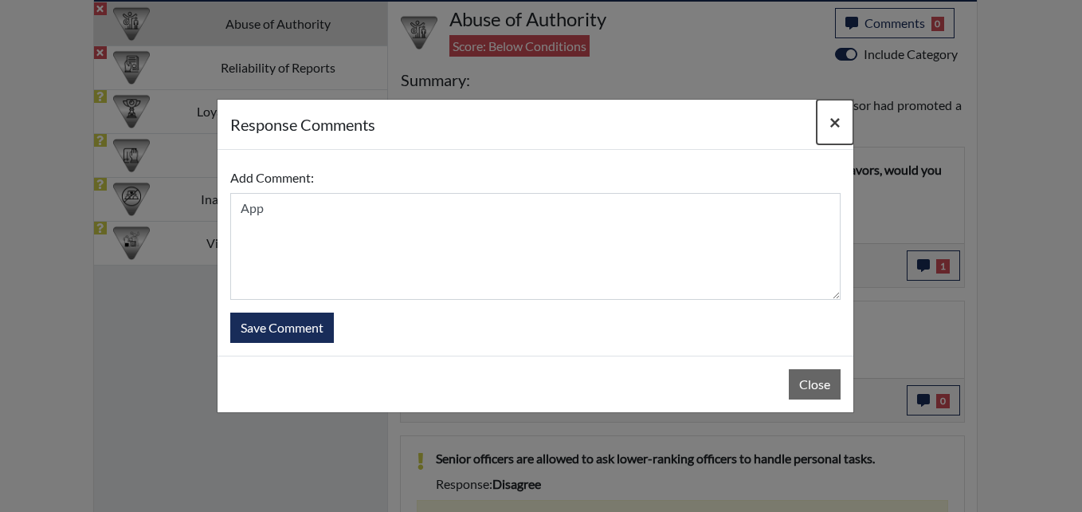
click at [832, 120] on span "×" at bounding box center [834, 121] width 11 height 23
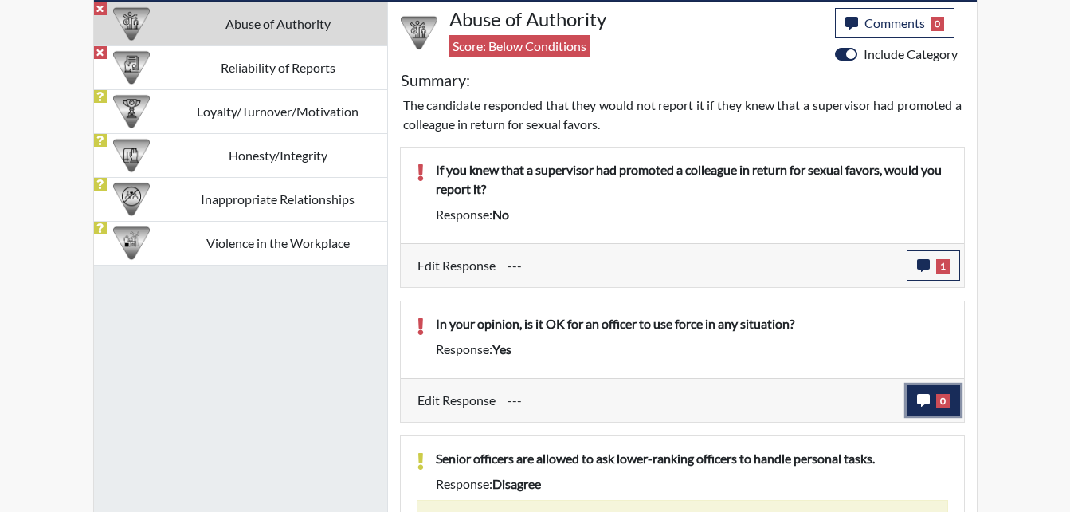
click at [922, 390] on button "0" at bounding box center [933, 400] width 53 height 30
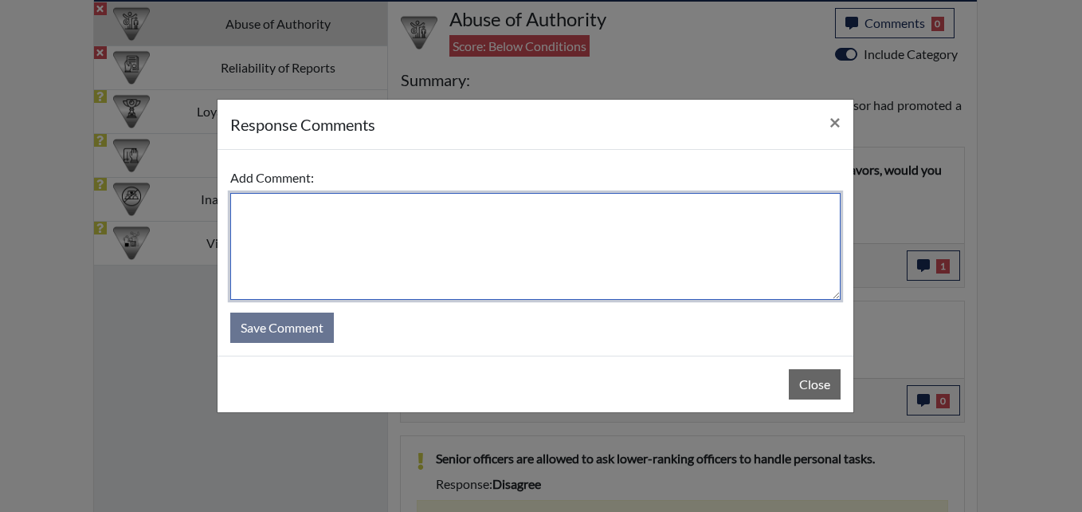
click at [297, 226] on textarea at bounding box center [535, 246] width 610 height 107
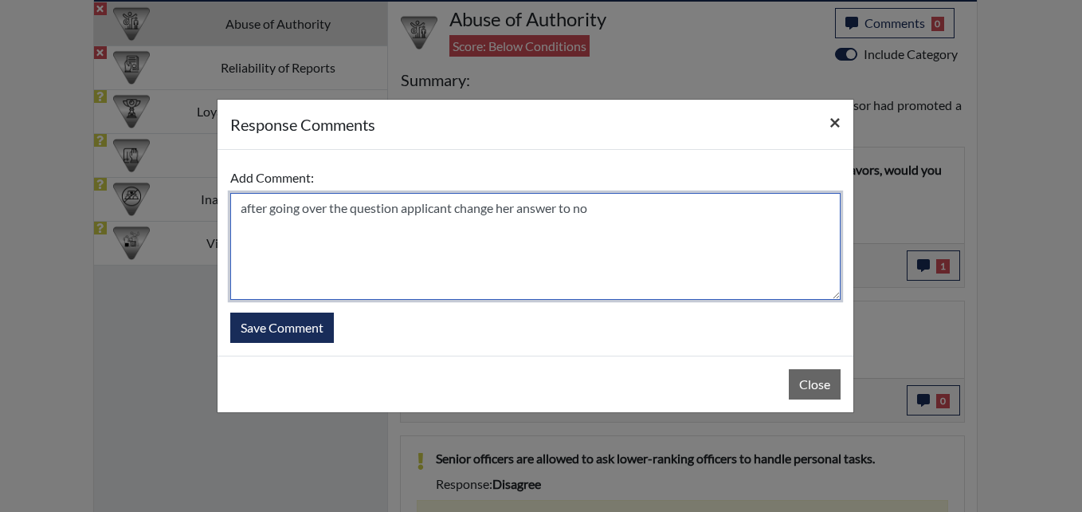
type textarea "after going over the question applicant change her answer to no"
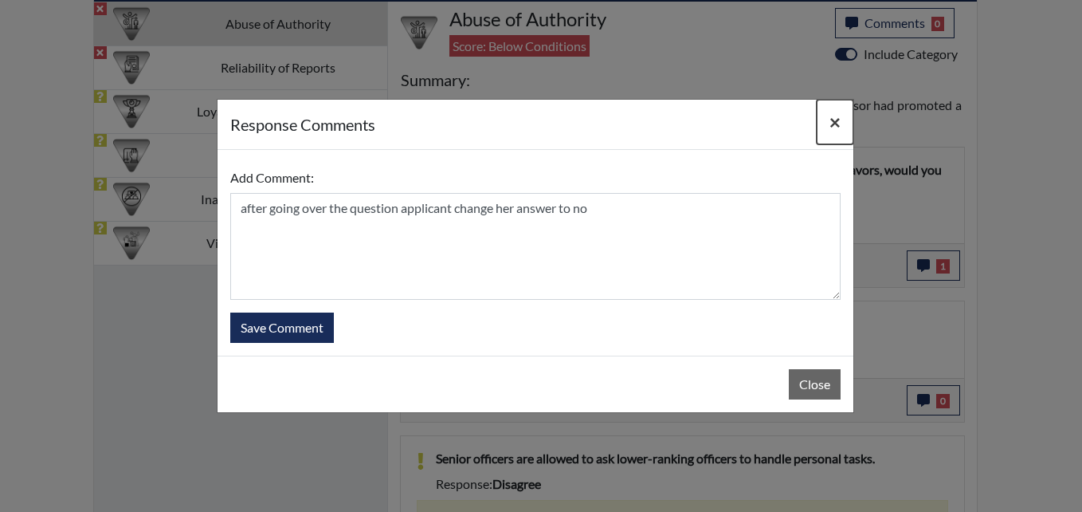
click at [830, 117] on span "×" at bounding box center [834, 121] width 11 height 23
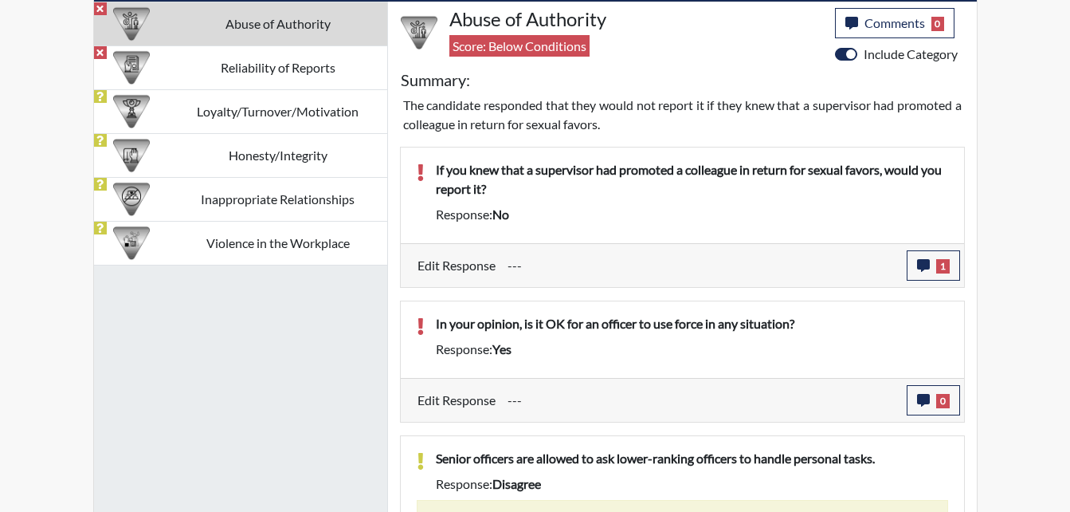
click at [603, 394] on div "Edit Response --- 0 response Comments × Add Comment: after going over the quest…" at bounding box center [682, 400] width 563 height 44
click at [591, 415] on div "Edit Response --- 0 response Comments × Add Comment: after going over the quest…" at bounding box center [682, 400] width 563 height 44
click at [509, 416] on div "Edit Response --- 0 response Comments × Add Comment: after going over the quest…" at bounding box center [682, 400] width 563 height 44
click at [924, 400] on icon "button" at bounding box center [923, 400] width 13 height 13
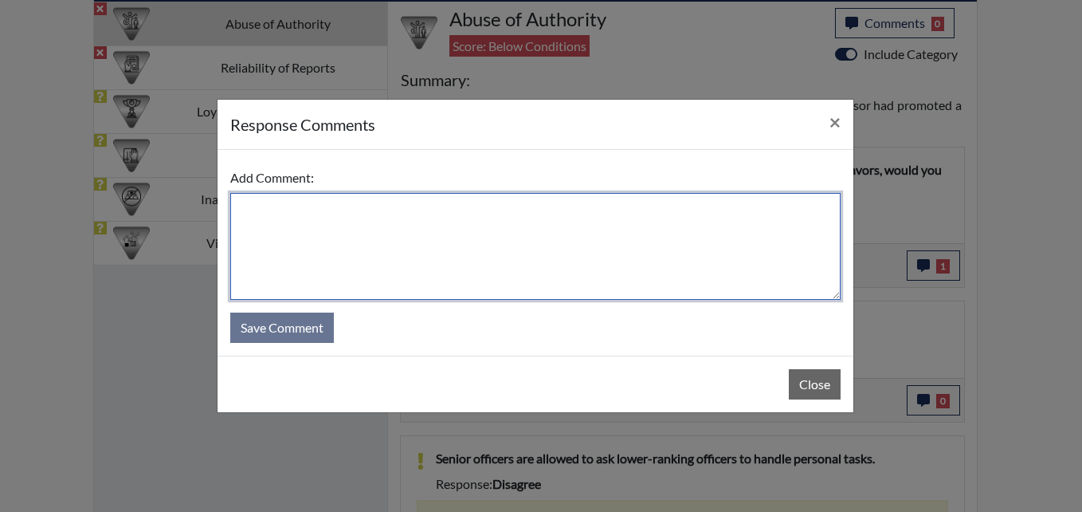
click at [474, 257] on textarea at bounding box center [535, 246] width 610 height 107
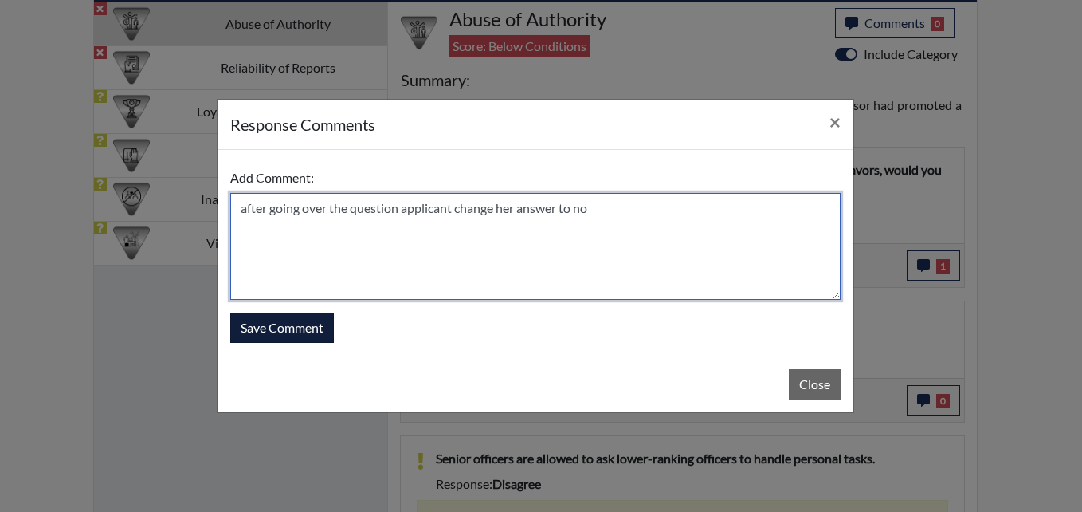
type textarea "after going over the question applicant change her answer to no"
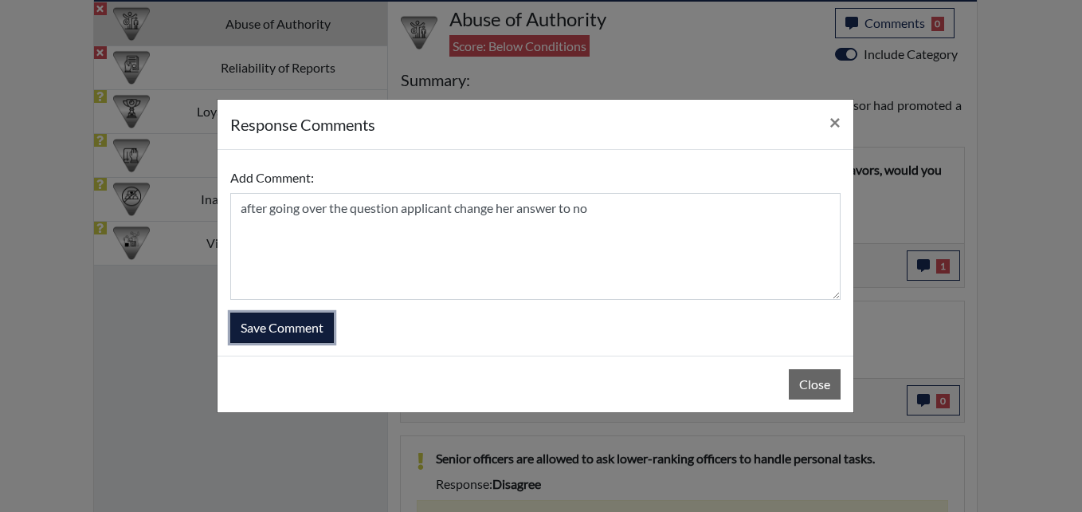
click at [304, 327] on button "Save Comment" at bounding box center [282, 327] width 104 height 30
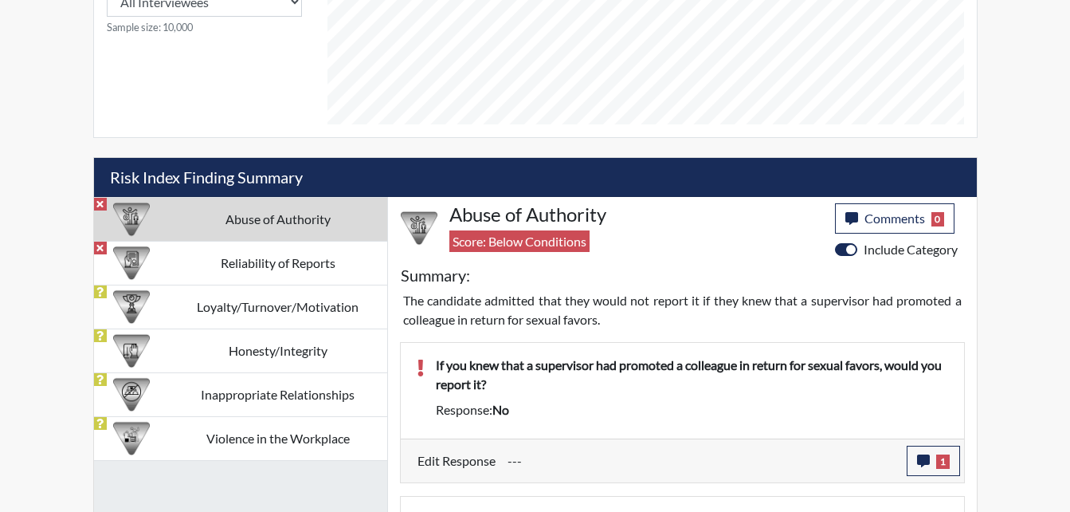
scroll to position [684, 0]
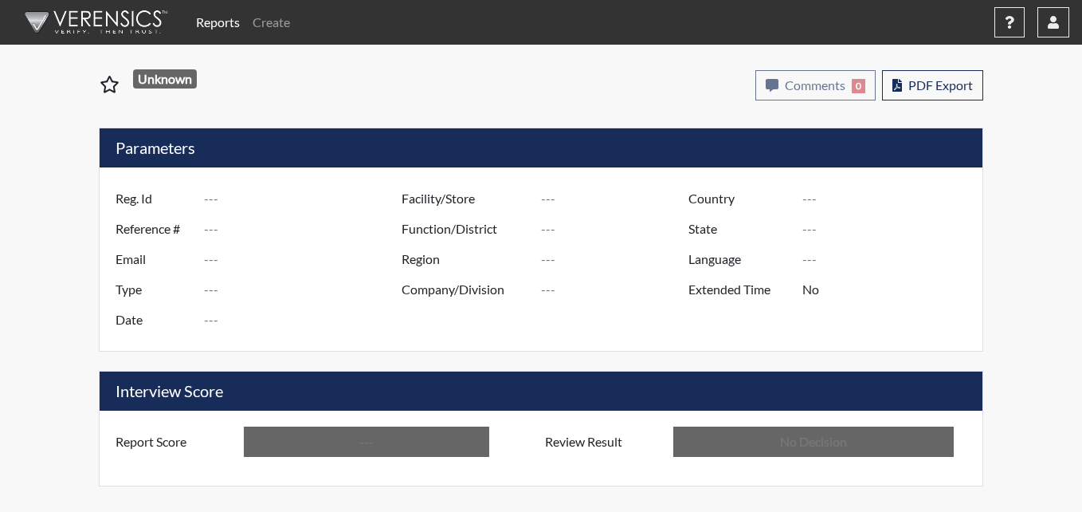
type input "ae8173"
type input "51021"
type input "---"
type input "Corrections Pre-Employment"
type input "Aug 29, 2025"
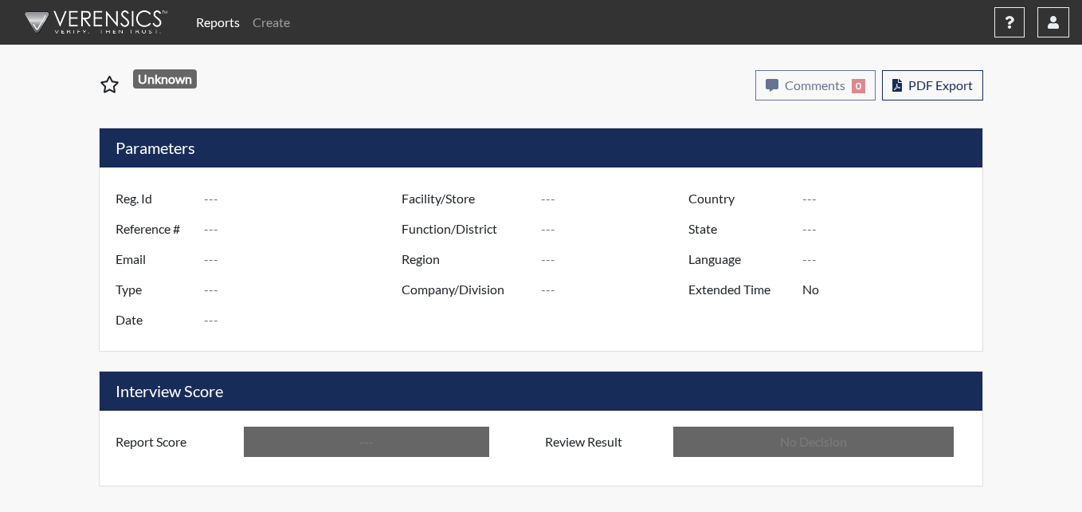
type input "Pulaski SP"
type input "[GEOGRAPHIC_DATA]"
type input "[US_STATE]"
type input "English"
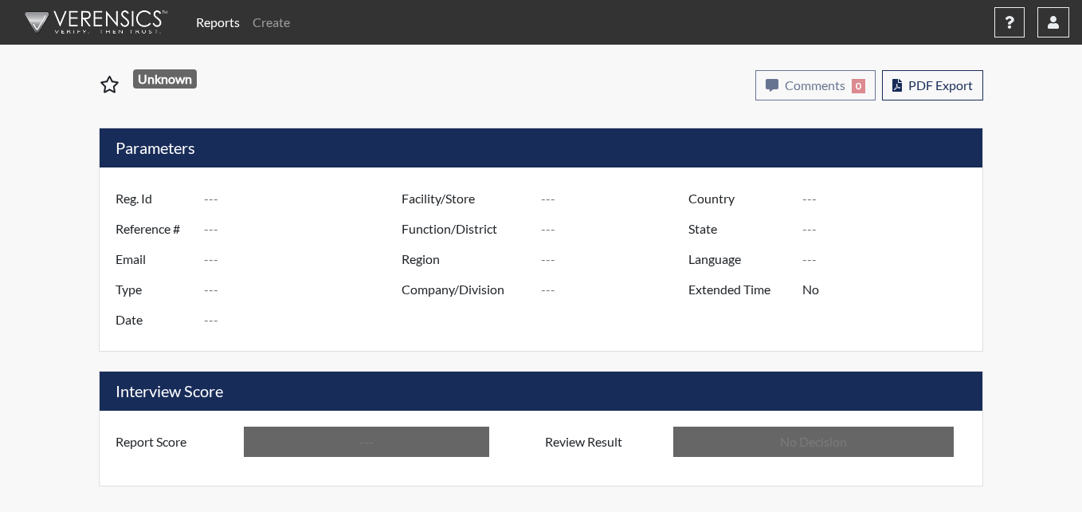
type input "Below Conditions"
type input "In Review"
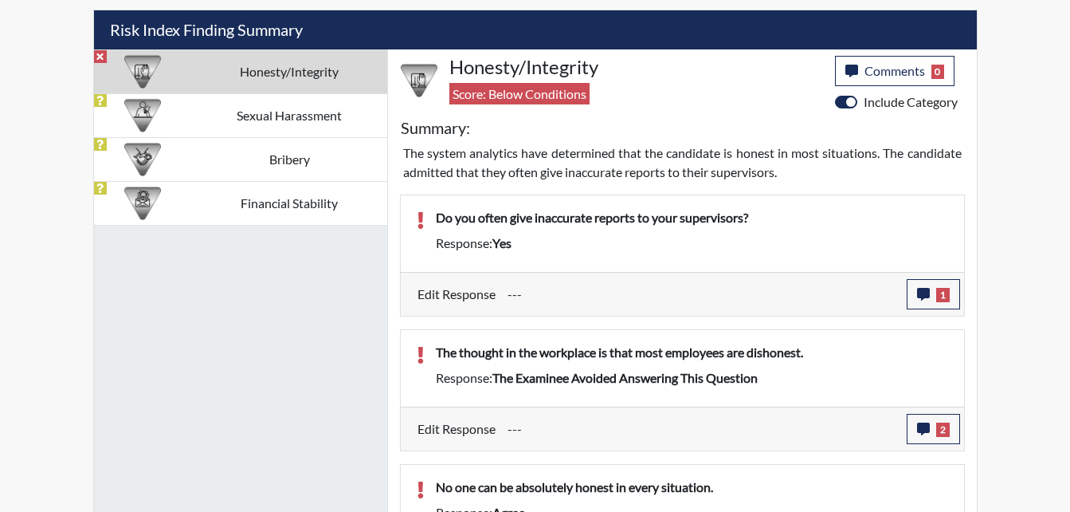
scroll to position [956, 0]
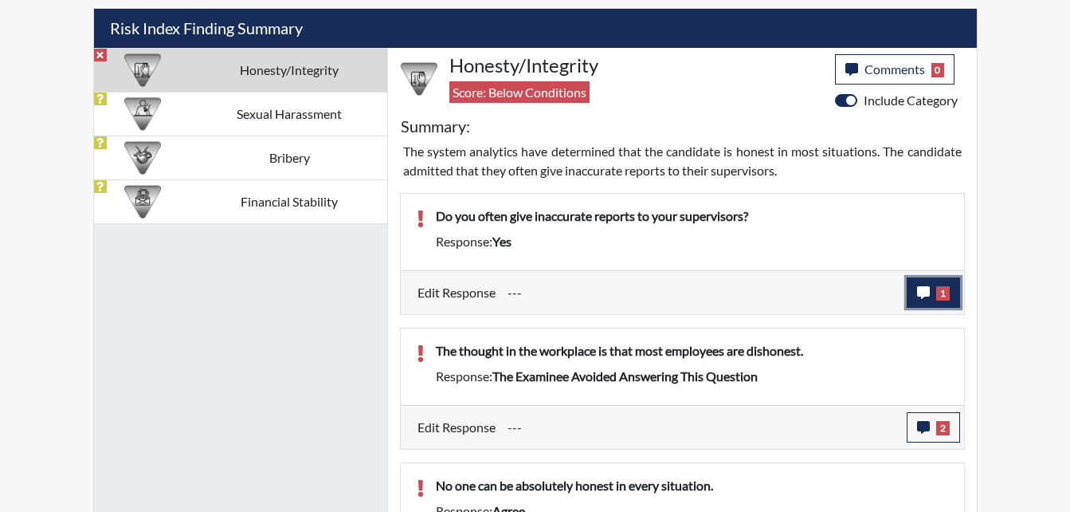
click at [920, 286] on icon "button" at bounding box center [923, 292] width 13 height 13
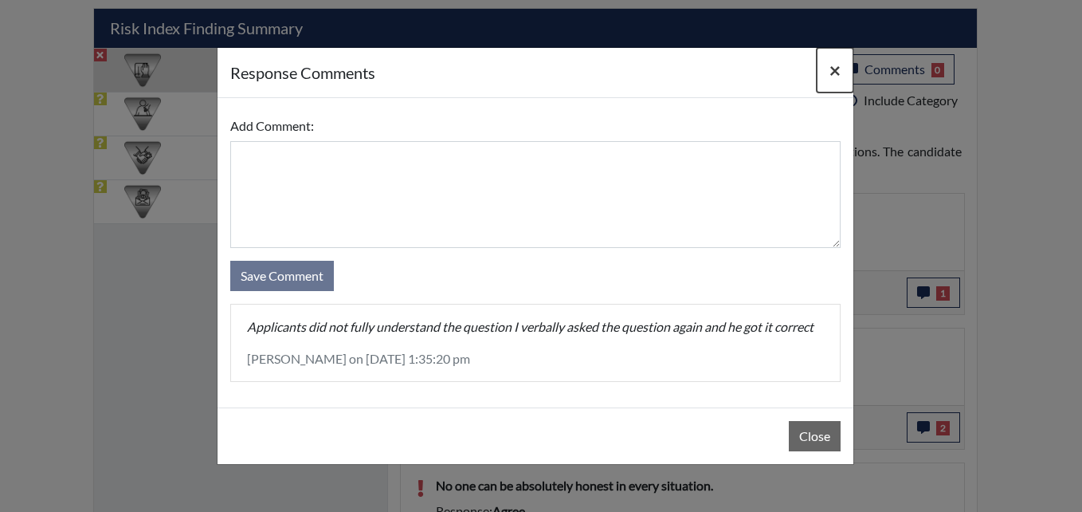
click at [831, 70] on span "×" at bounding box center [834, 69] width 11 height 23
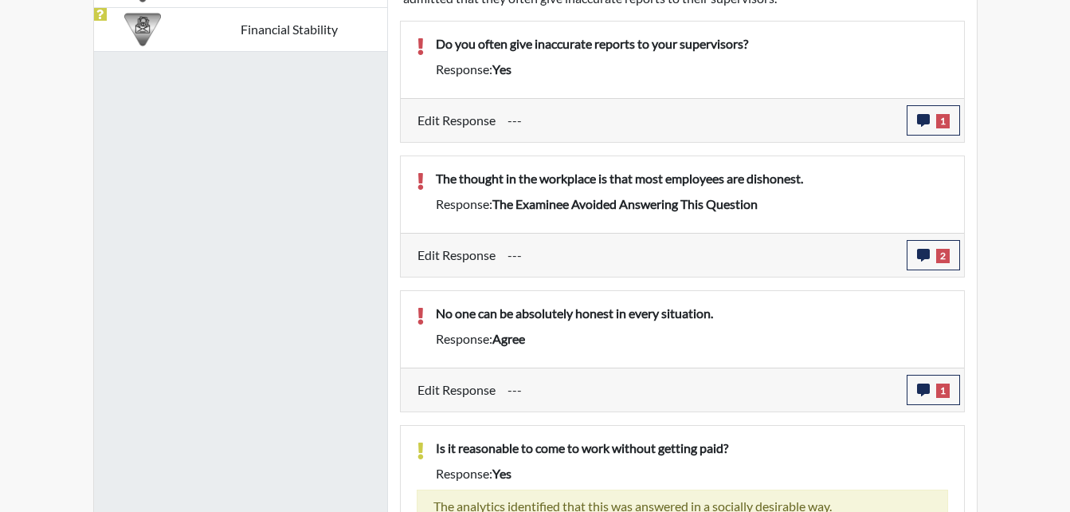
scroll to position [1275, 0]
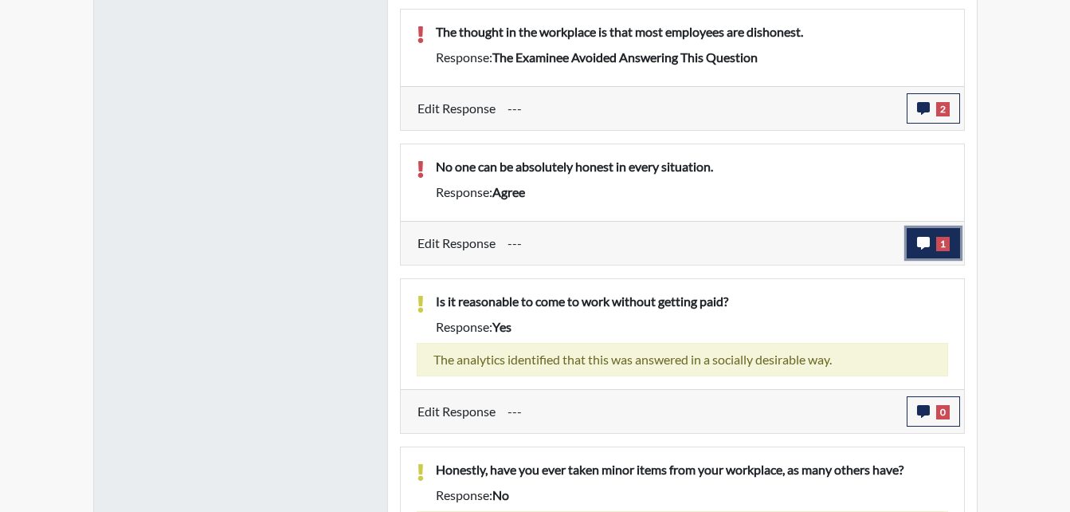
click at [919, 237] on icon "button" at bounding box center [923, 243] width 13 height 13
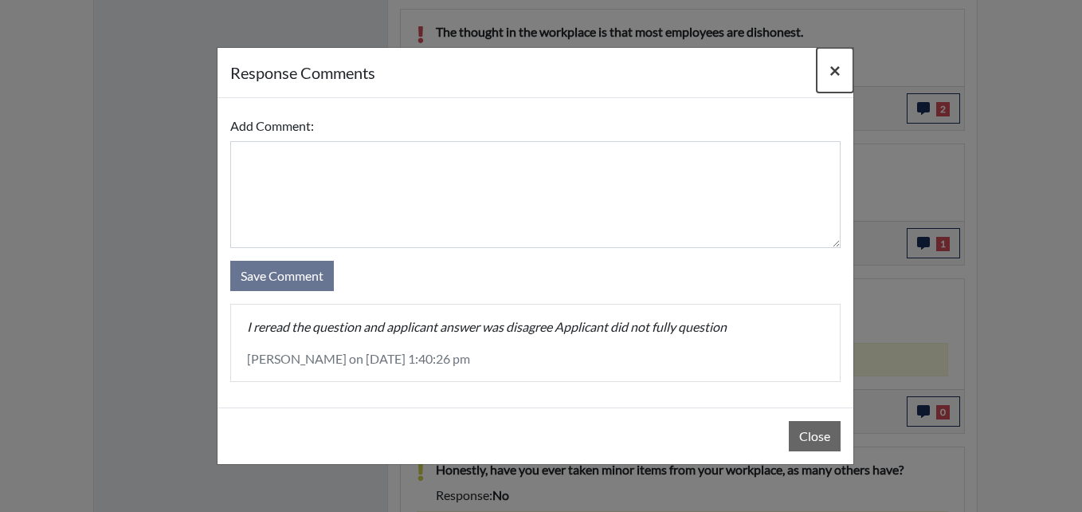
click at [831, 65] on span "×" at bounding box center [834, 69] width 11 height 23
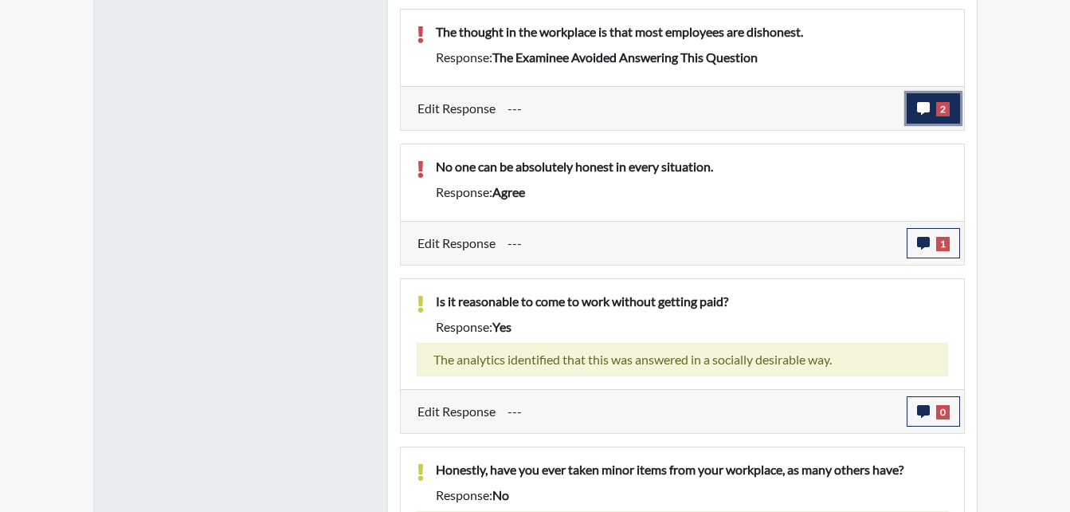
click at [919, 102] on icon "button" at bounding box center [923, 108] width 13 height 13
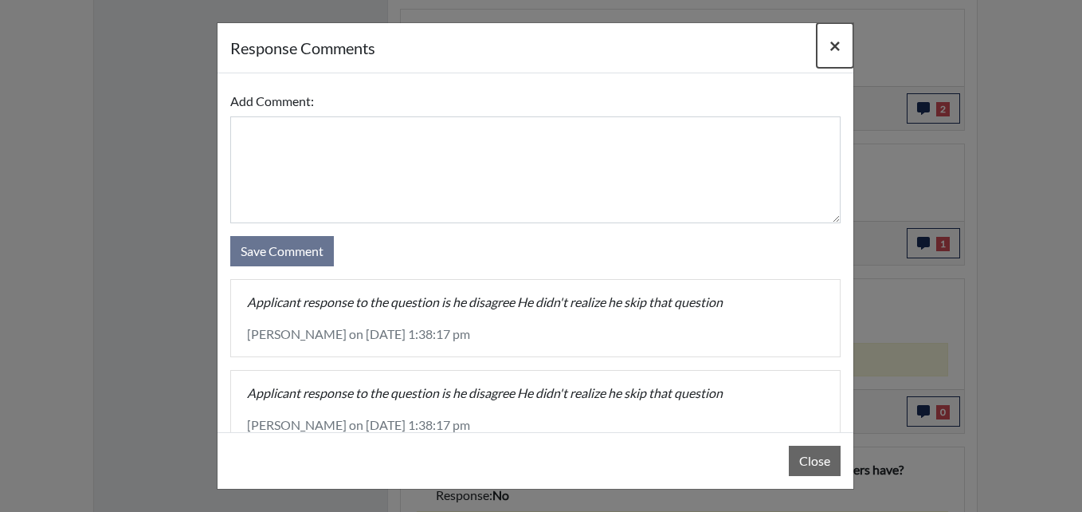
click at [834, 45] on span "×" at bounding box center [834, 44] width 11 height 23
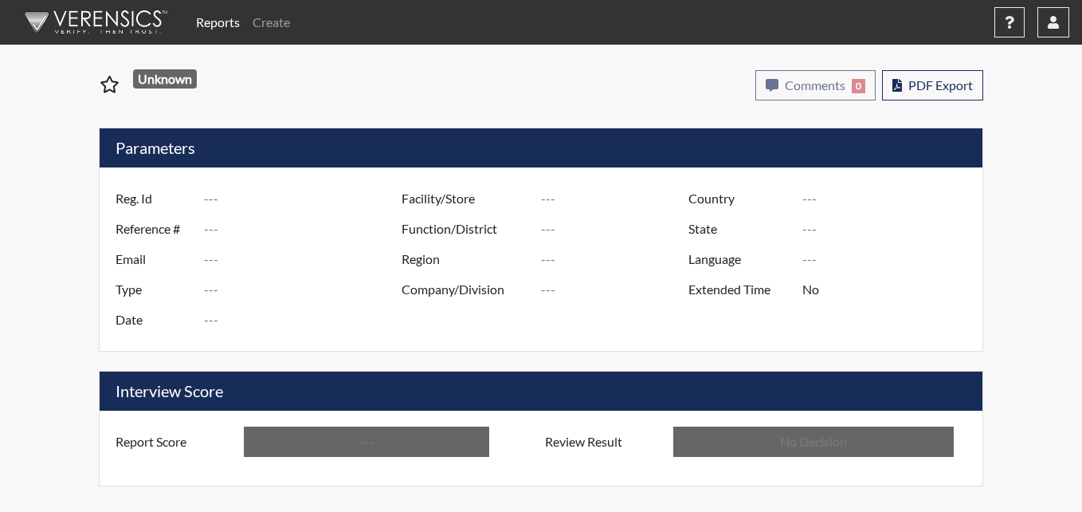
type input "jad6372"
type input "50960"
type input "---"
type input "Corrections Pre-Employment"
type input "[DATE]"
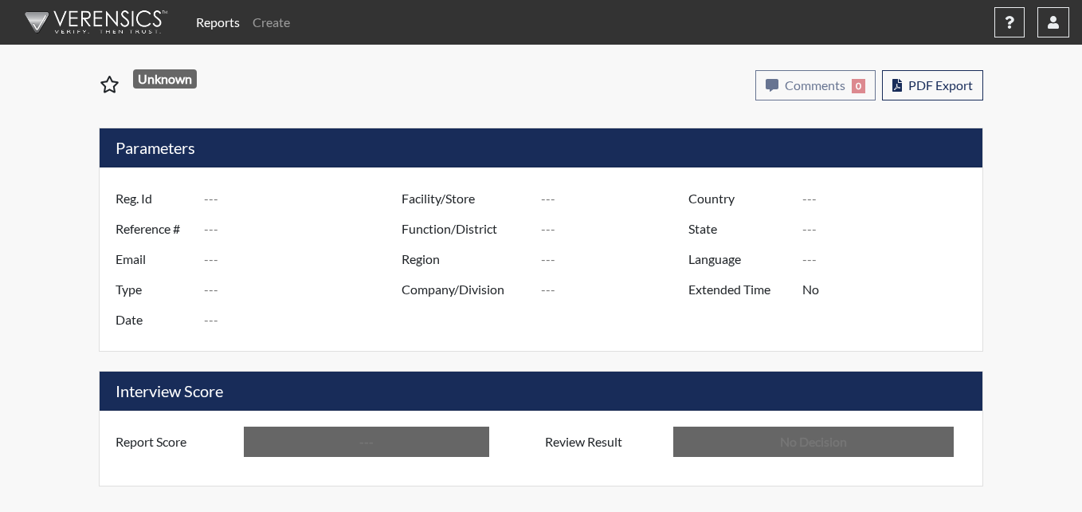
type input "Pulaski SP"
type input "[GEOGRAPHIC_DATA]"
type input "[US_STATE]"
type input "English"
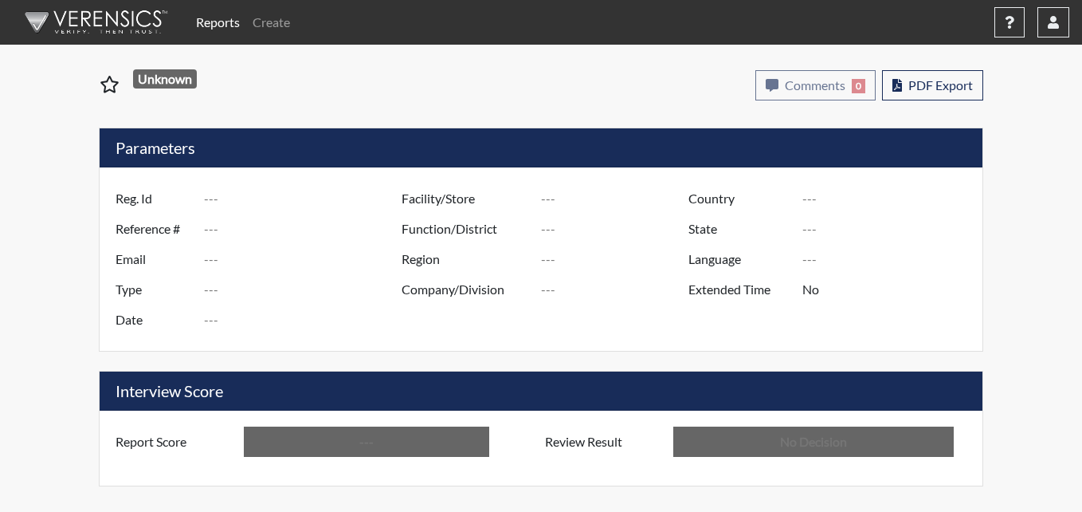
type input "Below Conditions"
type input "In Review"
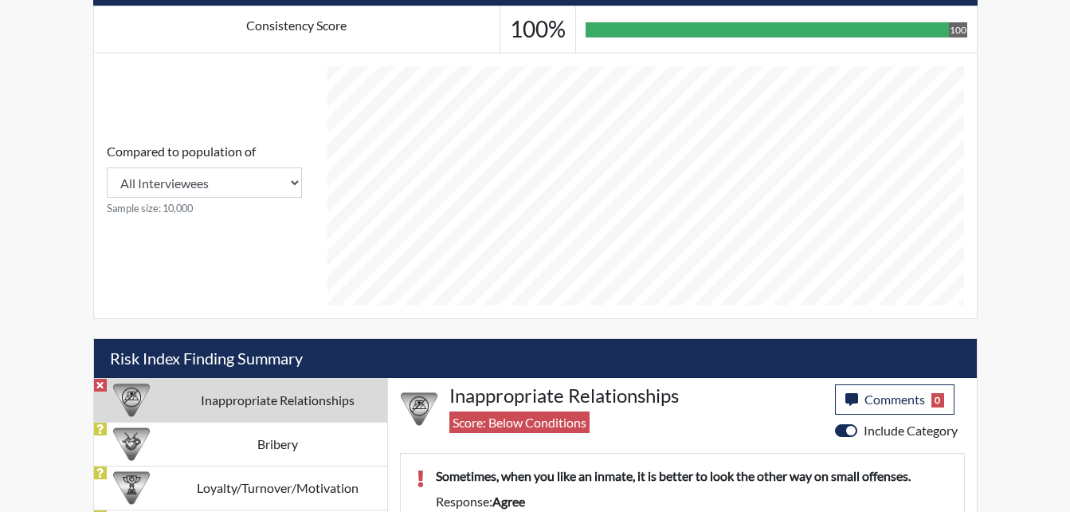
scroll to position [690, 0]
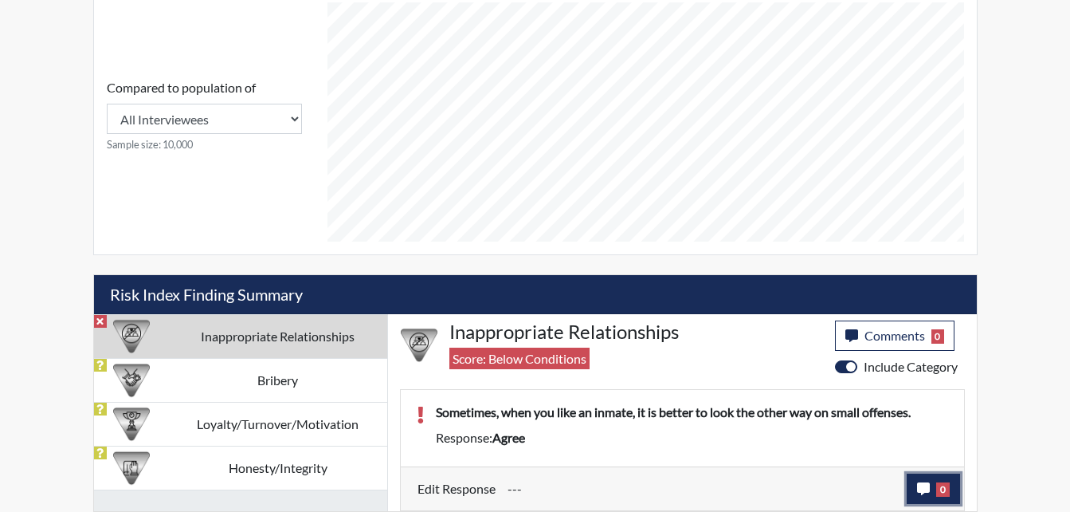
click at [926, 491] on icon "button" at bounding box center [923, 488] width 13 height 13
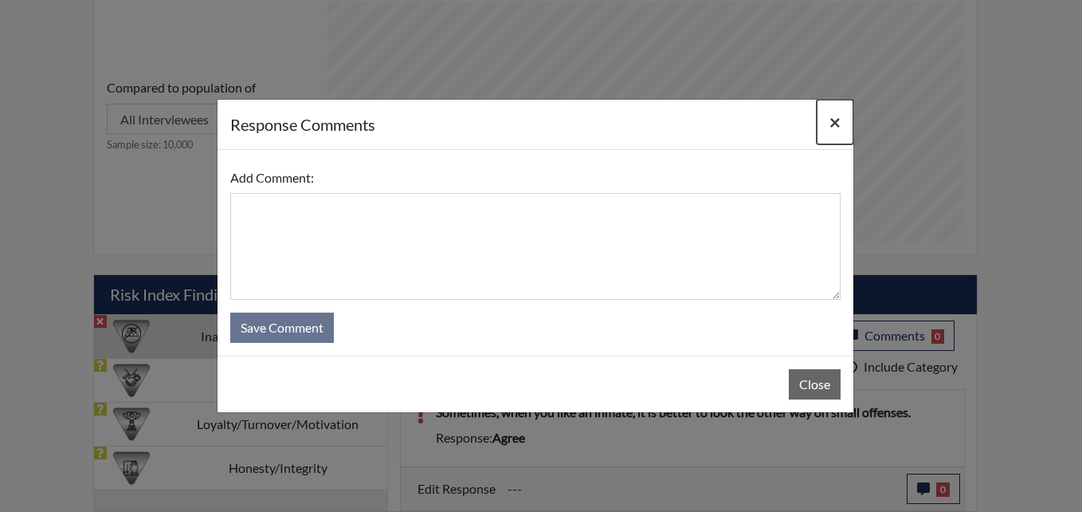
click at [833, 123] on span "×" at bounding box center [834, 121] width 11 height 23
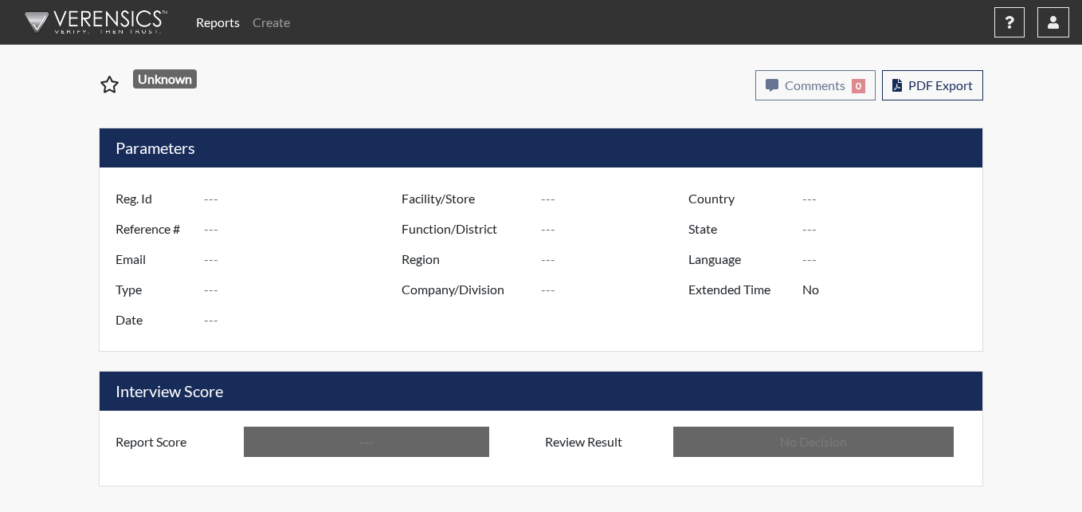
type input "DJD5543"
type input "50920"
type input "---"
type input "Corrections Pre-Employment"
type input "[DATE]"
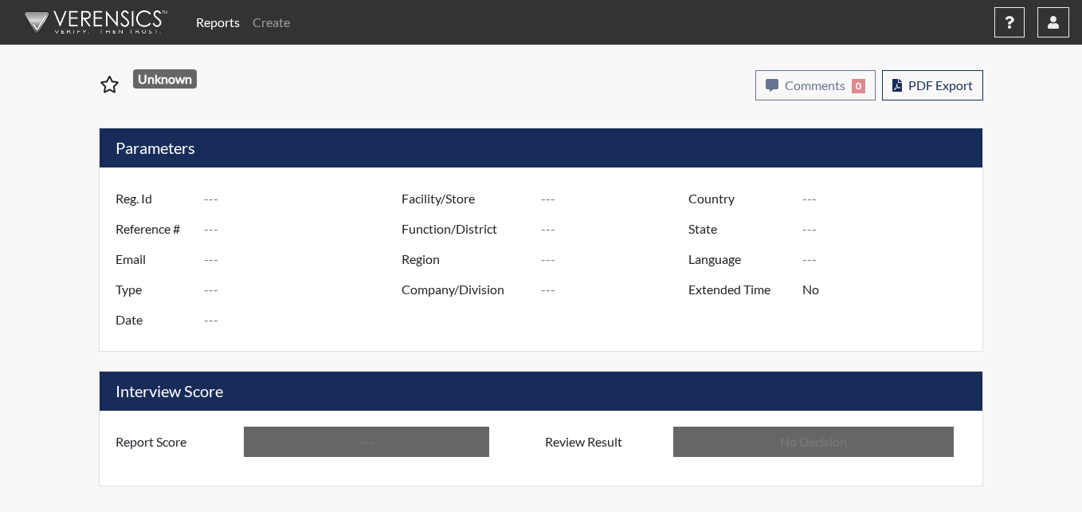
type input "[GEOGRAPHIC_DATA]"
type input "[US_STATE]"
type input "English"
type input "Below Conditions"
type input "In Review"
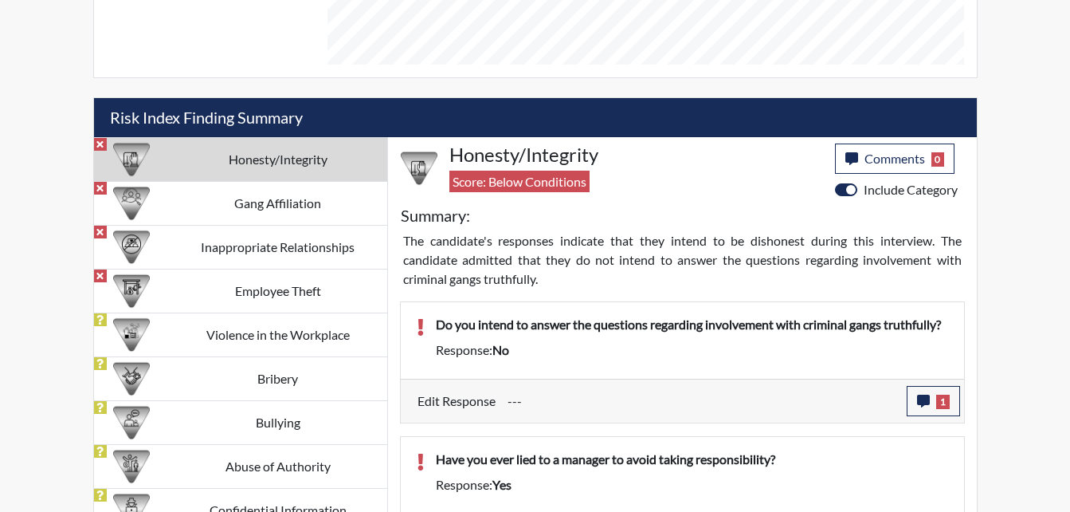
scroll to position [956, 0]
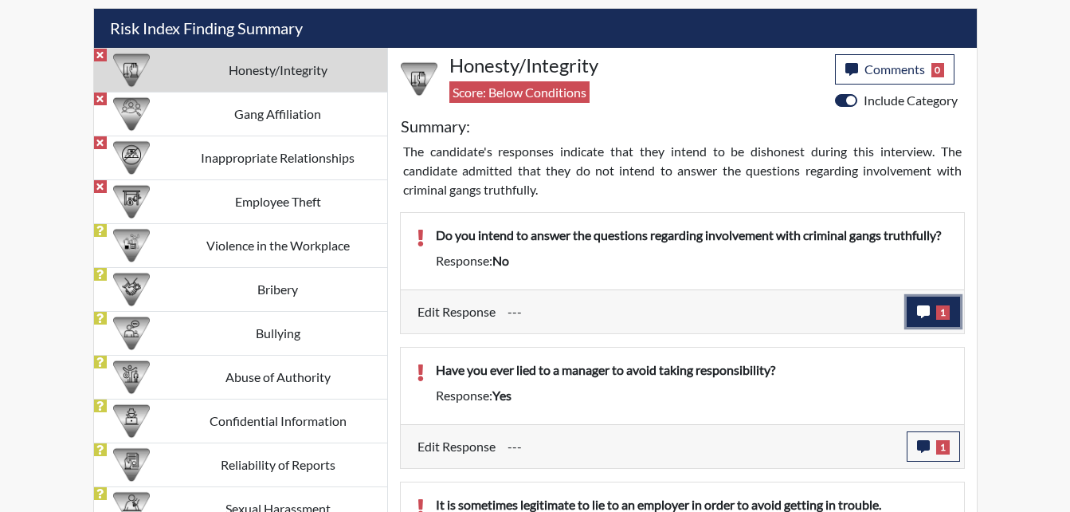
click at [922, 305] on icon "button" at bounding box center [923, 311] width 13 height 13
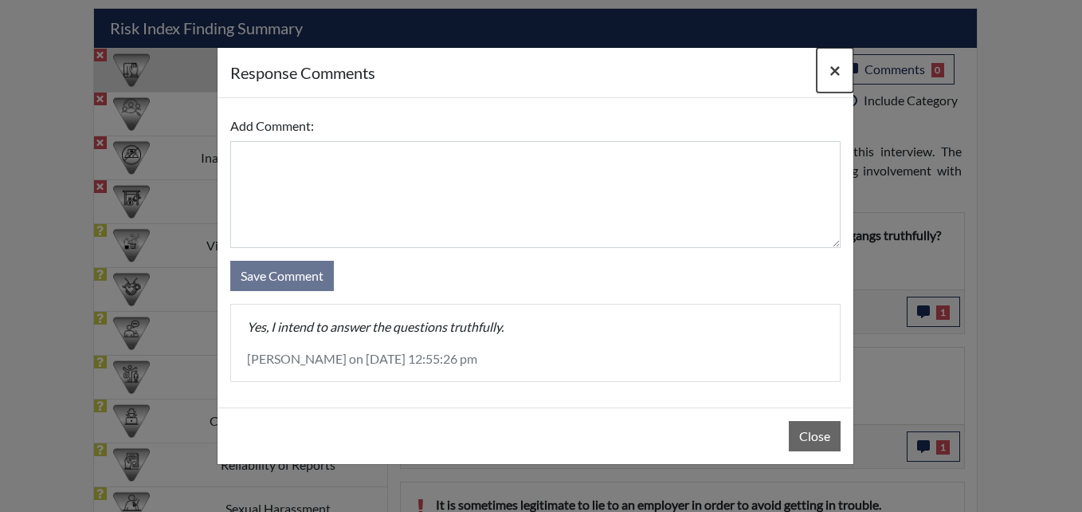
click at [829, 59] on span "×" at bounding box center [834, 69] width 11 height 23
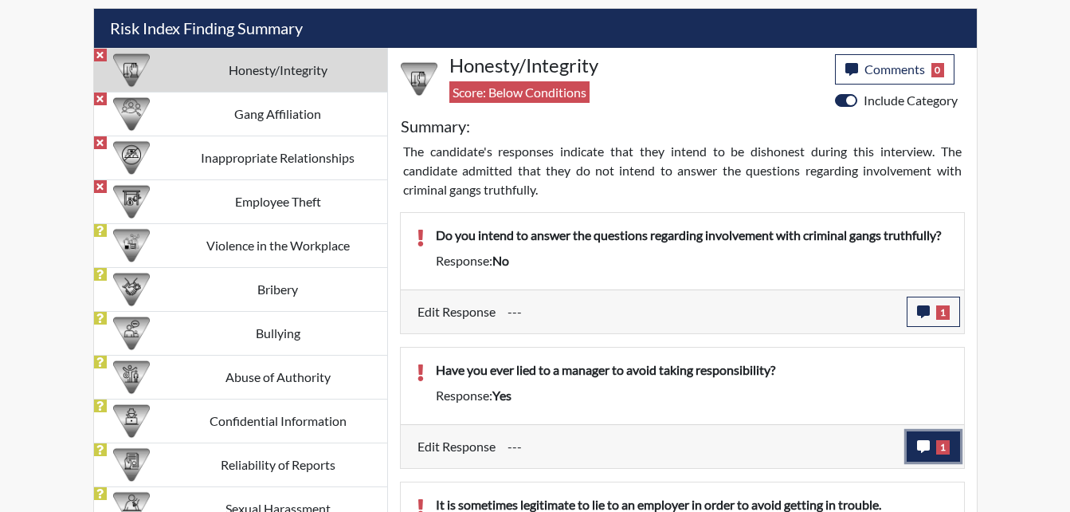
click at [920, 445] on icon "button" at bounding box center [923, 446] width 13 height 13
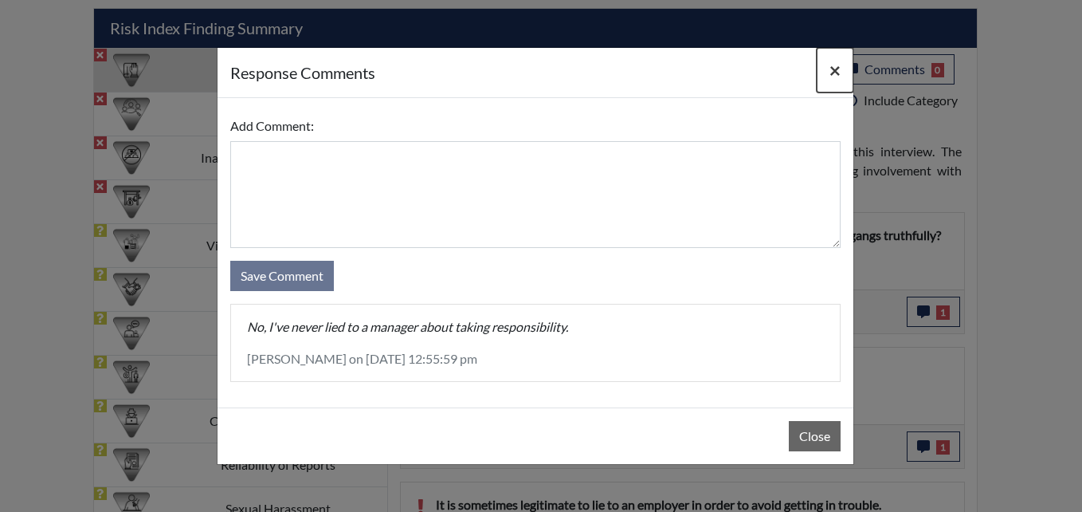
click at [833, 68] on span "×" at bounding box center [834, 69] width 11 height 23
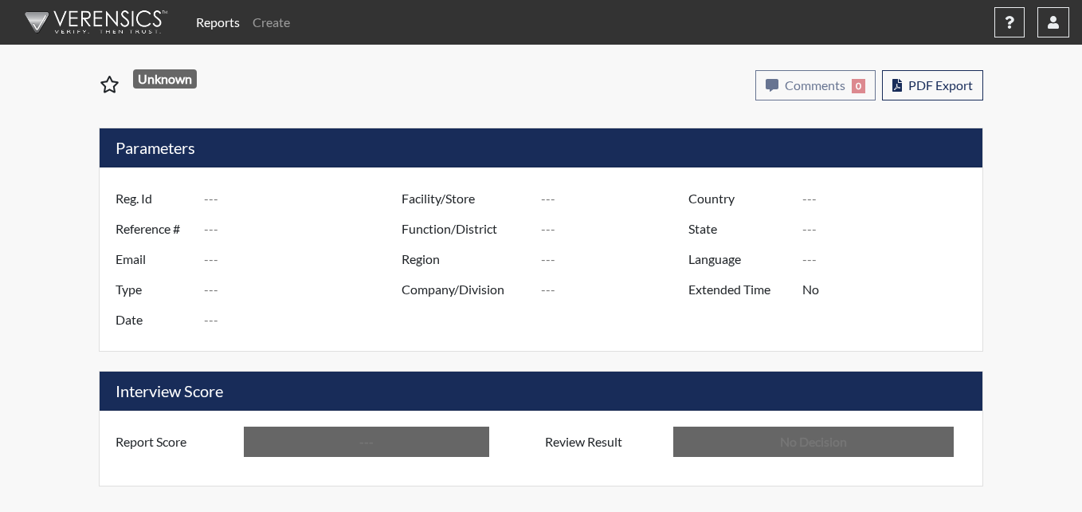
type input "JLT8772"
type input "51094"
type input "---"
type input "Corrections Pre-Employment"
type input "Sep 4, 2025"
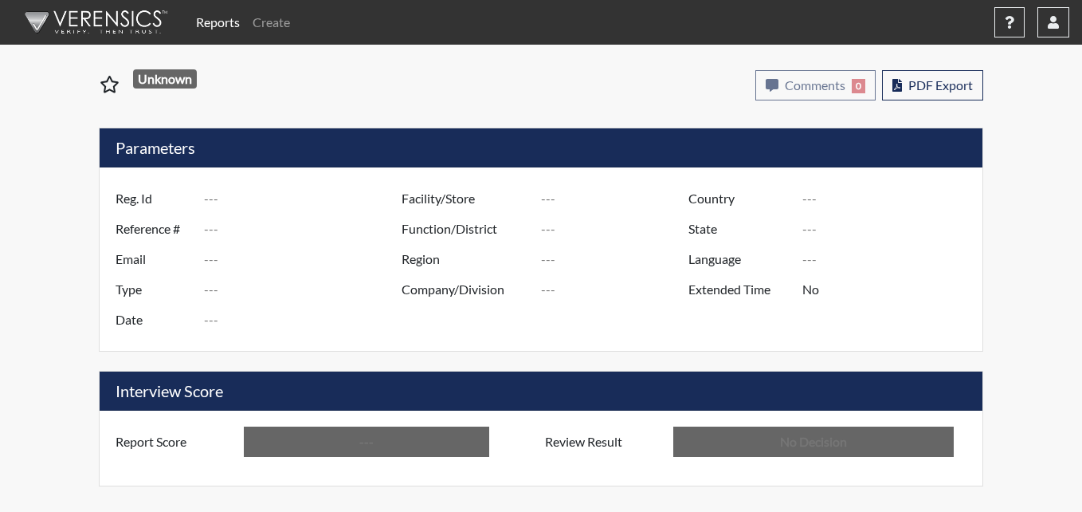
type input "Pulaski SP"
type input "[GEOGRAPHIC_DATA]"
type input "[US_STATE]"
type input "English"
type input "Below Conditions"
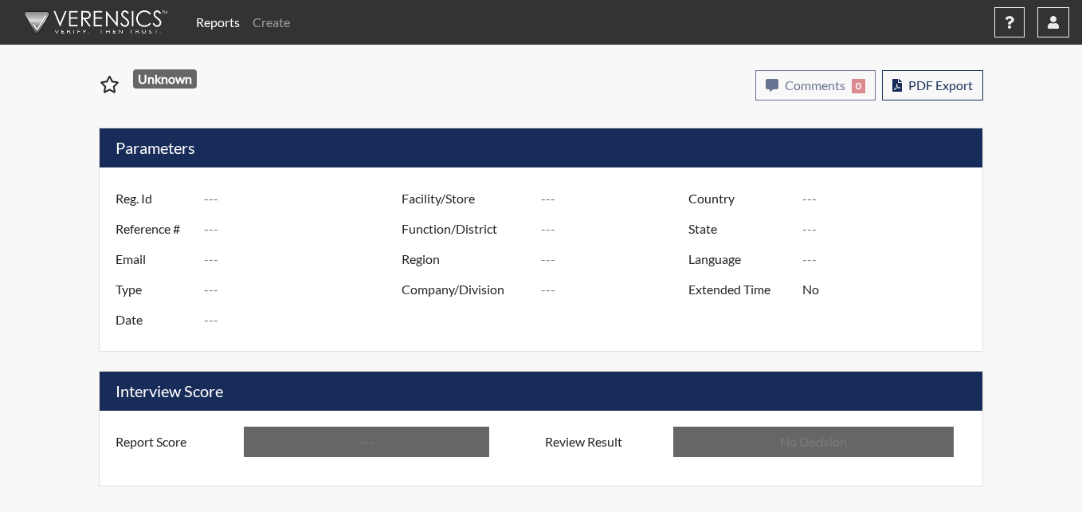
type input "In Review"
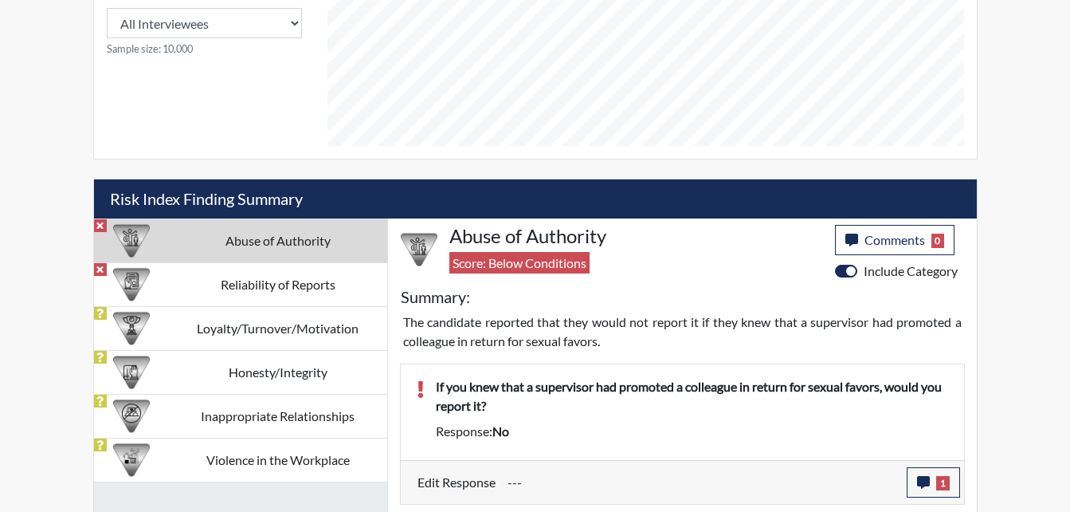
scroll to position [797, 0]
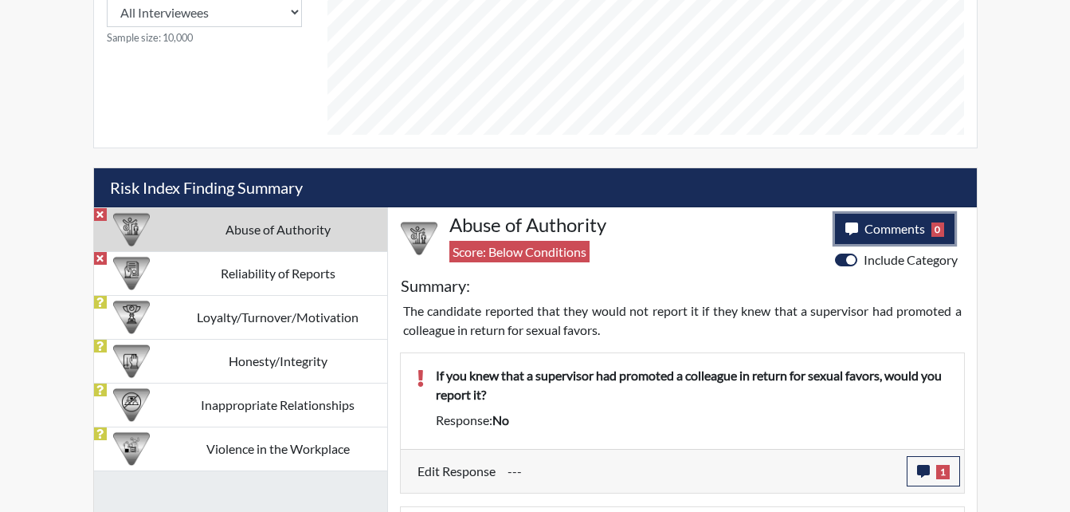
click at [849, 233] on icon "button" at bounding box center [851, 228] width 13 height 13
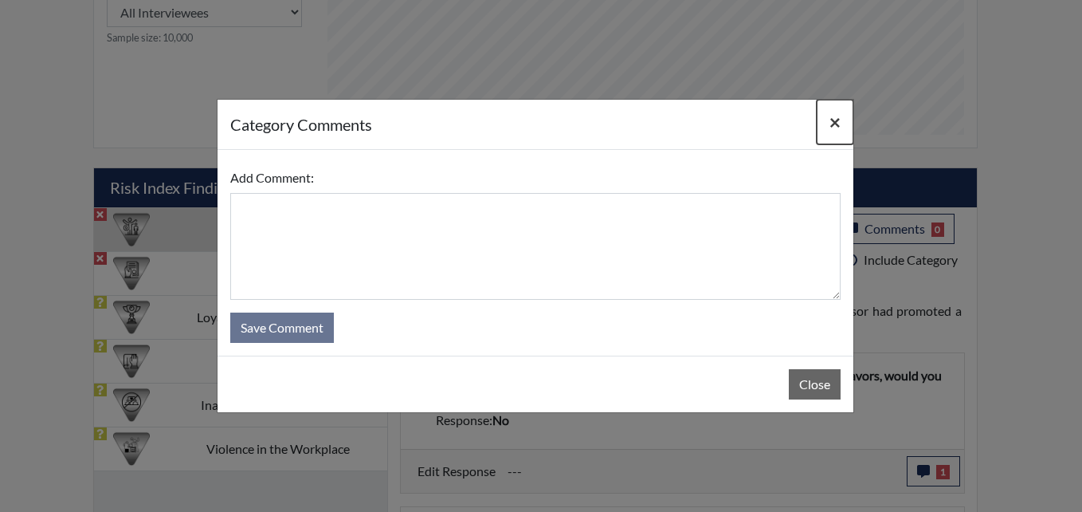
click at [833, 127] on span "×" at bounding box center [834, 121] width 11 height 23
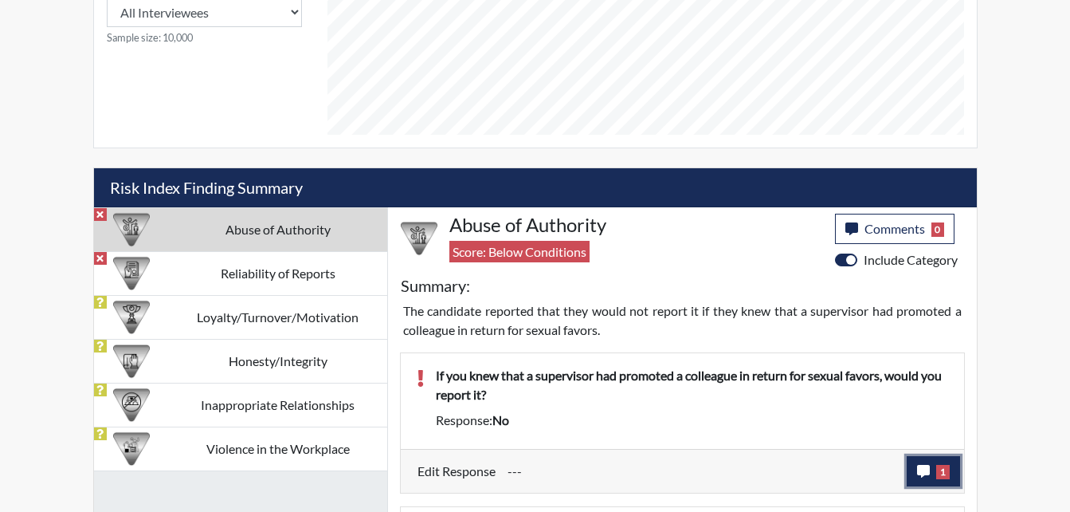
click at [920, 474] on icon "button" at bounding box center [923, 470] width 13 height 13
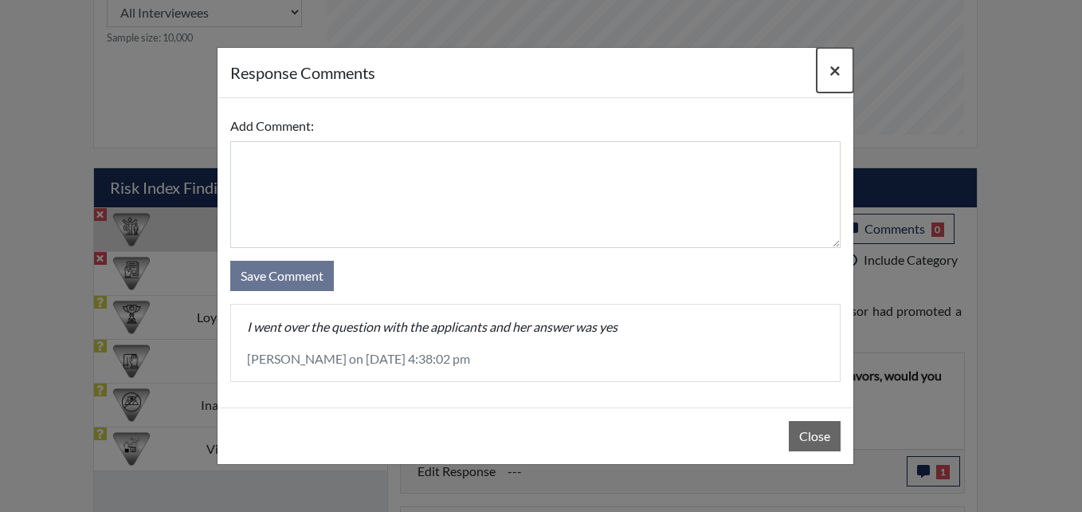
click at [835, 69] on span "×" at bounding box center [834, 69] width 11 height 23
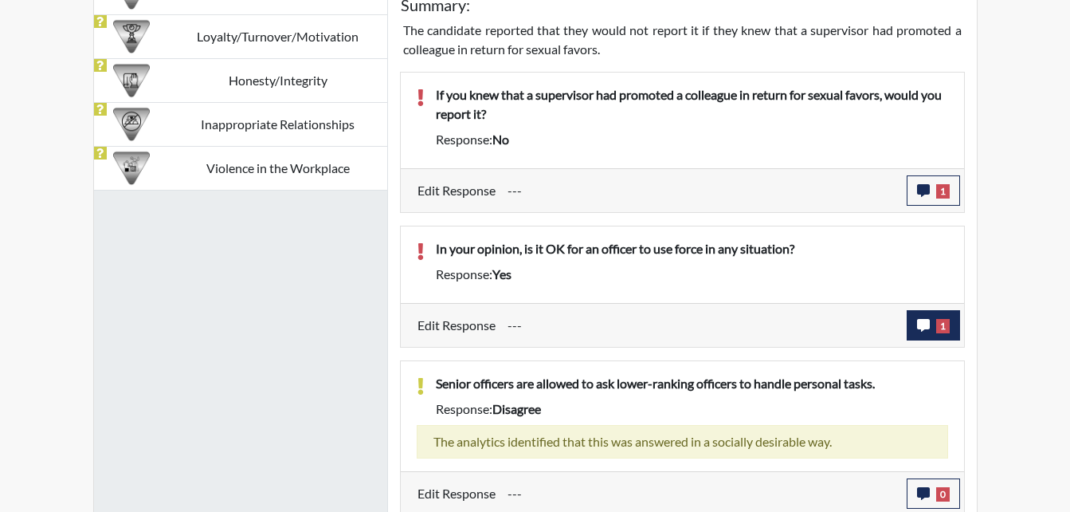
scroll to position [1082, 0]
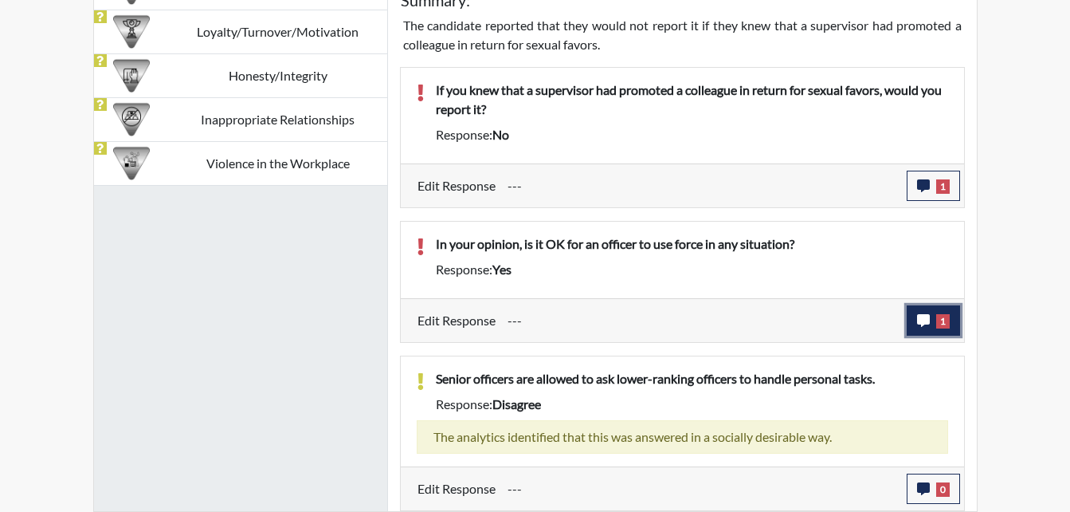
click at [927, 325] on icon "button" at bounding box center [923, 320] width 13 height 13
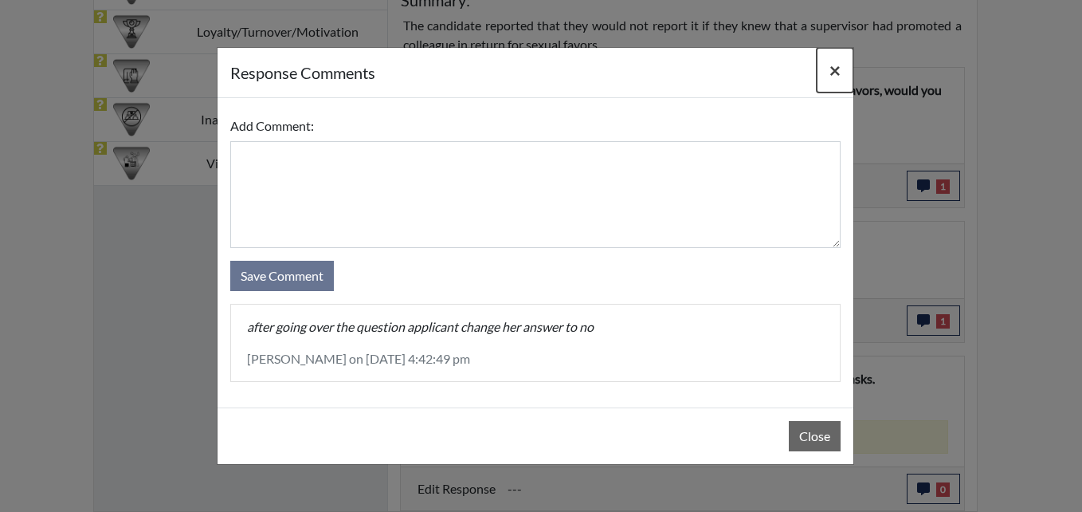
click at [834, 72] on span "×" at bounding box center [834, 69] width 11 height 23
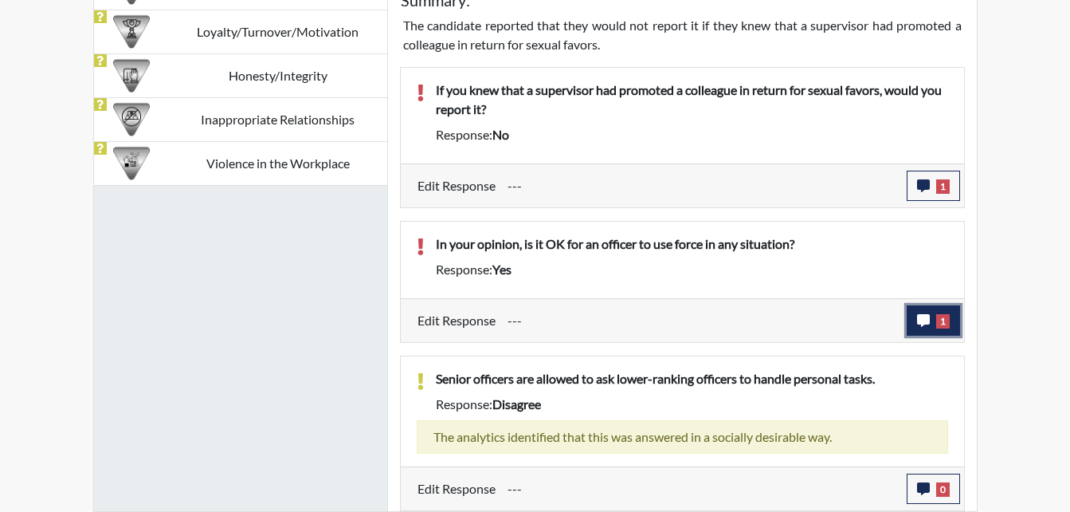
click at [924, 315] on icon "button" at bounding box center [923, 320] width 13 height 13
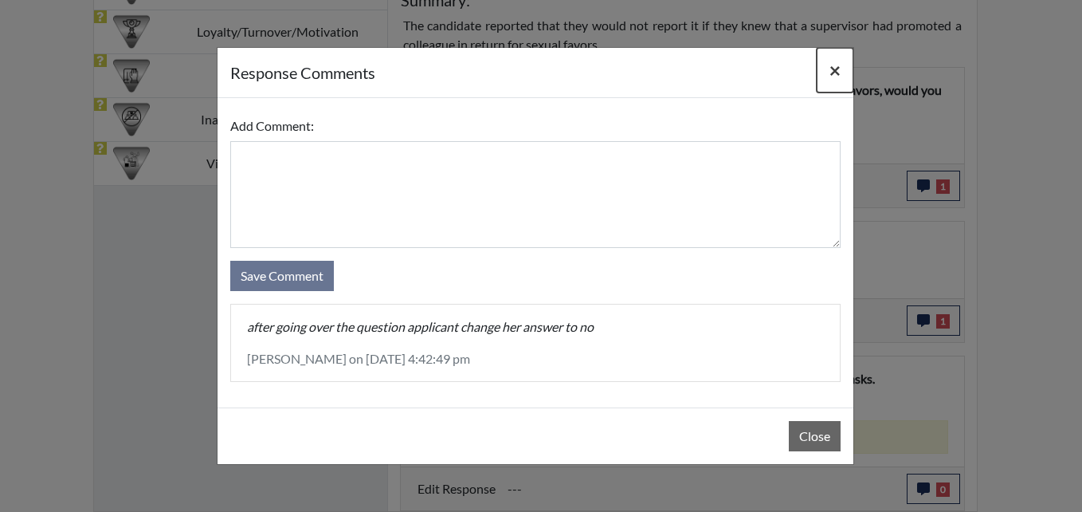
click at [833, 74] on span "×" at bounding box center [834, 69] width 11 height 23
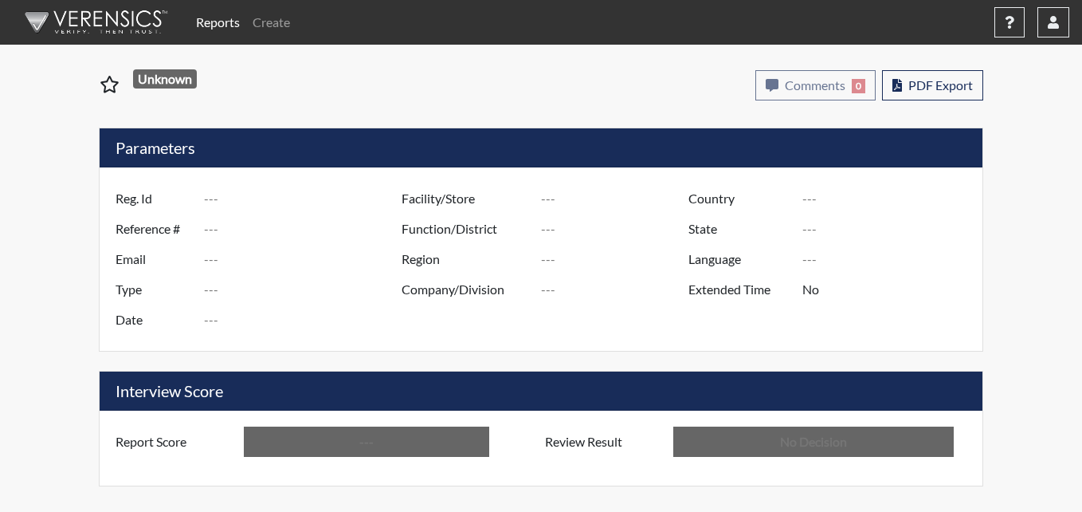
type input "csw7322"
type input "51034"
type input "---"
type input "Corrections Pre-Employment"
type input "Sep 2, 2025"
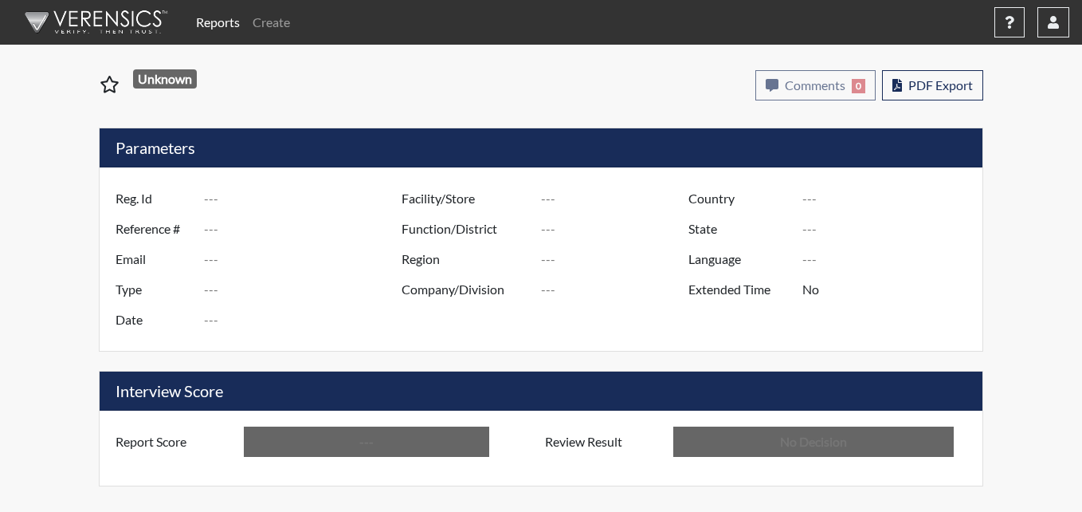
type input "Pulaski SP"
type input "[GEOGRAPHIC_DATA]"
type input "[US_STATE]"
type input "English"
type input "Below Conditions"
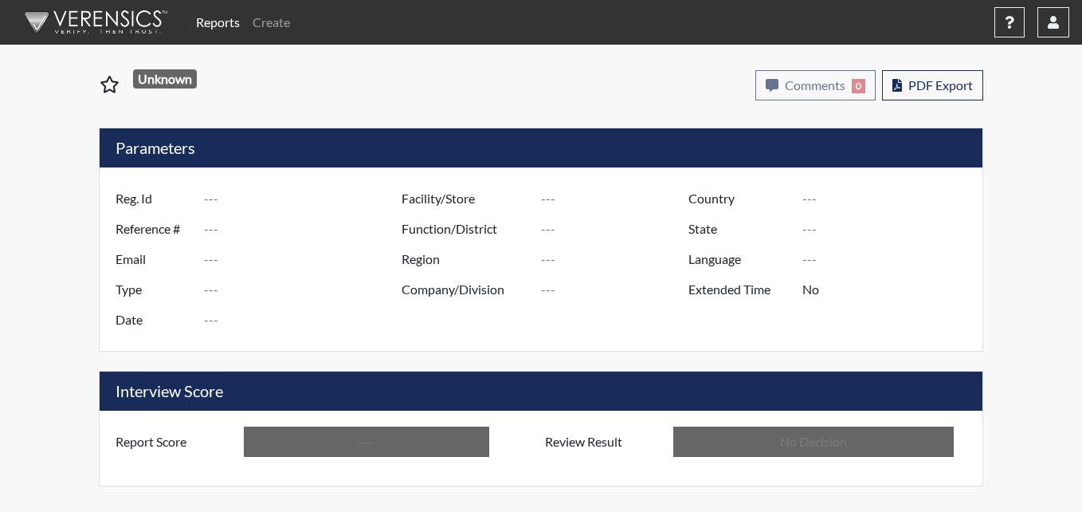
type input "In Review"
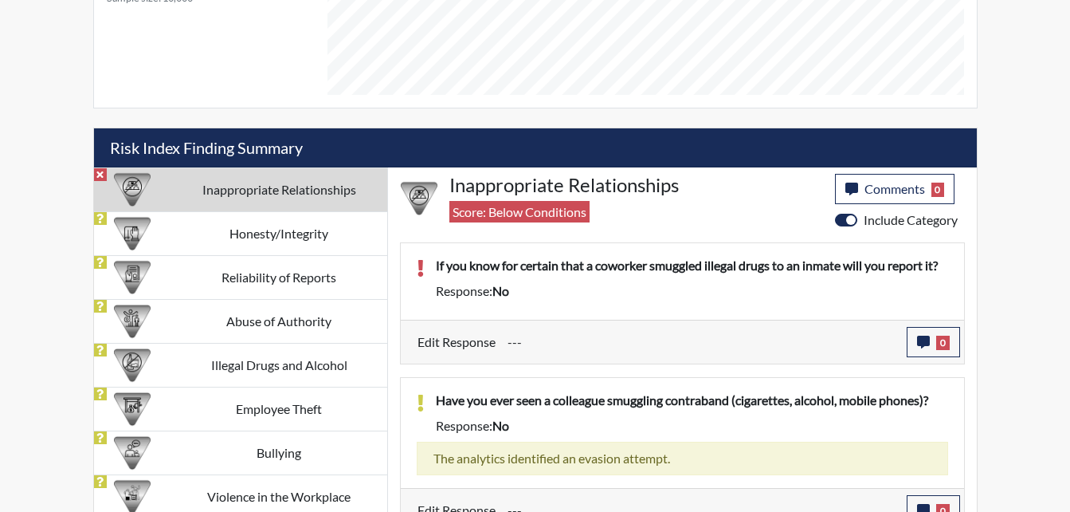
scroll to position [858, 0]
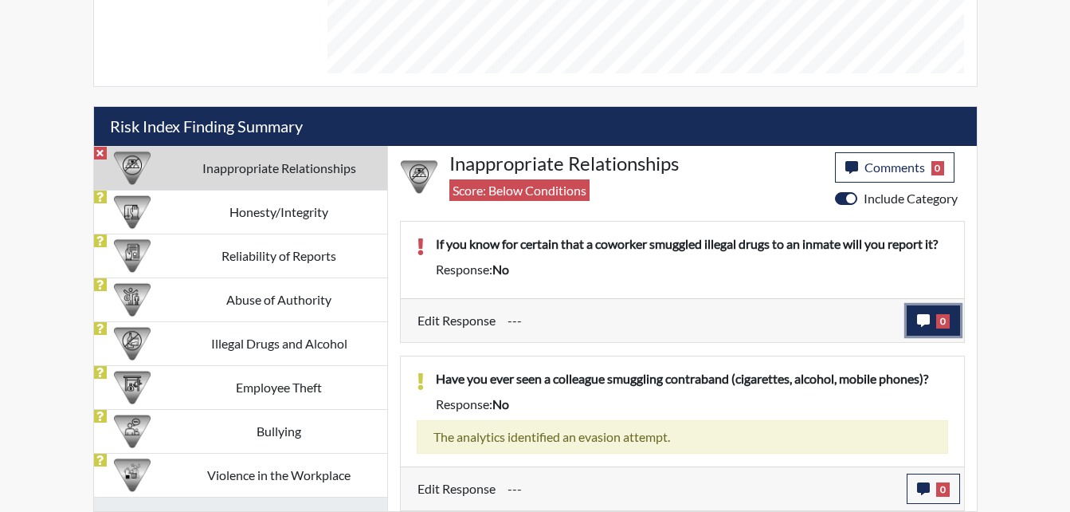
click at [919, 320] on icon "button" at bounding box center [923, 320] width 13 height 13
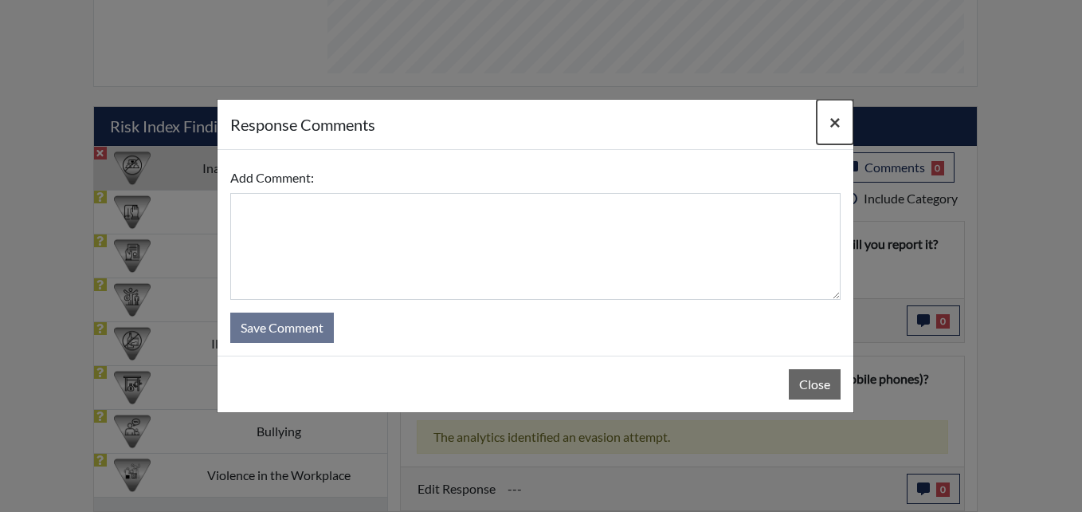
click at [831, 122] on span "×" at bounding box center [834, 121] width 11 height 23
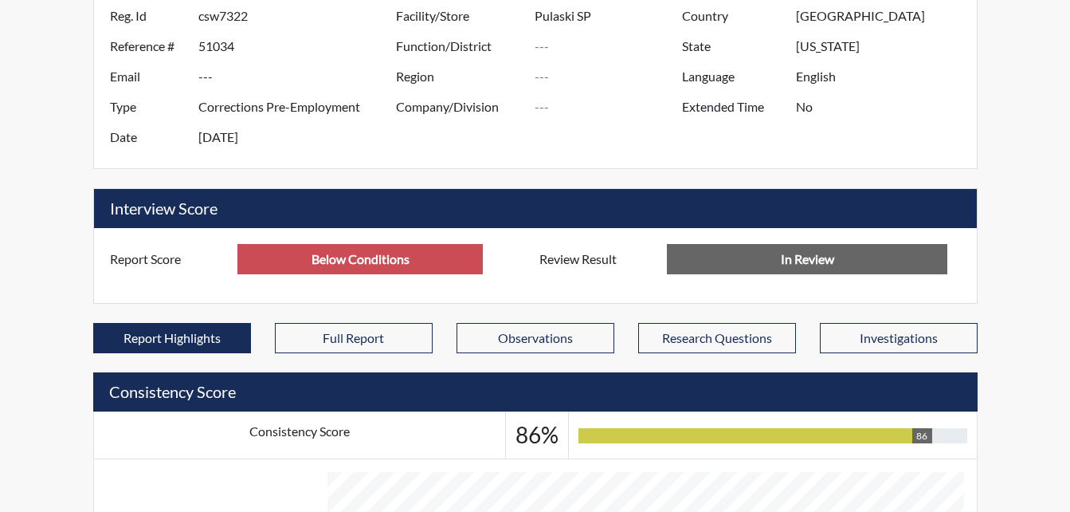
scroll to position [380, 0]
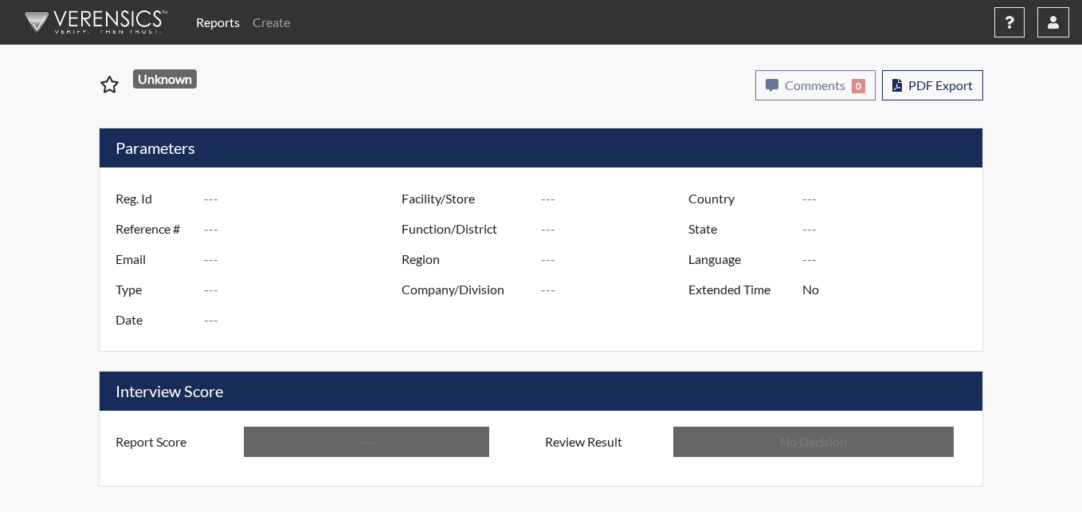
type input "seb7567"
type input "51136"
type input "---"
type input "Corrections Pre-Employment"
type input "[DATE]"
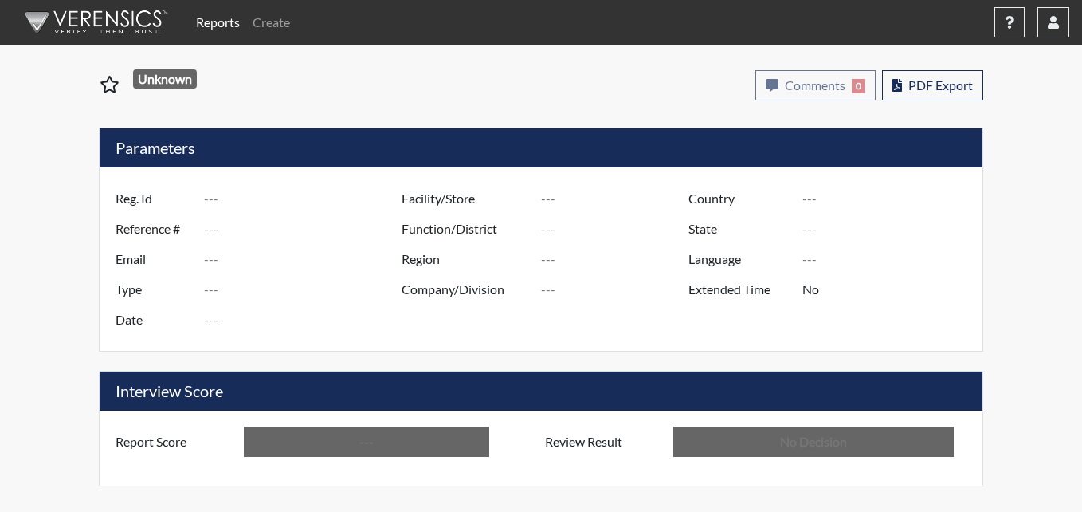
type input "Pulaski SP"
type input "[GEOGRAPHIC_DATA]"
type input "[US_STATE]"
type input "English"
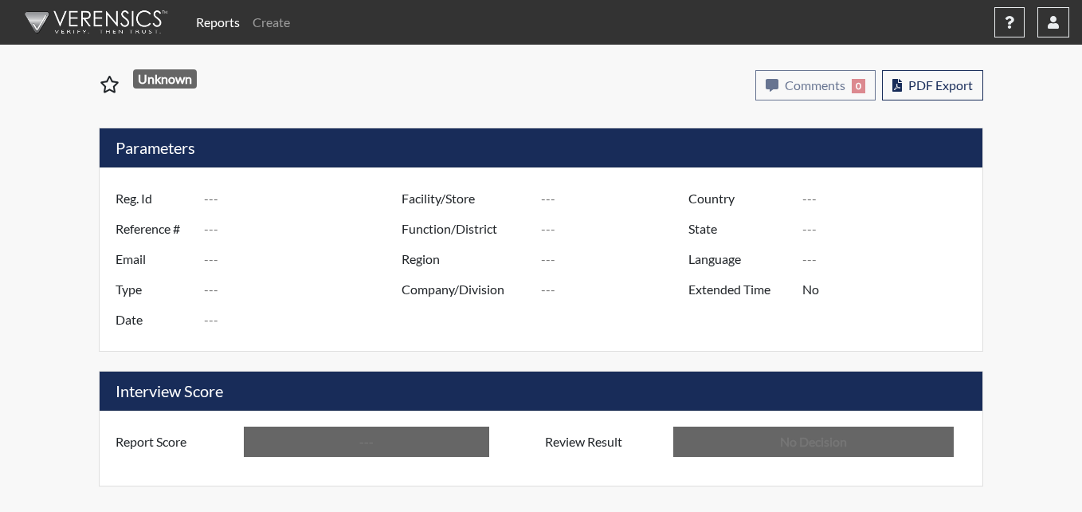
type input "Below Conditions"
type input "In Review"
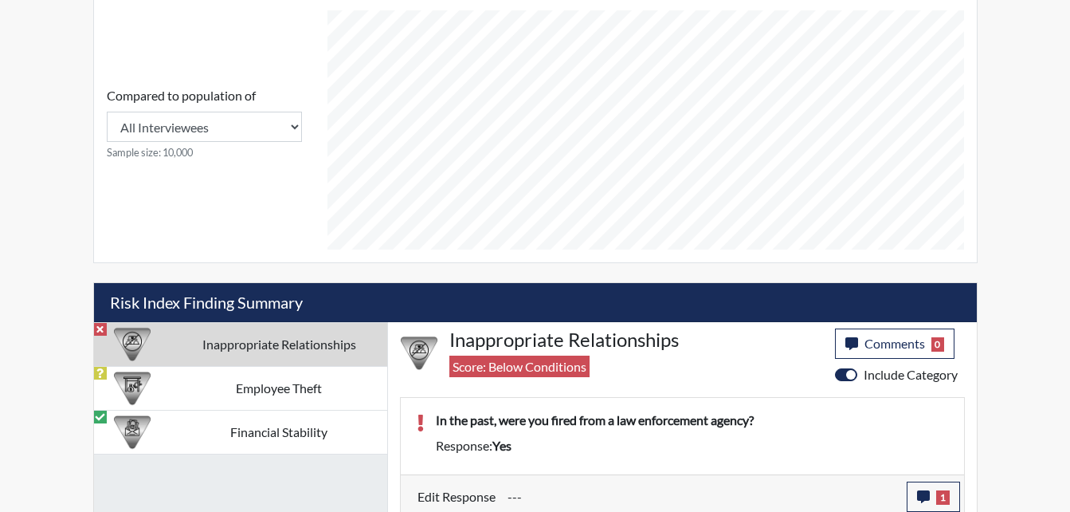
scroll to position [690, 0]
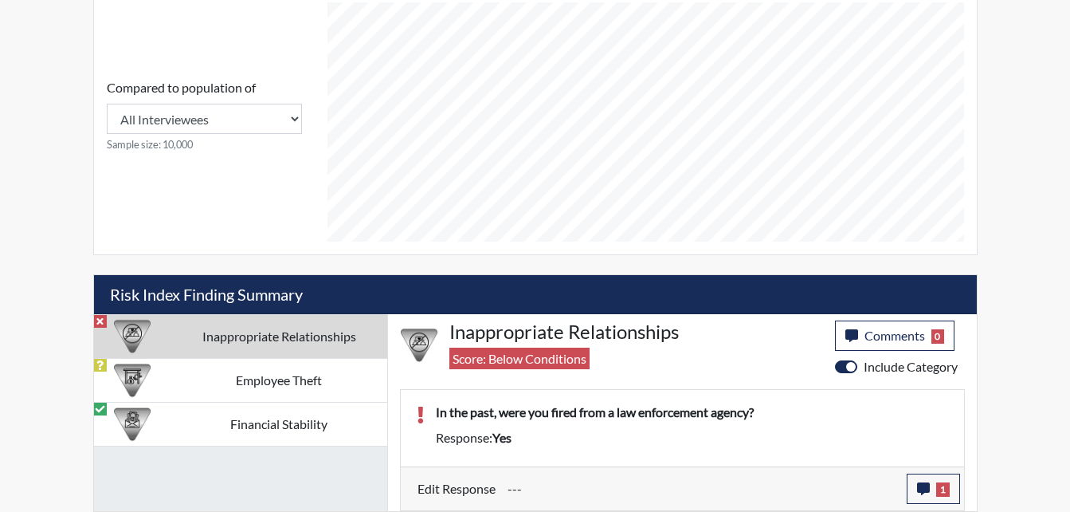
click at [145, 326] on img at bounding box center [132, 336] width 37 height 37
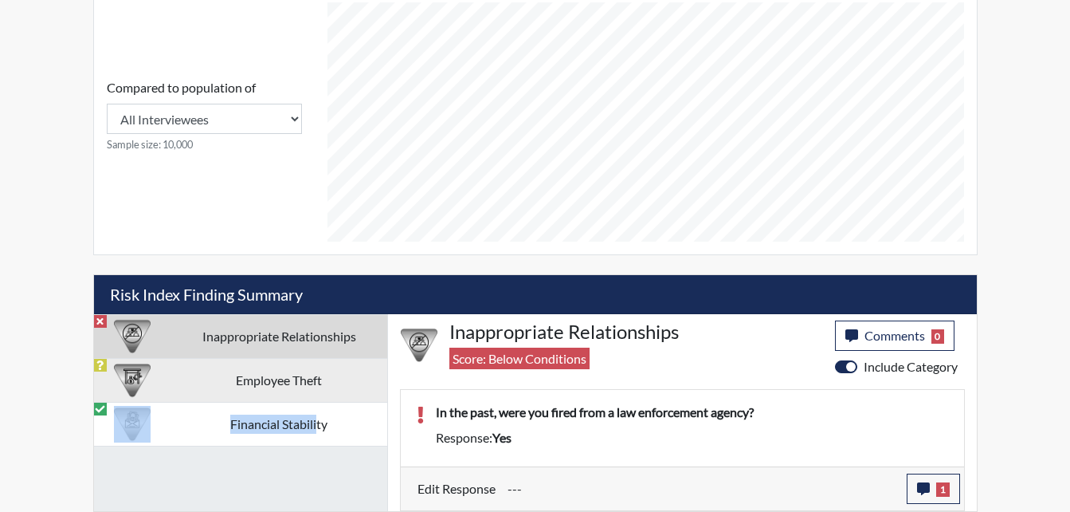
click at [321, 370] on tbody "Inappropriate Relationships Employee Theft Financial Stability" at bounding box center [240, 379] width 293 height 131
click at [321, 370] on td "Employee Theft" at bounding box center [279, 380] width 216 height 44
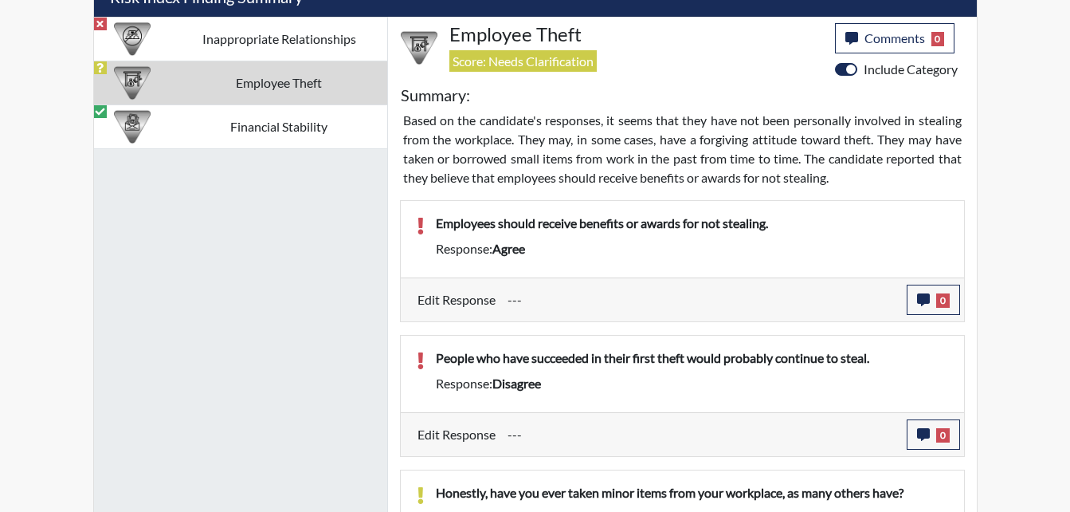
scroll to position [929, 0]
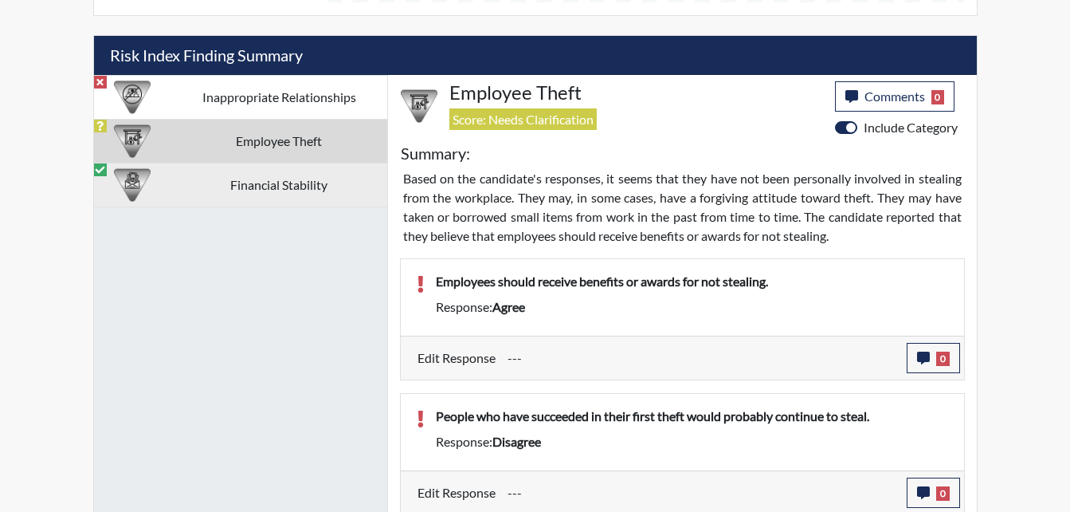
click at [240, 184] on td "Financial Stability" at bounding box center [279, 185] width 216 height 44
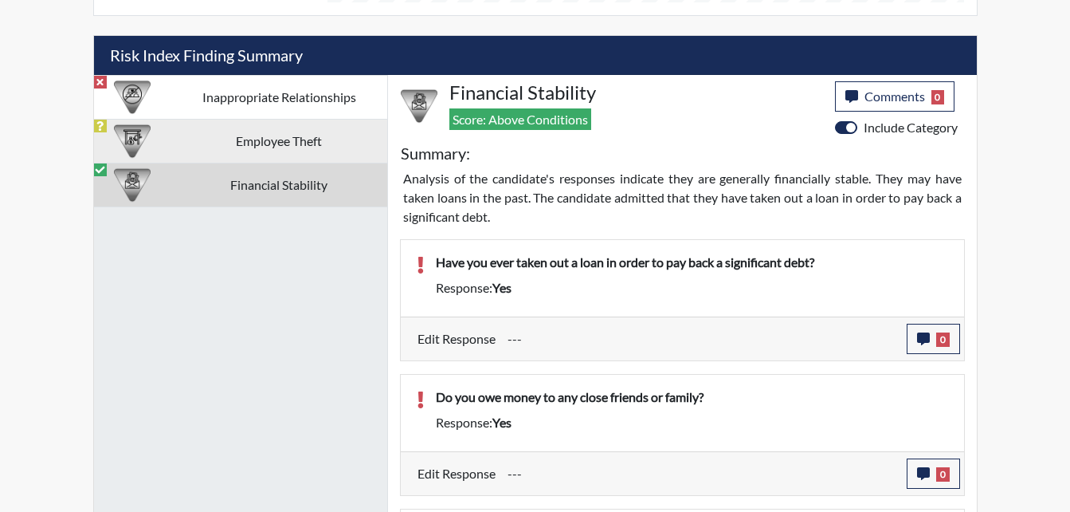
click at [231, 145] on td "Employee Theft" at bounding box center [279, 141] width 216 height 44
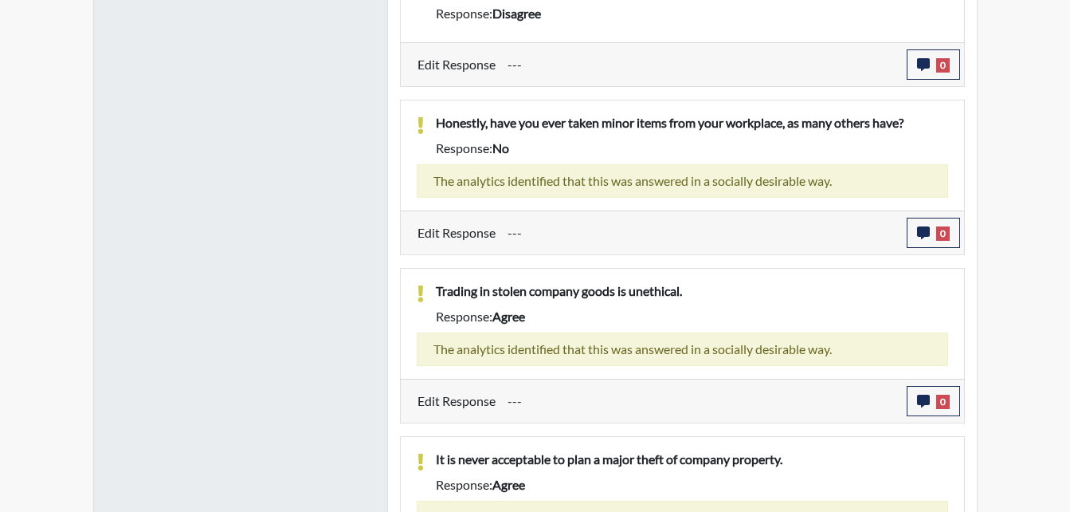
scroll to position [1437, 0]
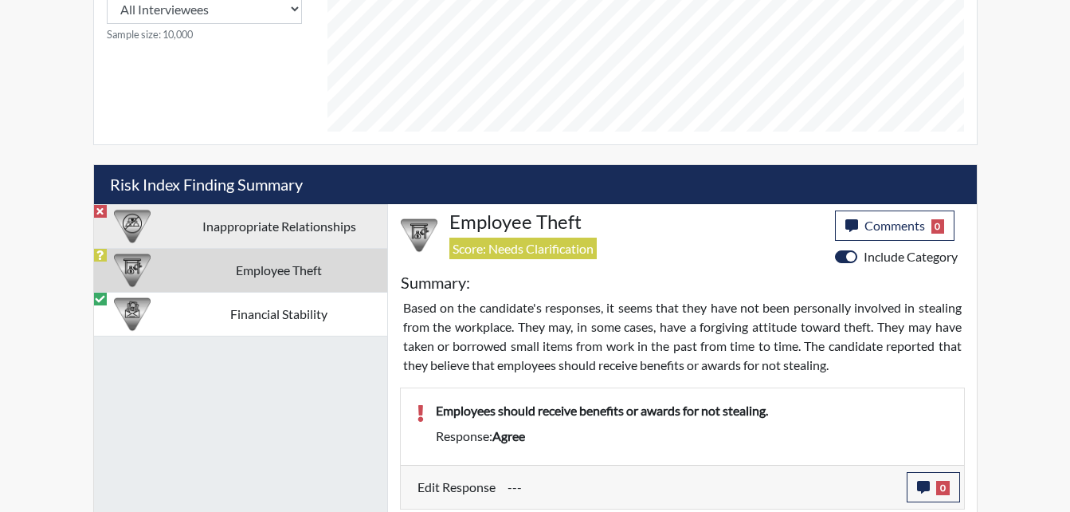
click at [212, 227] on td "Inappropriate Relationships" at bounding box center [279, 226] width 216 height 44
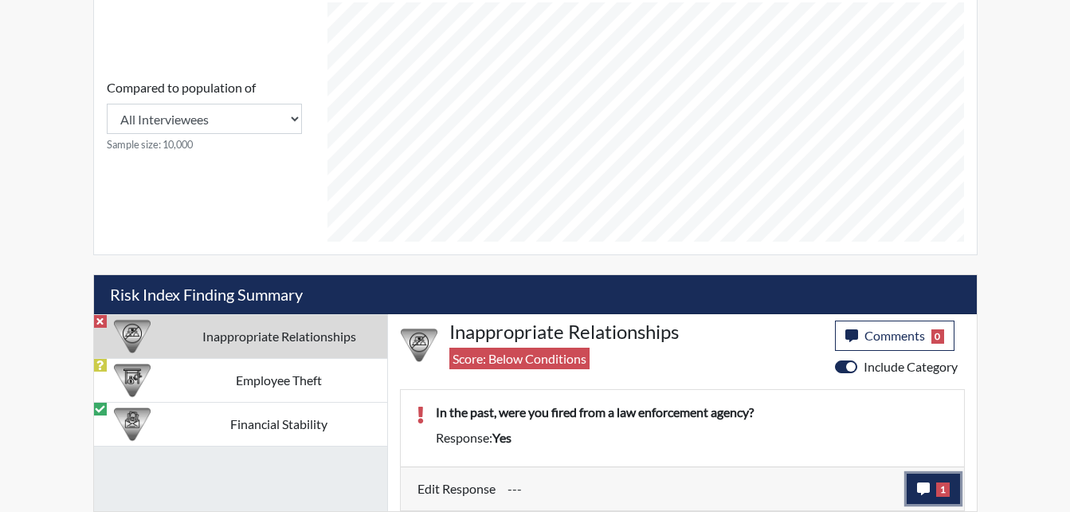
click at [939, 480] on button "1" at bounding box center [933, 488] width 53 height 30
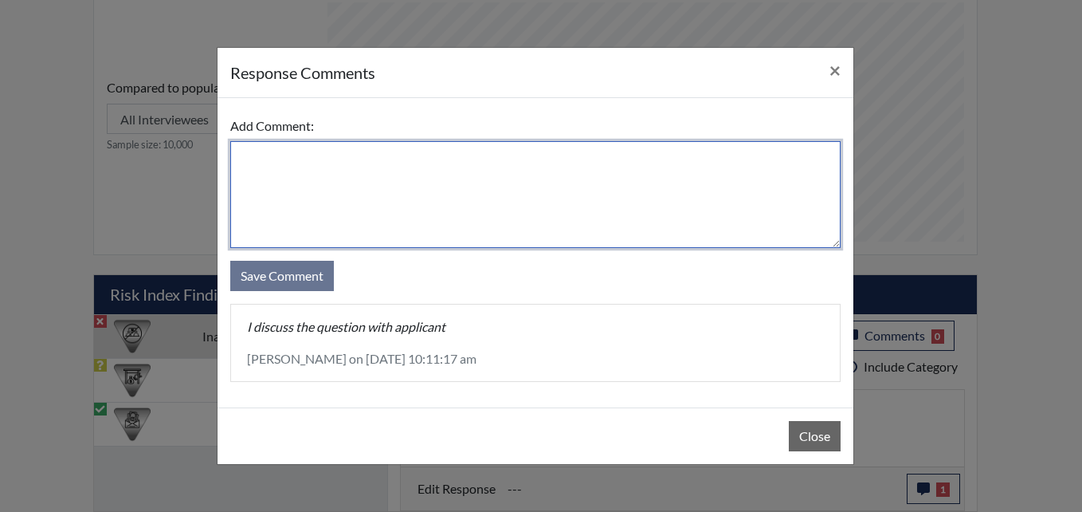
click at [292, 163] on textarea at bounding box center [535, 194] width 610 height 107
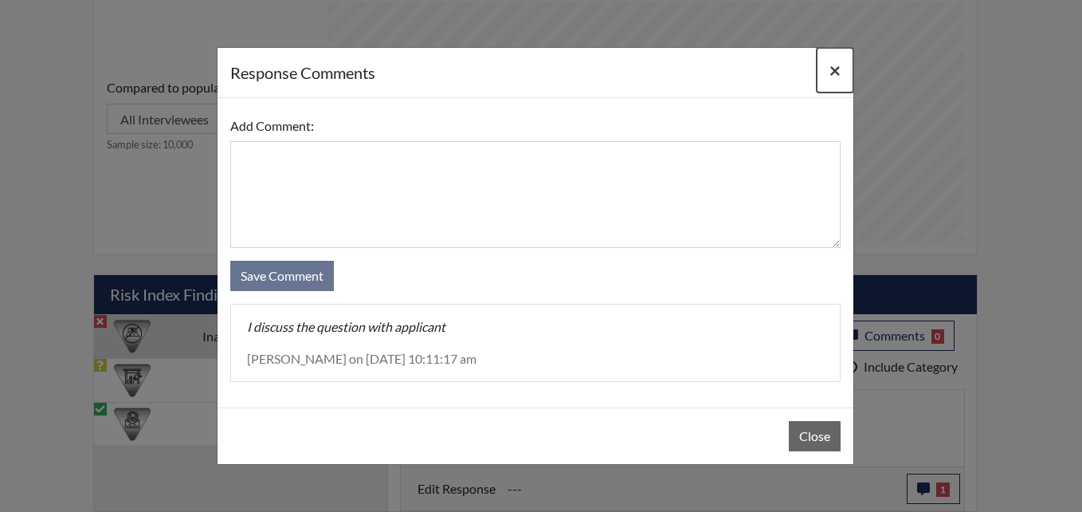
click at [836, 71] on span "×" at bounding box center [834, 69] width 11 height 23
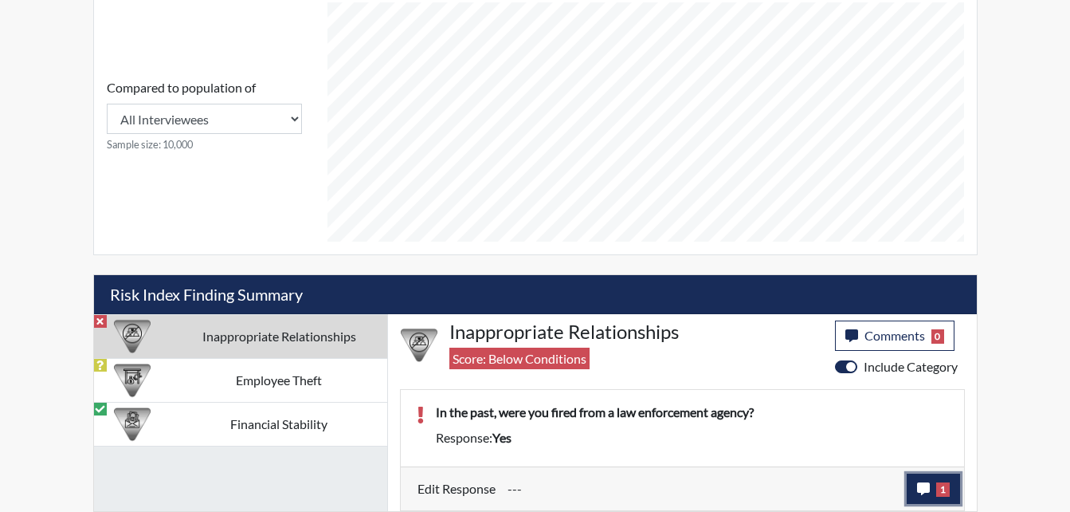
click at [916, 487] on button "1" at bounding box center [933, 488] width 53 height 30
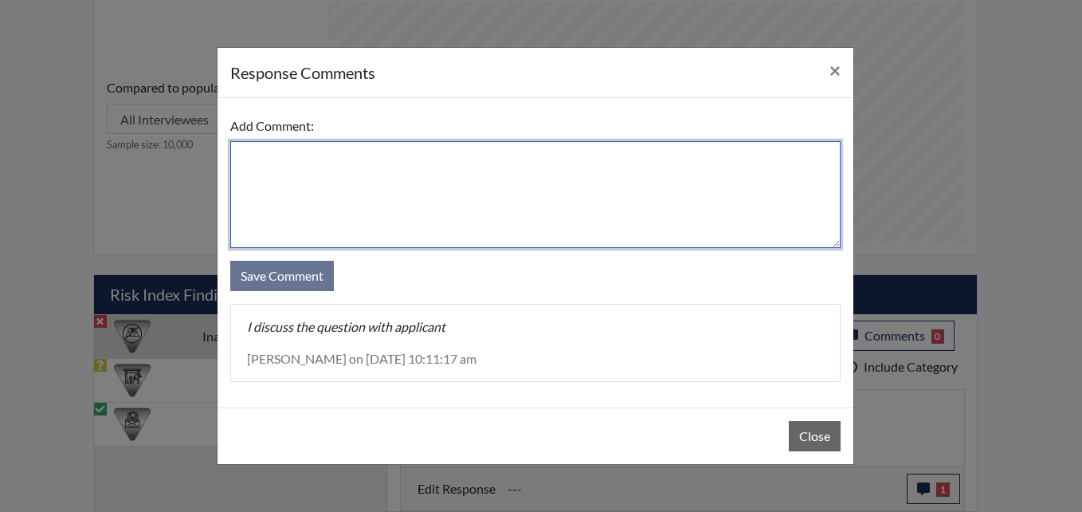
click at [351, 195] on textarea at bounding box center [535, 194] width 610 height 107
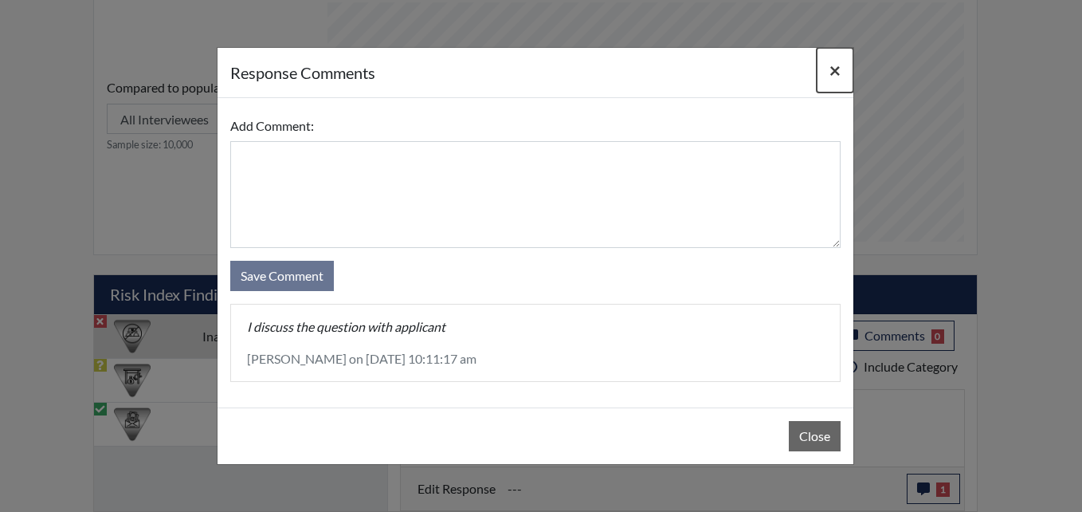
click at [842, 77] on button "×" at bounding box center [835, 70] width 37 height 45
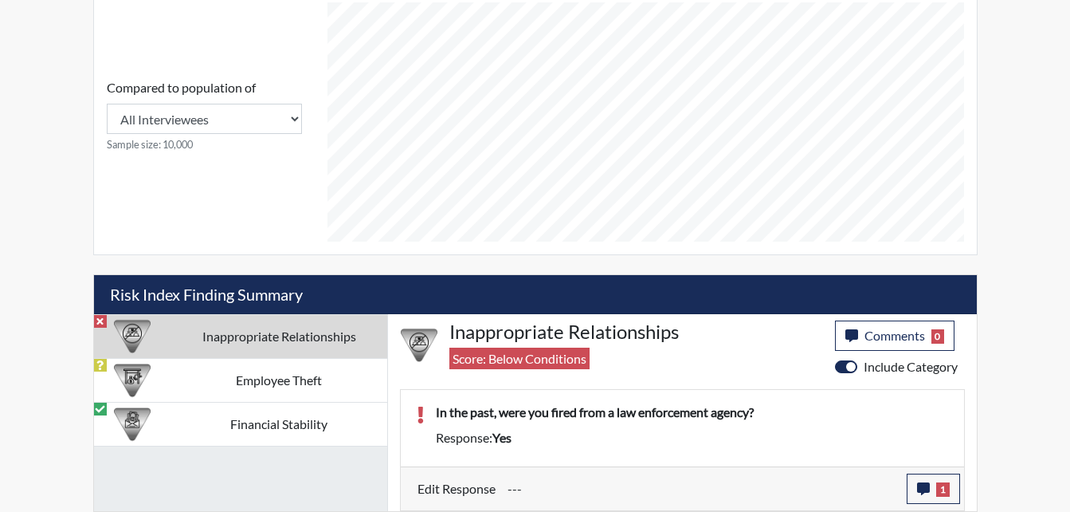
click at [174, 355] on td "Inappropriate Relationships" at bounding box center [279, 336] width 216 height 44
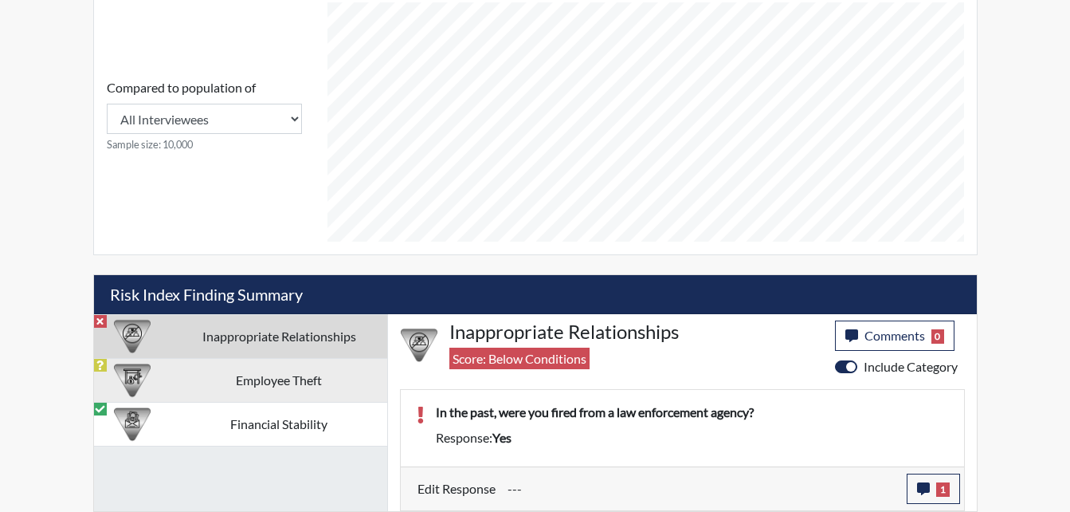
click at [174, 385] on td "Employee Theft" at bounding box center [279, 380] width 216 height 44
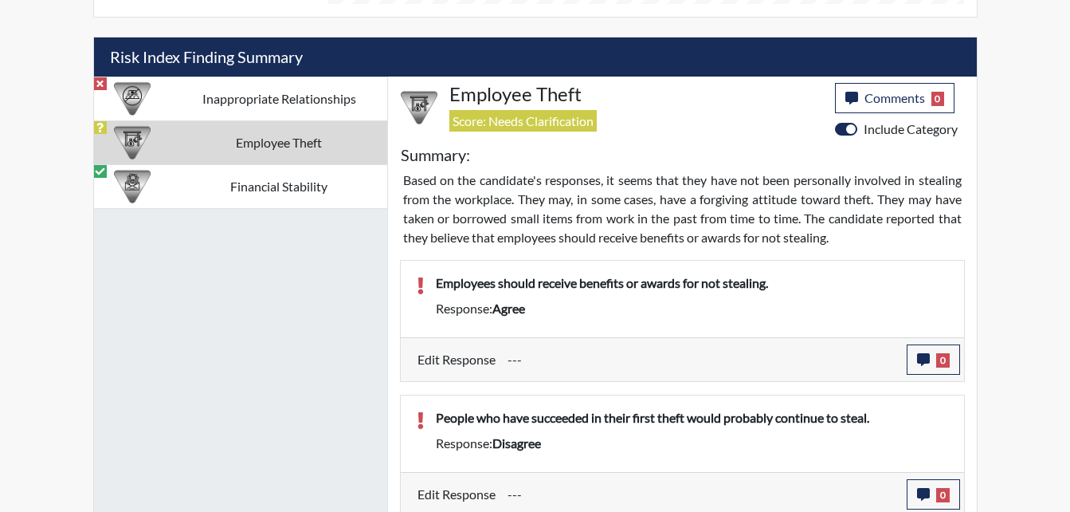
scroll to position [880, 0]
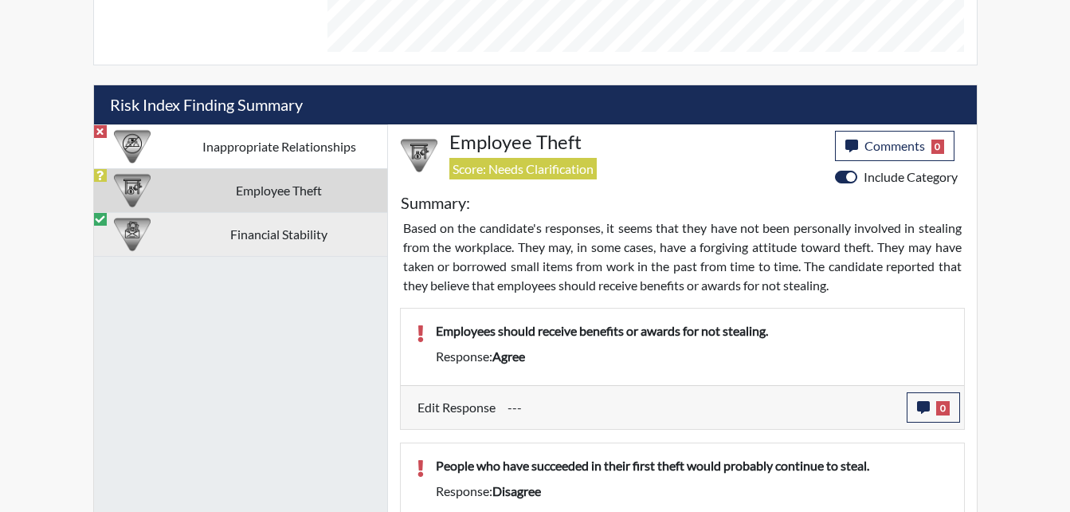
click at [112, 237] on div at bounding box center [132, 234] width 62 height 43
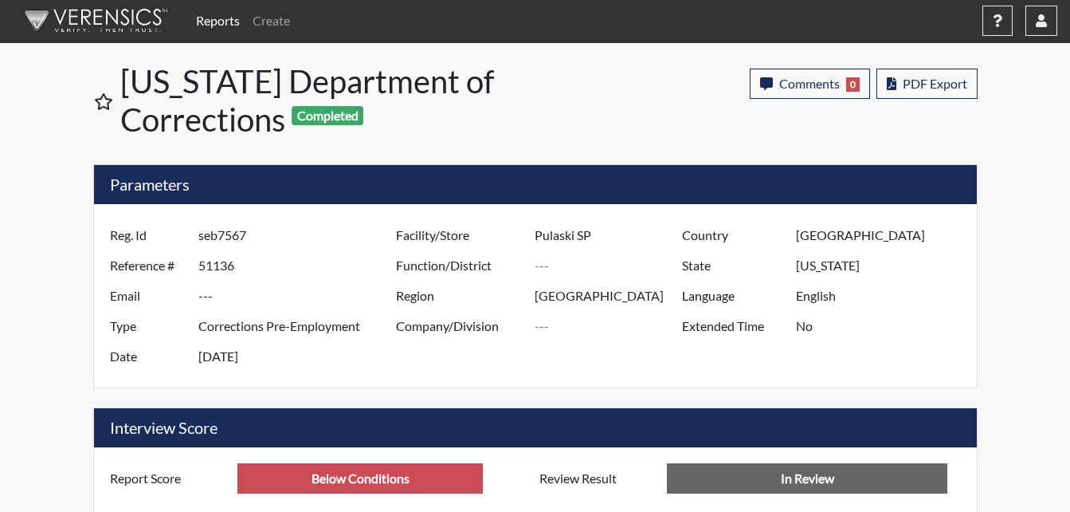
scroll to position [0, 0]
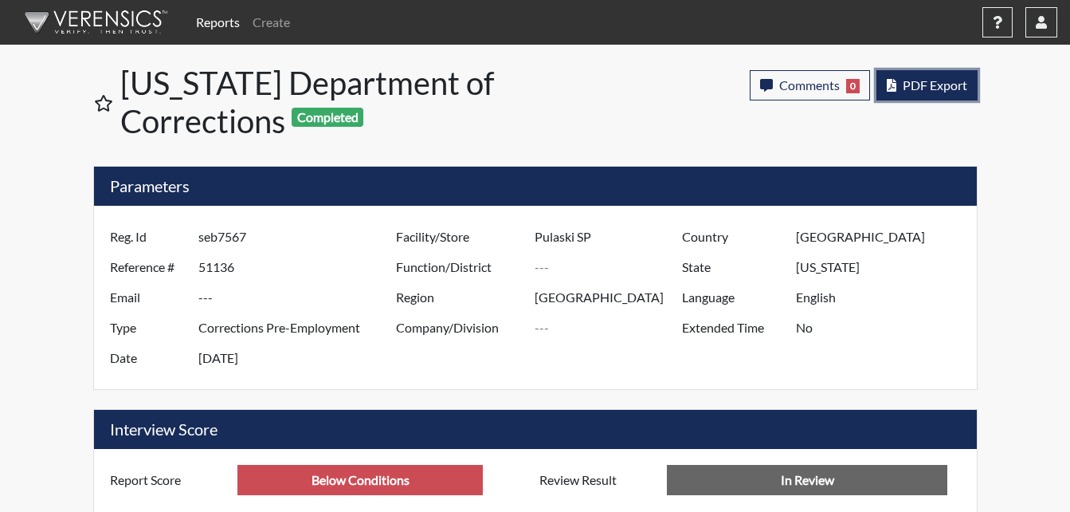
click at [921, 83] on span "PDF Export" at bounding box center [935, 84] width 65 height 15
click at [924, 84] on span "PDF Export" at bounding box center [935, 84] width 65 height 15
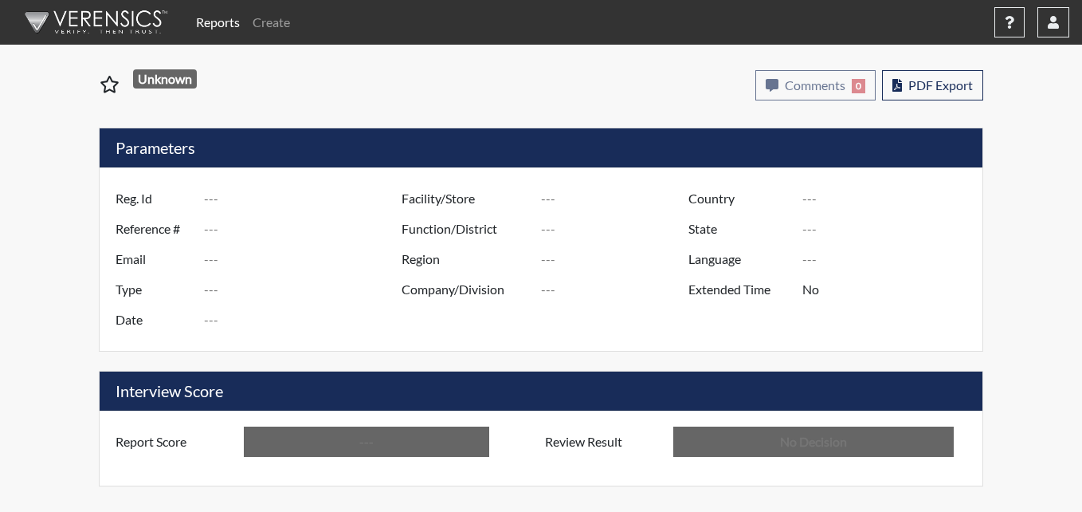
type input "irii8889"
type input "51143"
type input "---"
type input "Corrections Pre-Employment"
type input "[DATE]"
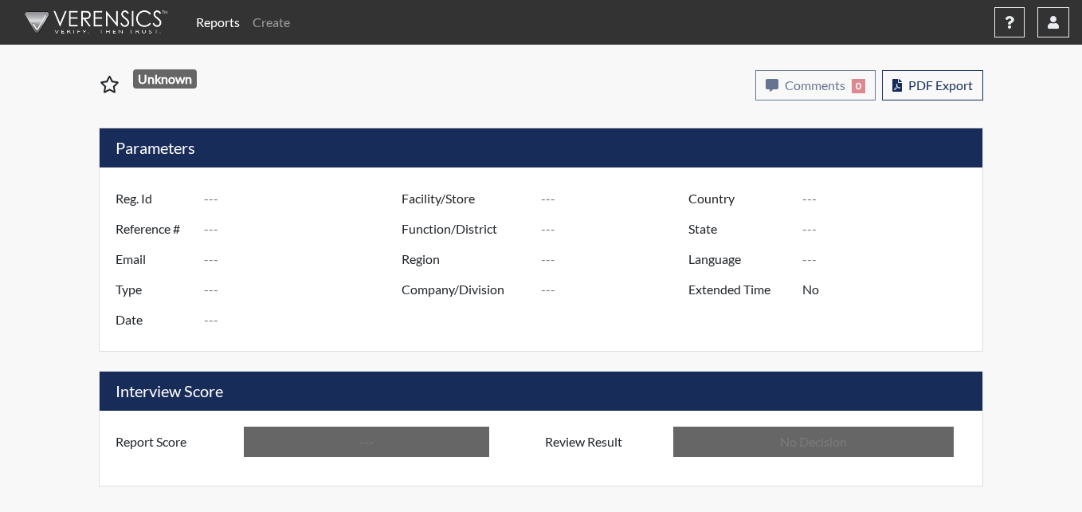
type input "Pulaski SP"
type input "[GEOGRAPHIC_DATA]"
type input "[US_STATE]"
type input "English"
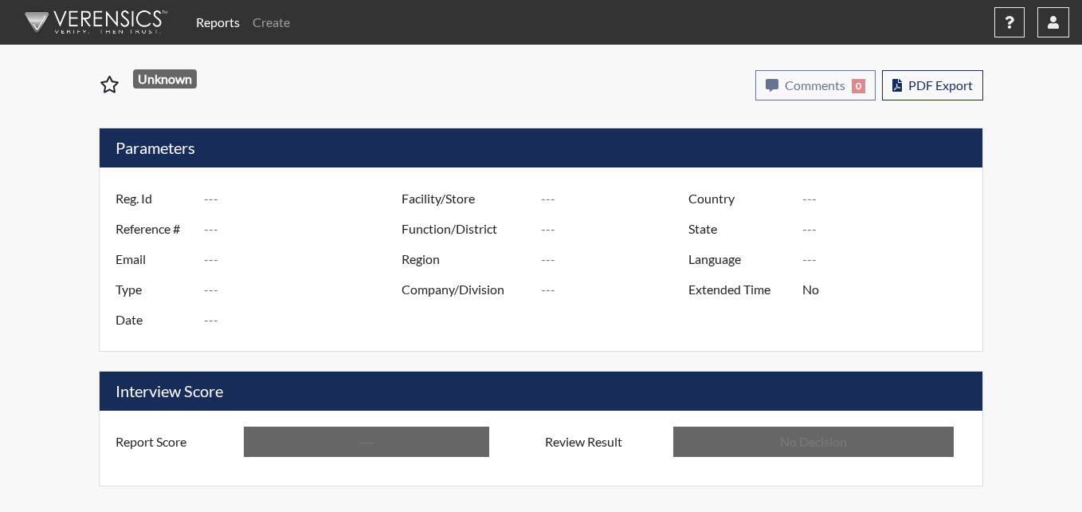
type input "Below Conditions"
type input "In Review"
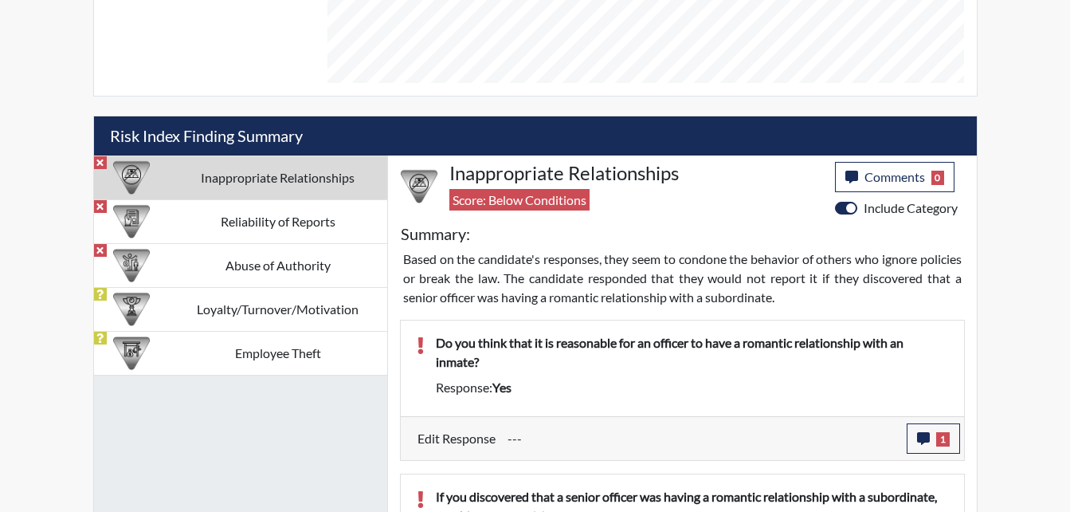
scroll to position [876, 0]
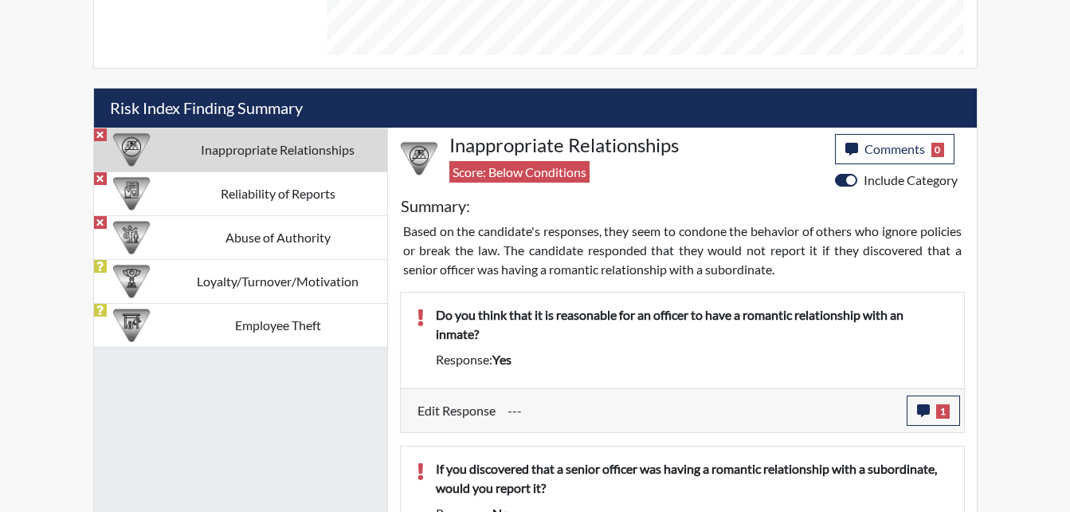
click at [188, 159] on td "Inappropriate Relationships" at bounding box center [278, 149] width 218 height 44
click at [299, 139] on td "Inappropriate Relationships" at bounding box center [278, 149] width 218 height 44
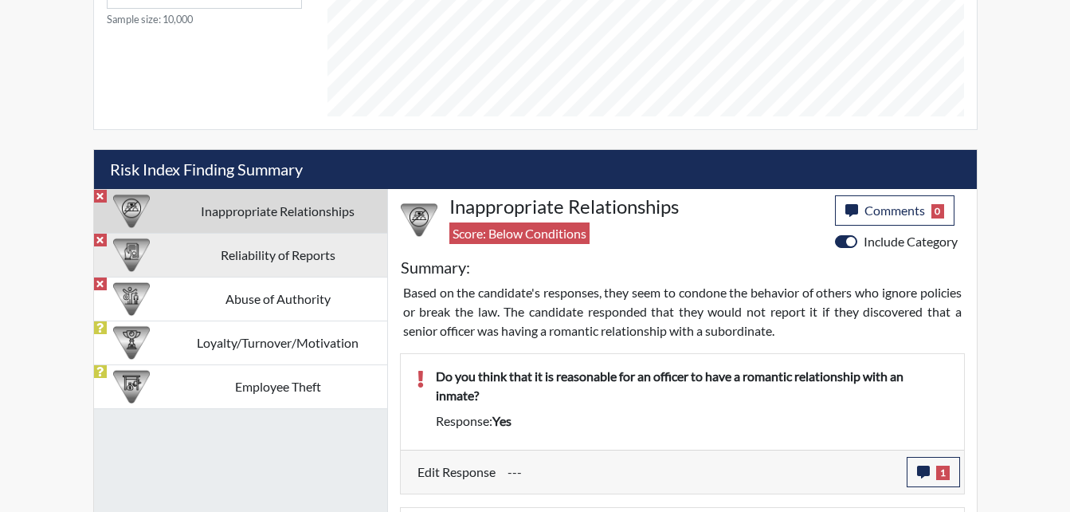
click at [237, 260] on td "Reliability of Reports" at bounding box center [278, 255] width 218 height 44
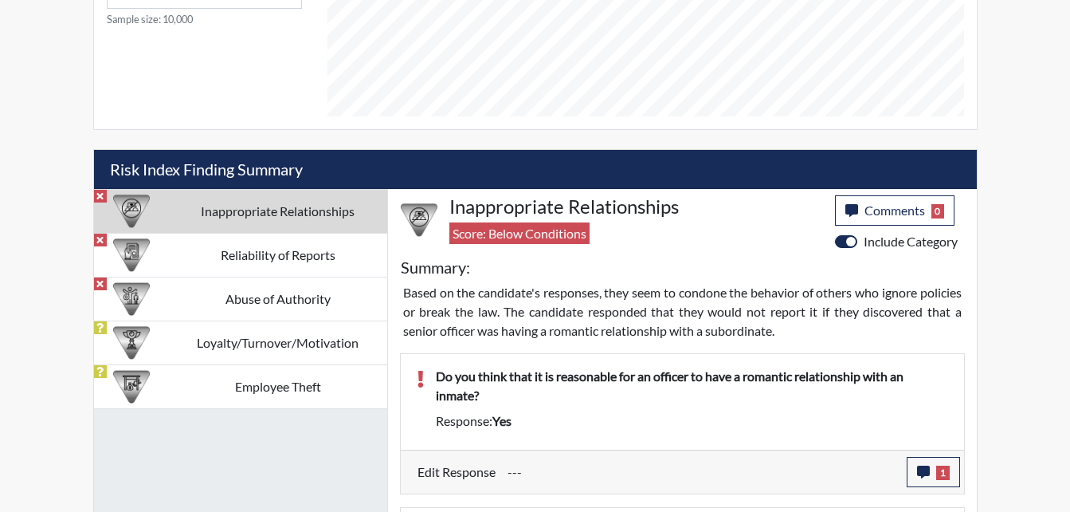
scroll to position [779, 0]
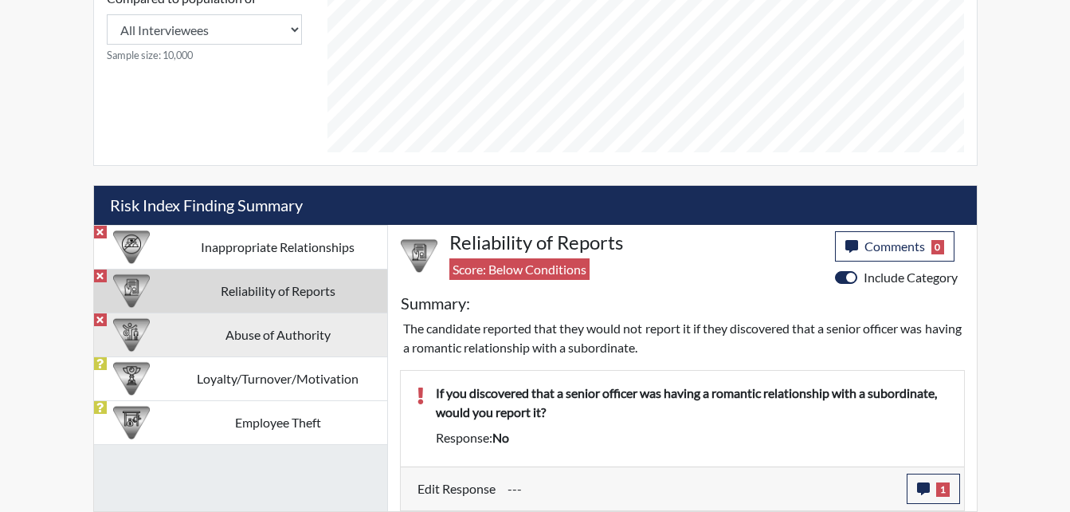
click at [252, 335] on td "Abuse of Authority" at bounding box center [278, 334] width 218 height 44
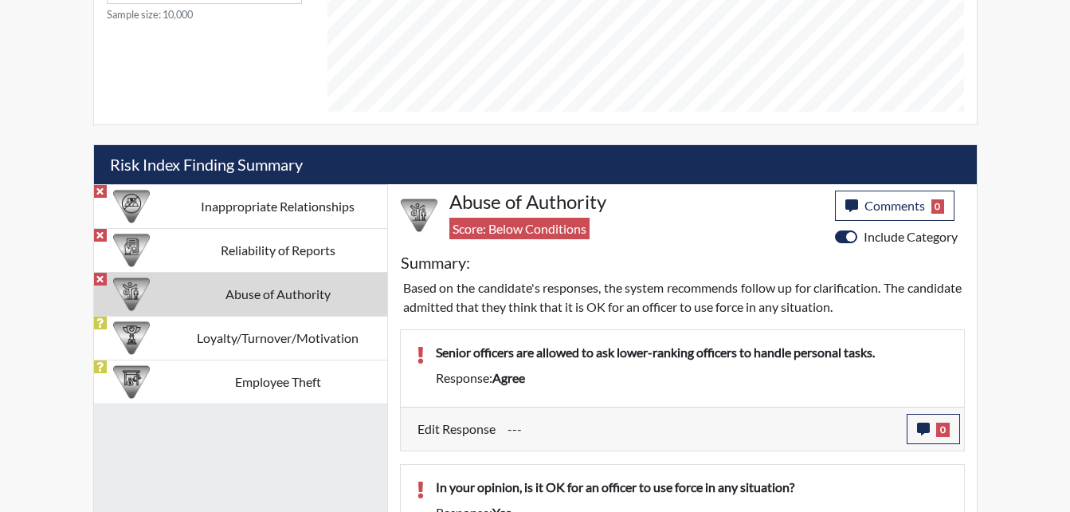
scroll to position [1029, 0]
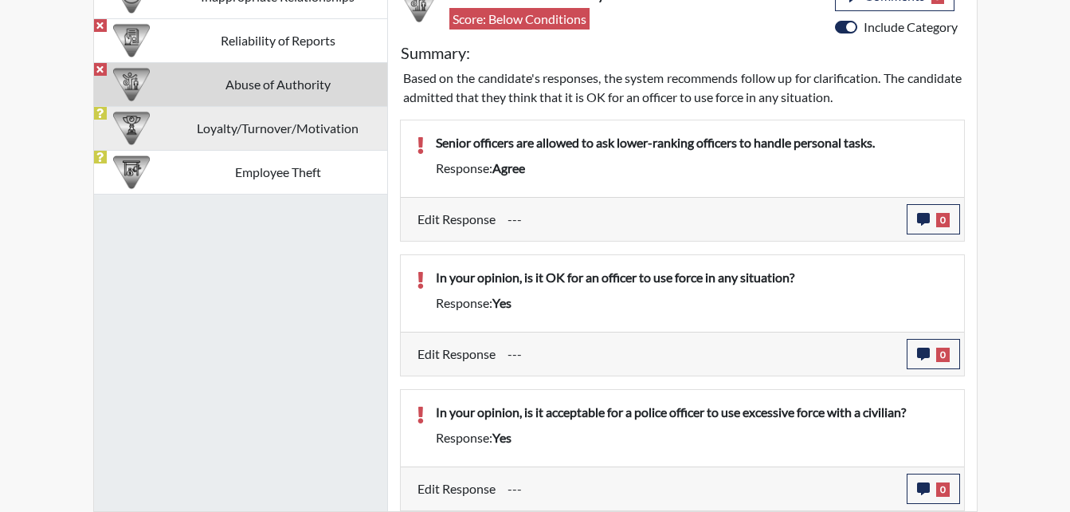
click at [218, 131] on td "Loyalty/Turnover/Motivation" at bounding box center [278, 128] width 218 height 44
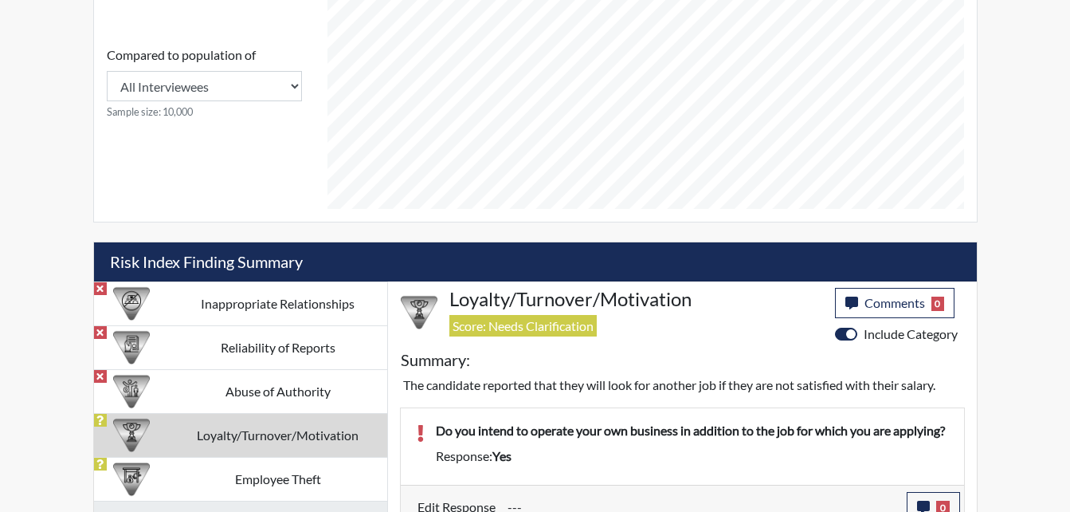
scroll to position [704, 0]
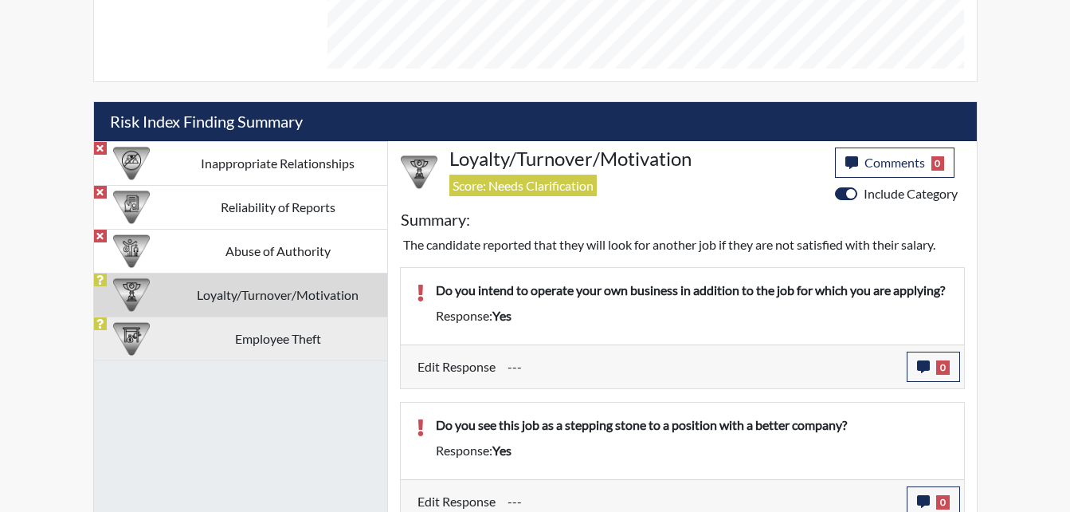
click at [284, 350] on td "Employee Theft" at bounding box center [278, 338] width 218 height 44
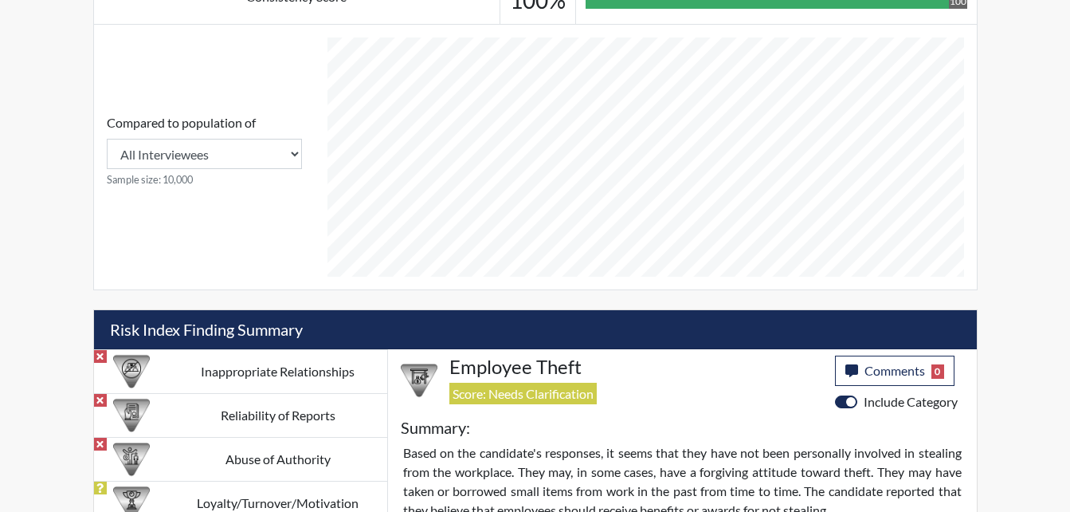
scroll to position [758, 0]
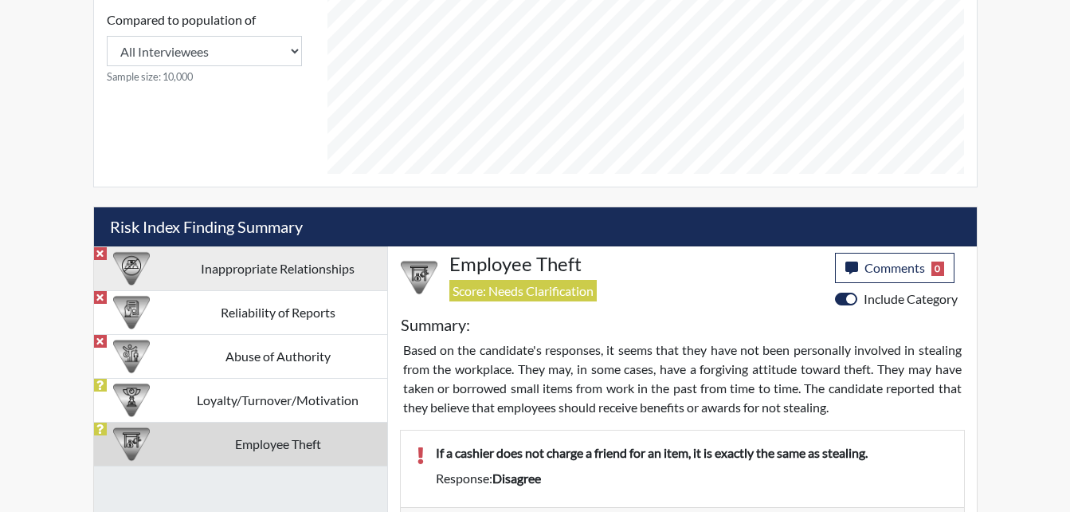
click at [270, 275] on td "Inappropriate Relationships" at bounding box center [278, 268] width 218 height 44
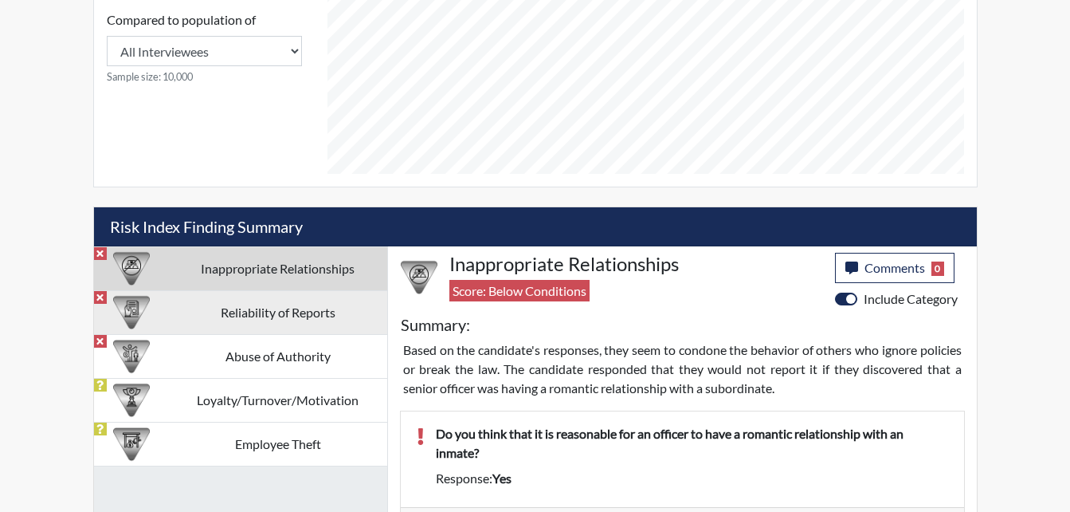
click at [249, 311] on td "Reliability of Reports" at bounding box center [278, 312] width 218 height 44
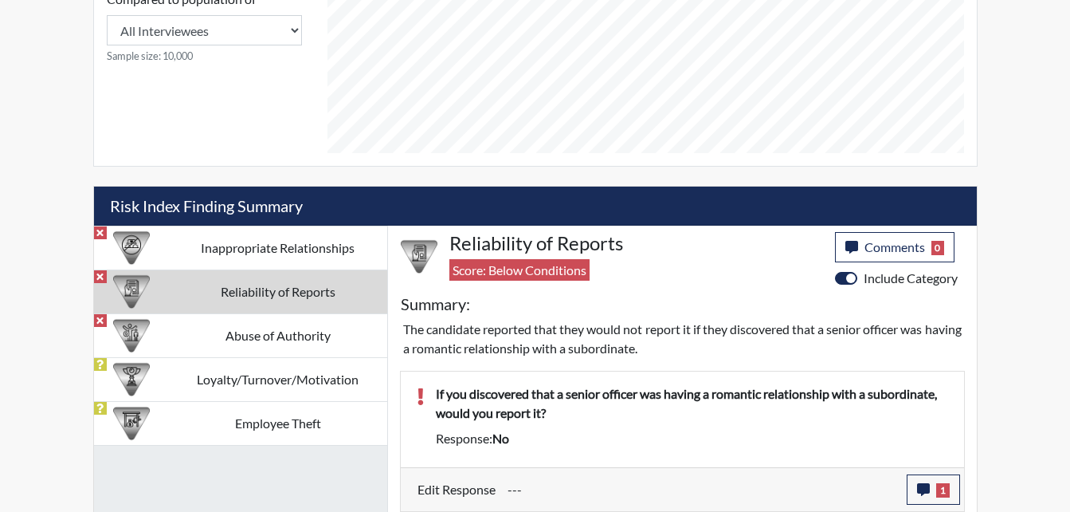
scroll to position [779, 0]
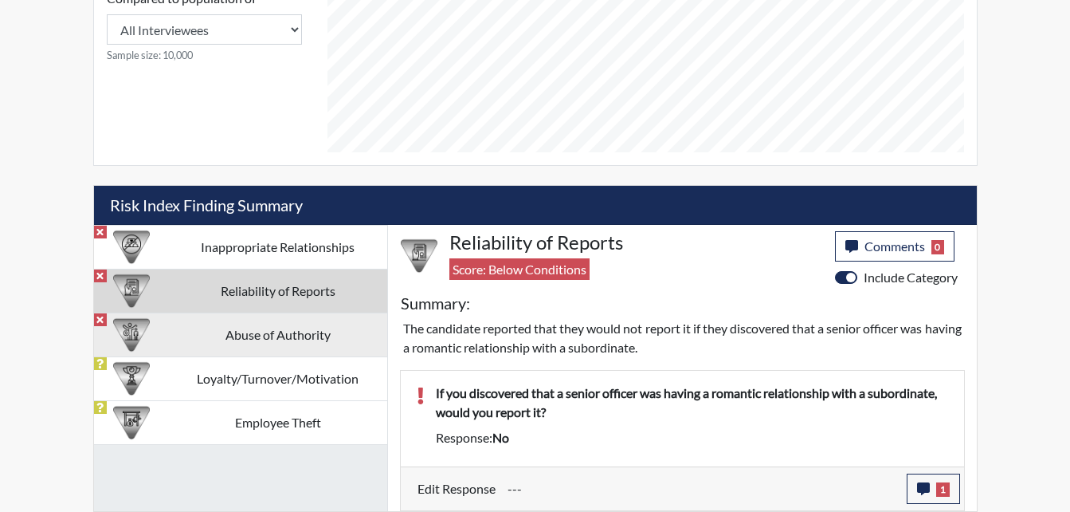
click at [253, 325] on td "Abuse of Authority" at bounding box center [278, 334] width 218 height 44
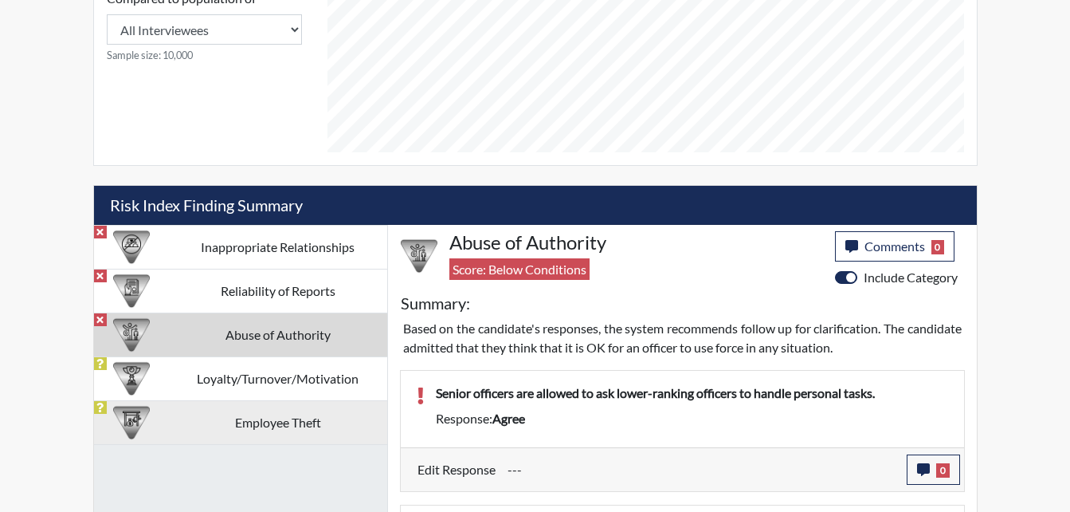
click at [255, 401] on td "Employee Theft" at bounding box center [278, 422] width 218 height 44
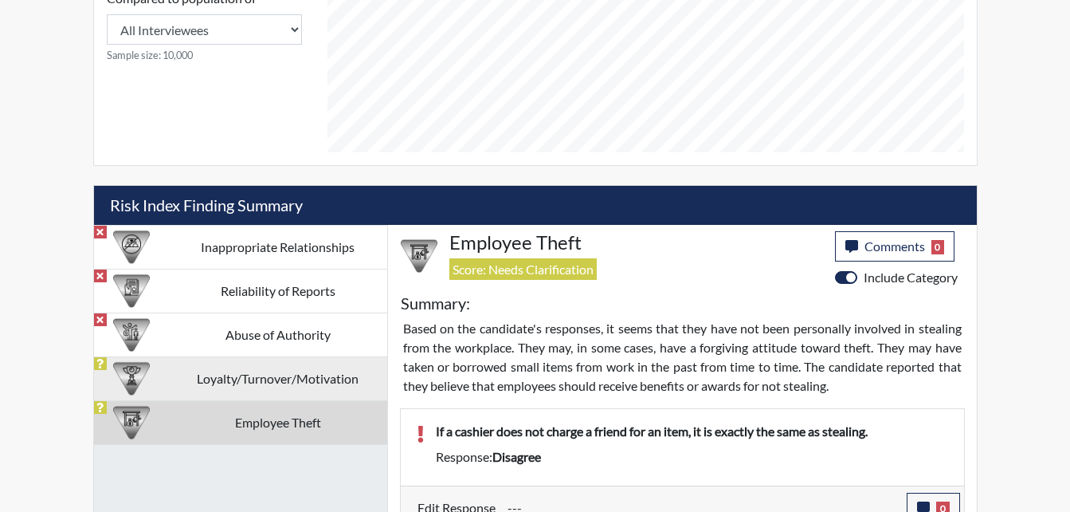
click at [264, 374] on td "Loyalty/Turnover/Motivation" at bounding box center [278, 378] width 218 height 44
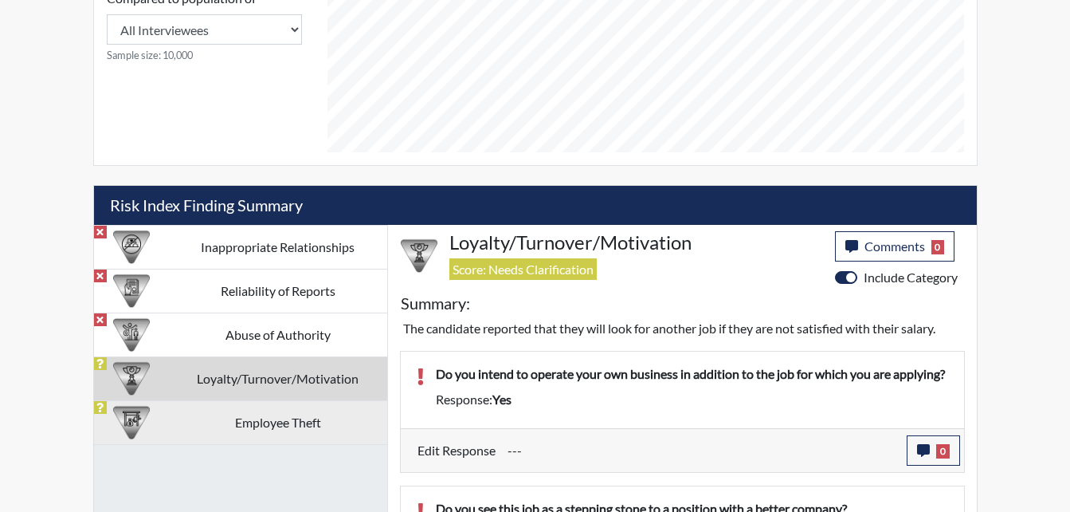
click at [264, 437] on td "Employee Theft" at bounding box center [278, 422] width 218 height 44
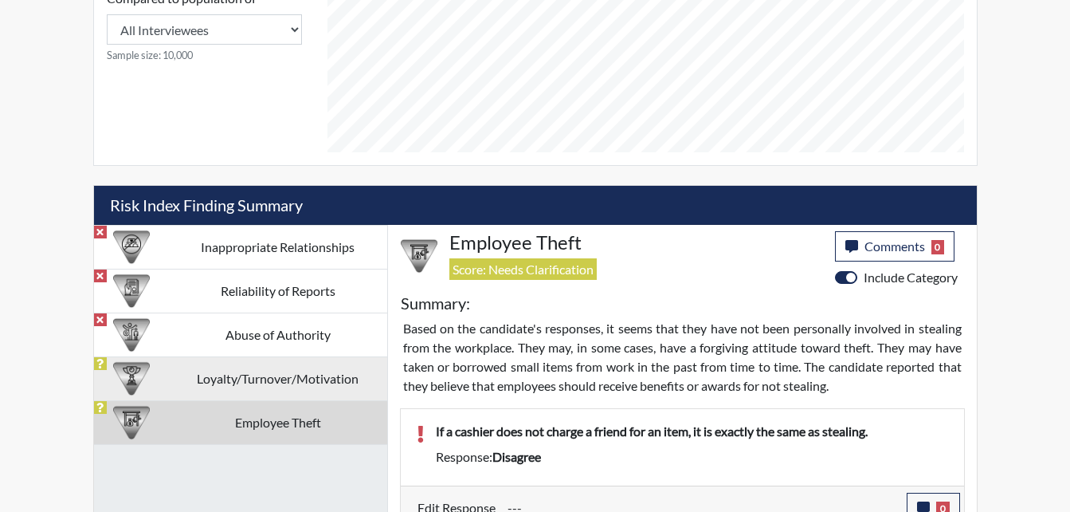
drag, startPoint x: 266, startPoint y: 381, endPoint x: 265, endPoint y: 338, distance: 43.1
click at [266, 379] on td "Loyalty/Turnover/Motivation" at bounding box center [278, 378] width 218 height 44
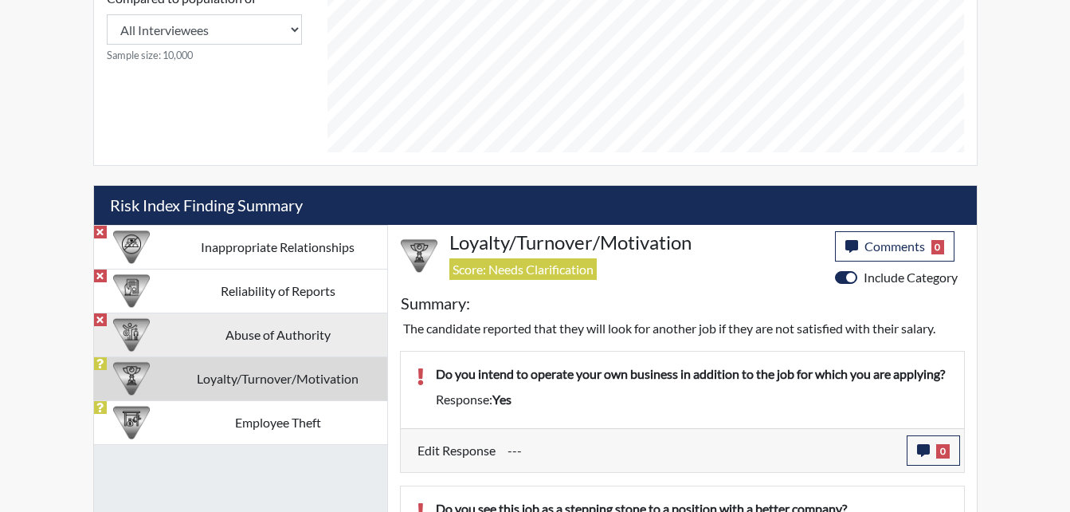
click at [264, 328] on td "Abuse of Authority" at bounding box center [278, 334] width 218 height 44
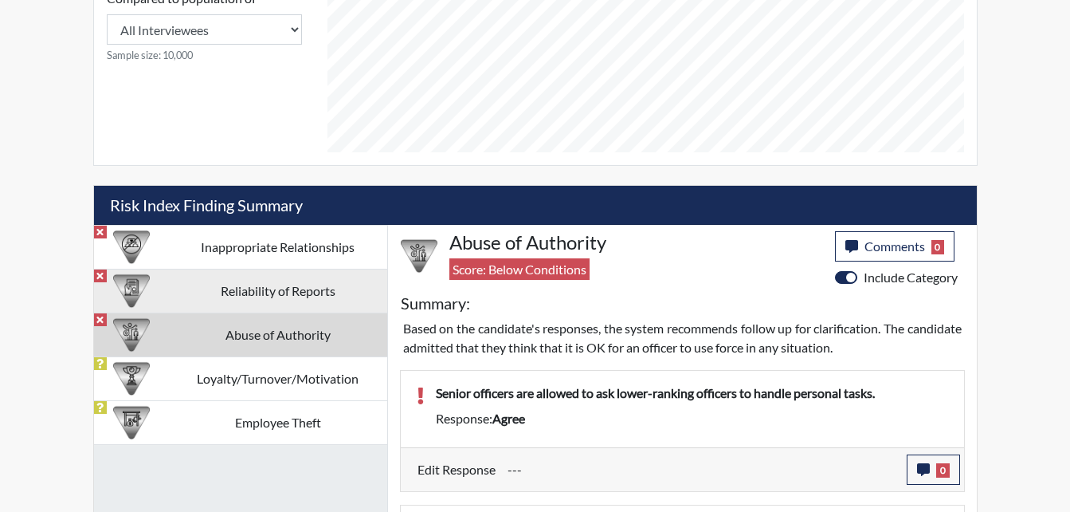
click at [261, 288] on td "Reliability of Reports" at bounding box center [278, 290] width 218 height 44
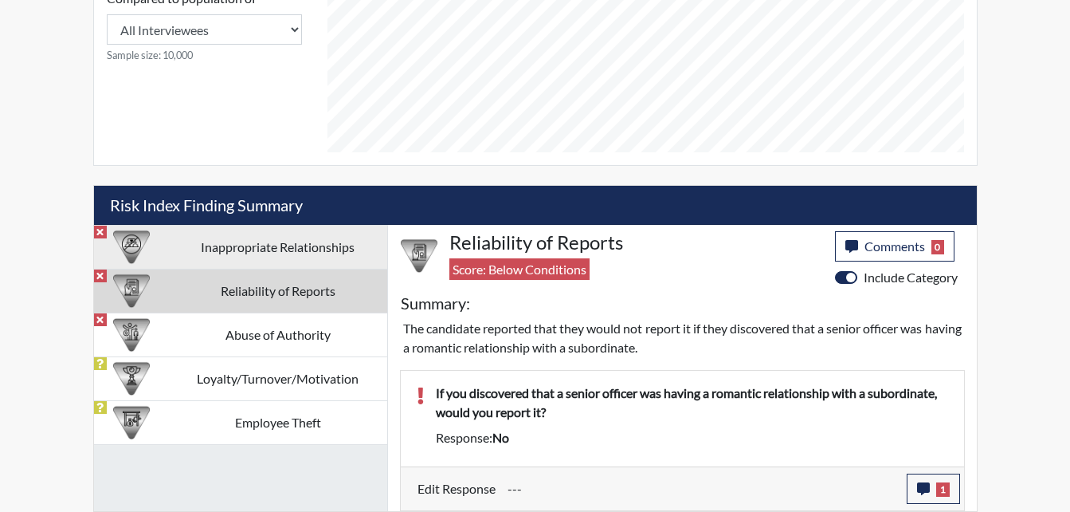
click at [261, 230] on td "Inappropriate Relationships" at bounding box center [278, 247] width 218 height 44
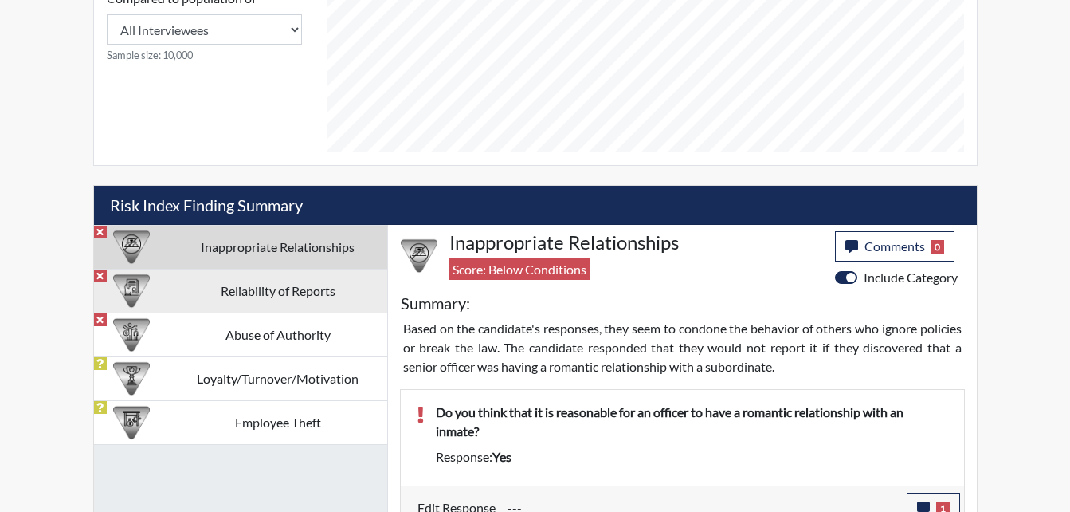
click at [247, 301] on td "Reliability of Reports" at bounding box center [278, 290] width 218 height 44
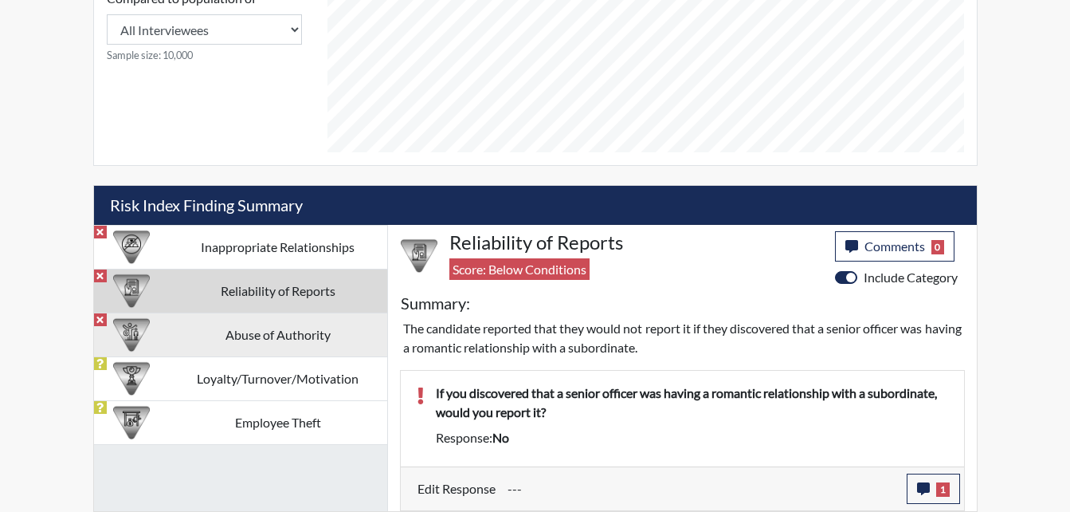
click at [225, 341] on td "Abuse of Authority" at bounding box center [278, 334] width 218 height 44
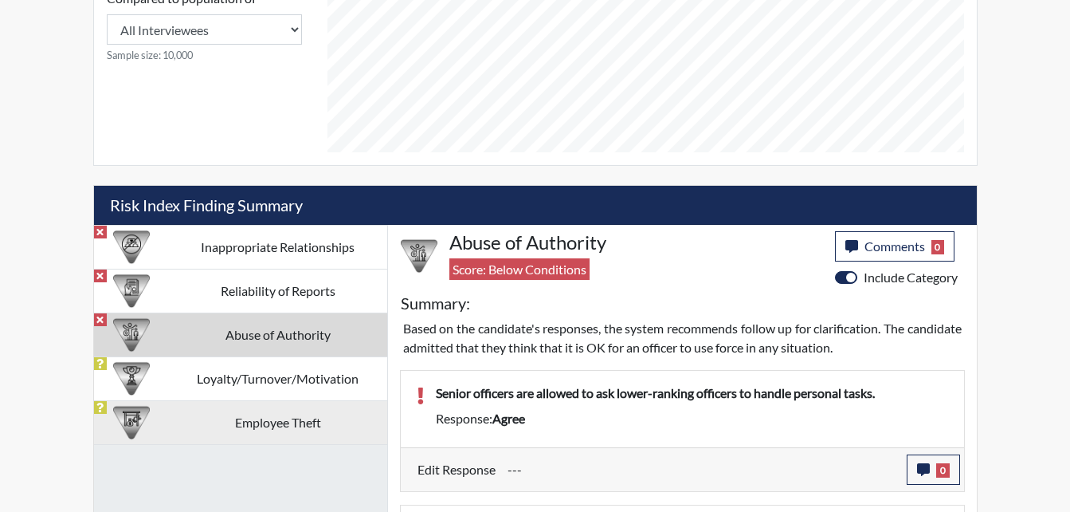
drag, startPoint x: 223, startPoint y: 379, endPoint x: 221, endPoint y: 418, distance: 39.1
click at [223, 382] on td "Loyalty/Turnover/Motivation" at bounding box center [278, 378] width 218 height 44
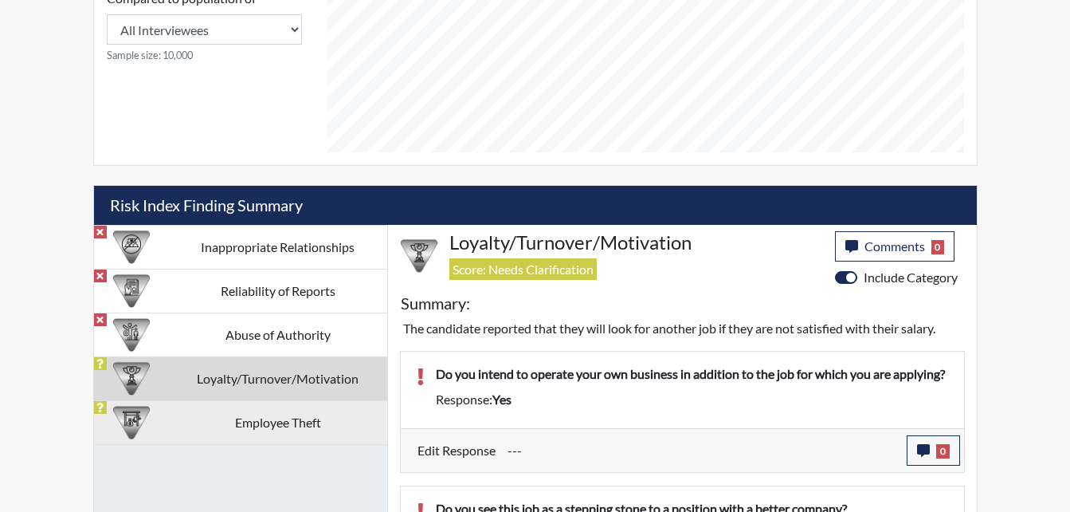
click at [221, 418] on td "Employee Theft" at bounding box center [278, 422] width 218 height 44
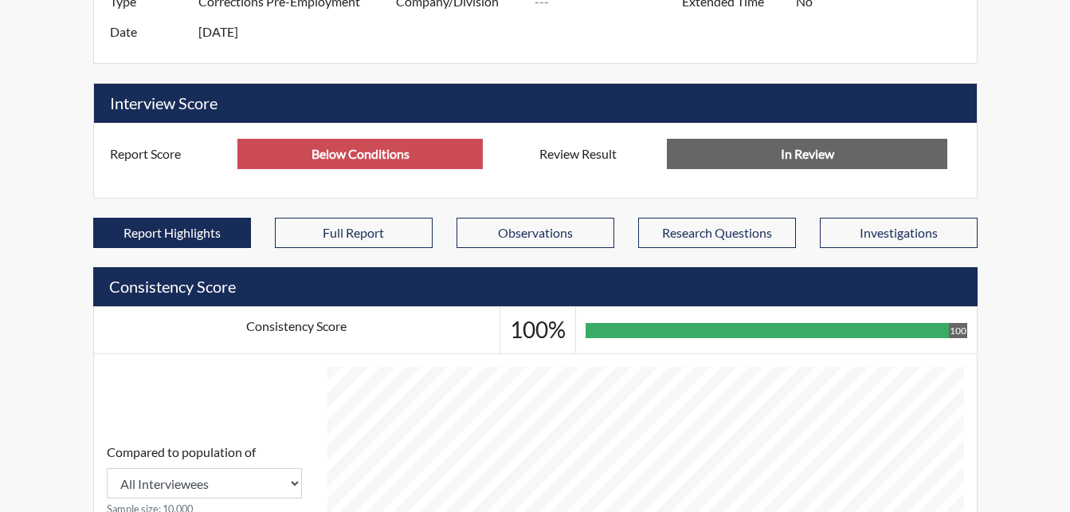
scroll to position [120, 0]
